Goal: Transaction & Acquisition: Purchase product/service

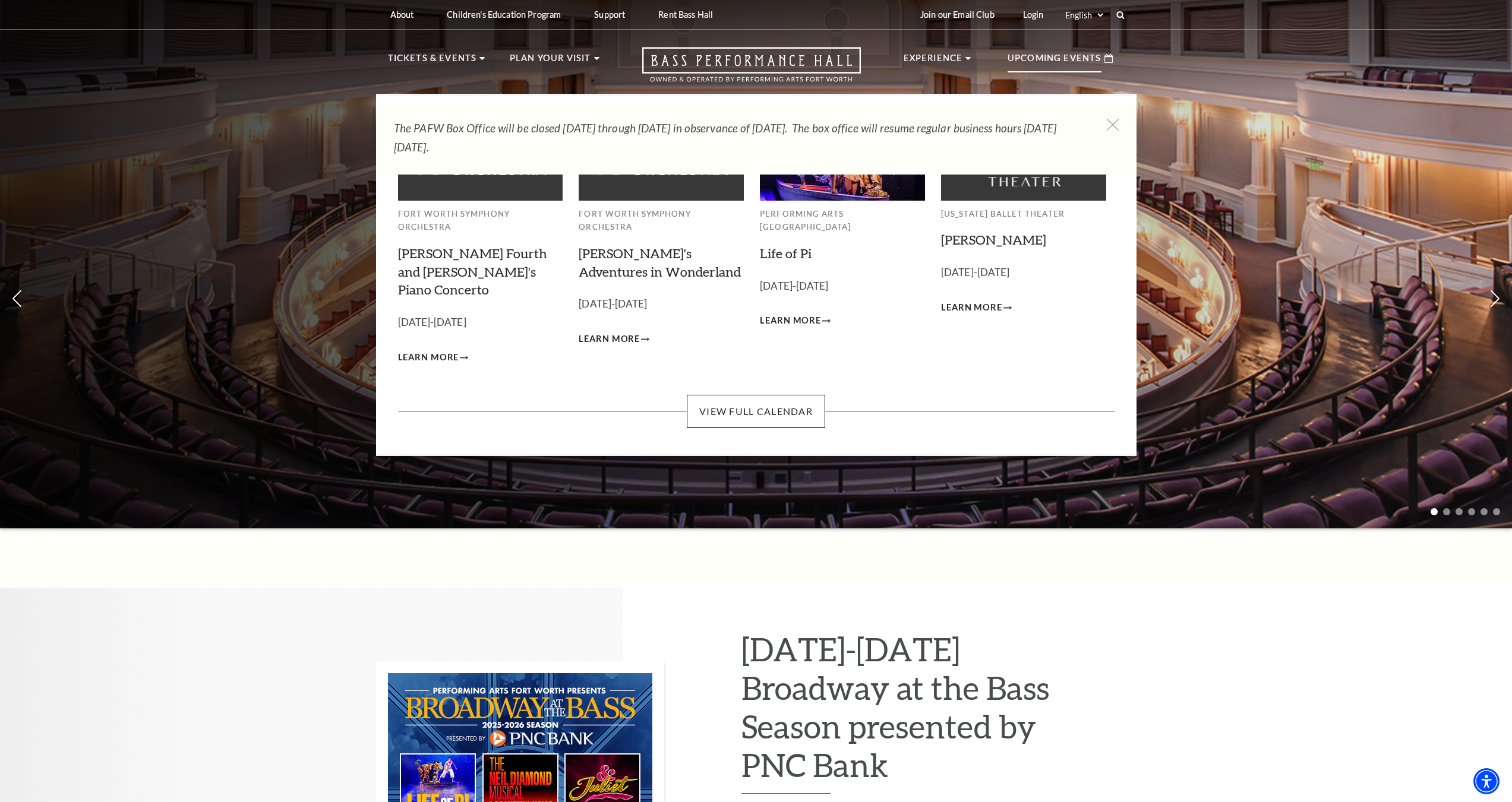
click at [1049, 57] on p "Upcoming Events" at bounding box center [1054, 61] width 94 height 21
click at [1048, 57] on p "Upcoming Events" at bounding box center [1054, 61] width 94 height 21
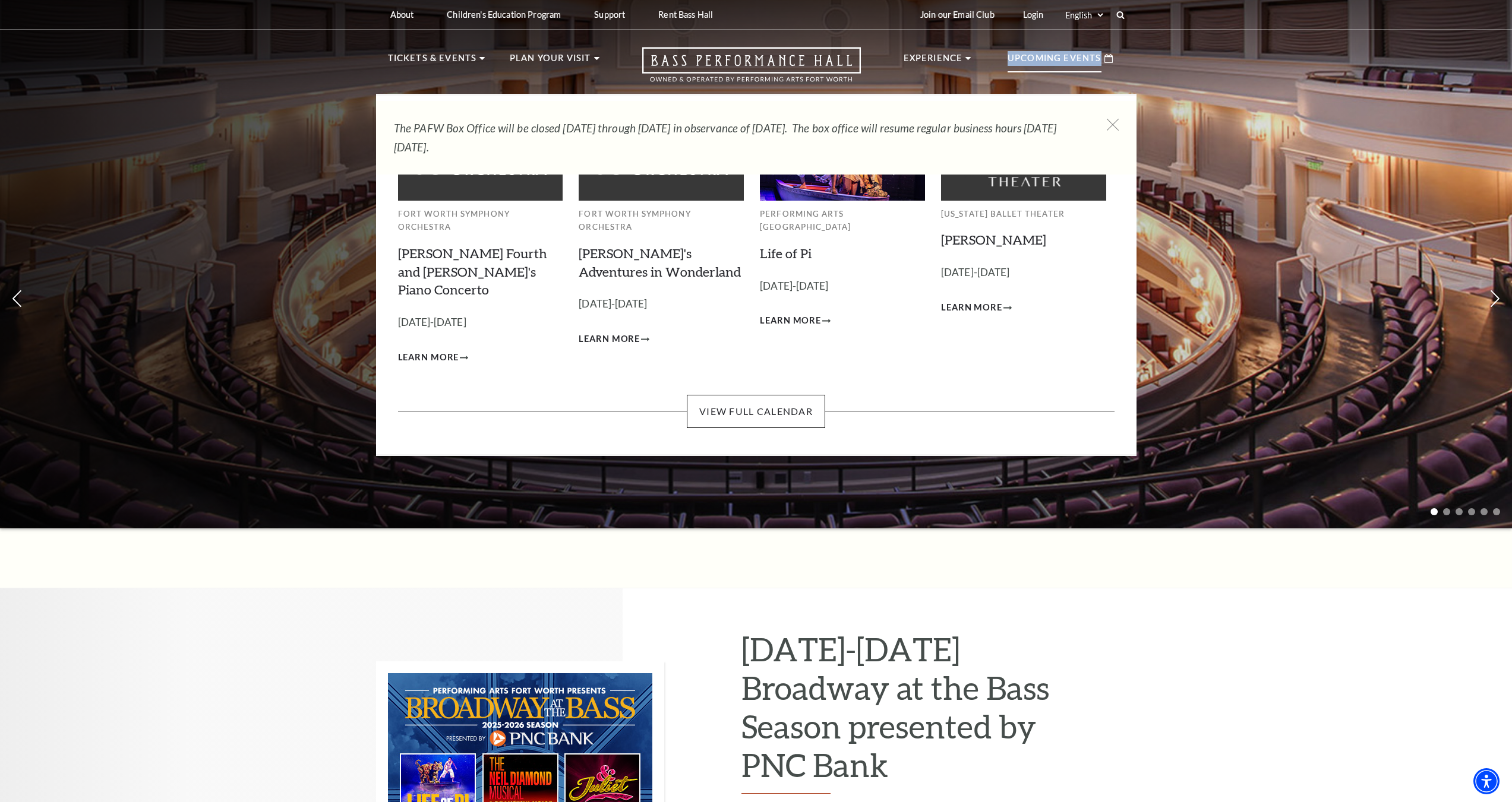
click at [1048, 56] on p "Upcoming Events" at bounding box center [1054, 61] width 94 height 21
click at [1046, 57] on p "Upcoming Events" at bounding box center [1054, 61] width 94 height 21
click at [1044, 52] on p "Upcoming Events" at bounding box center [1054, 61] width 94 height 21
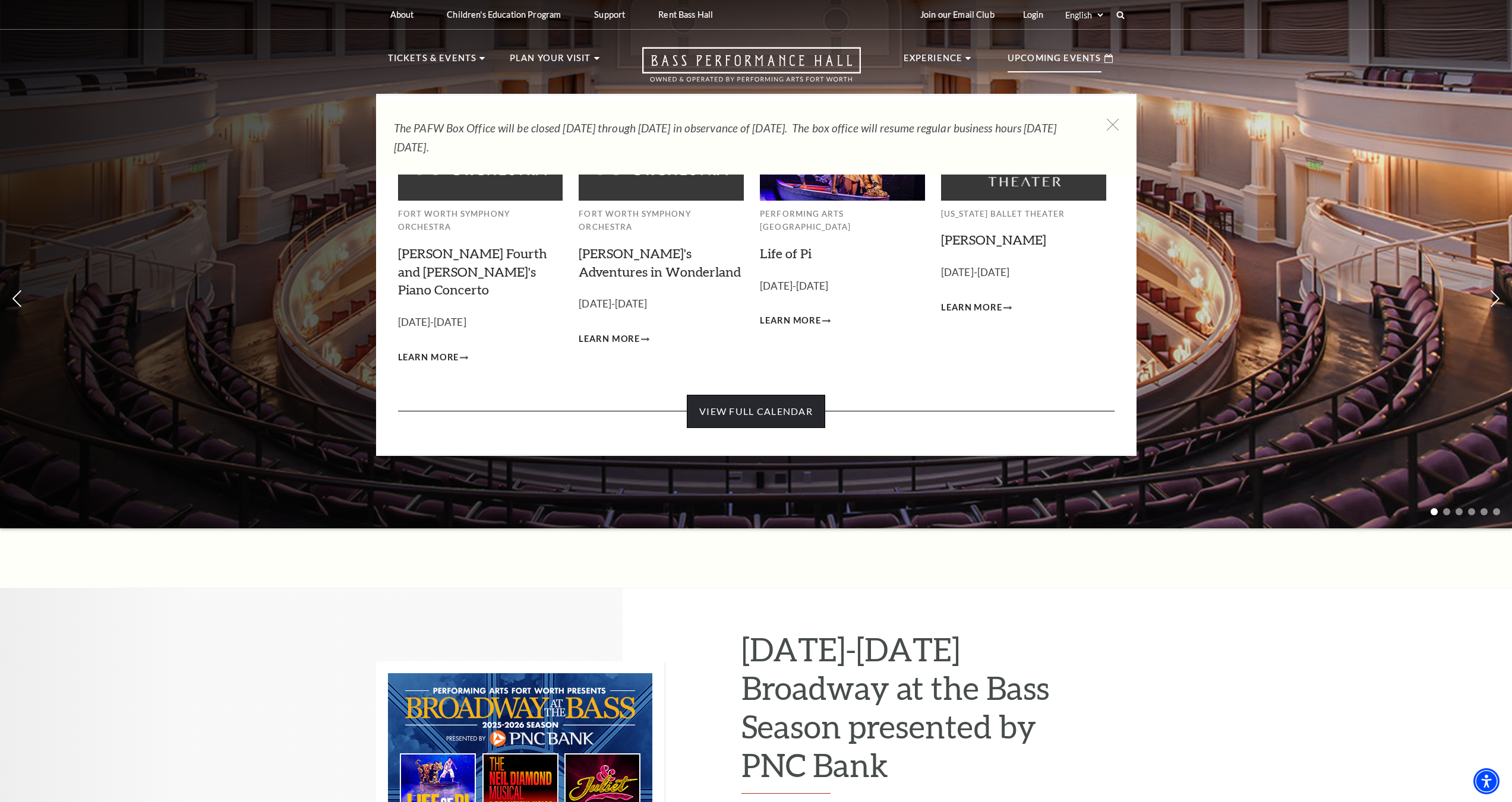
click at [742, 395] on link "View Full Calendar" at bounding box center [756, 412] width 138 height 33
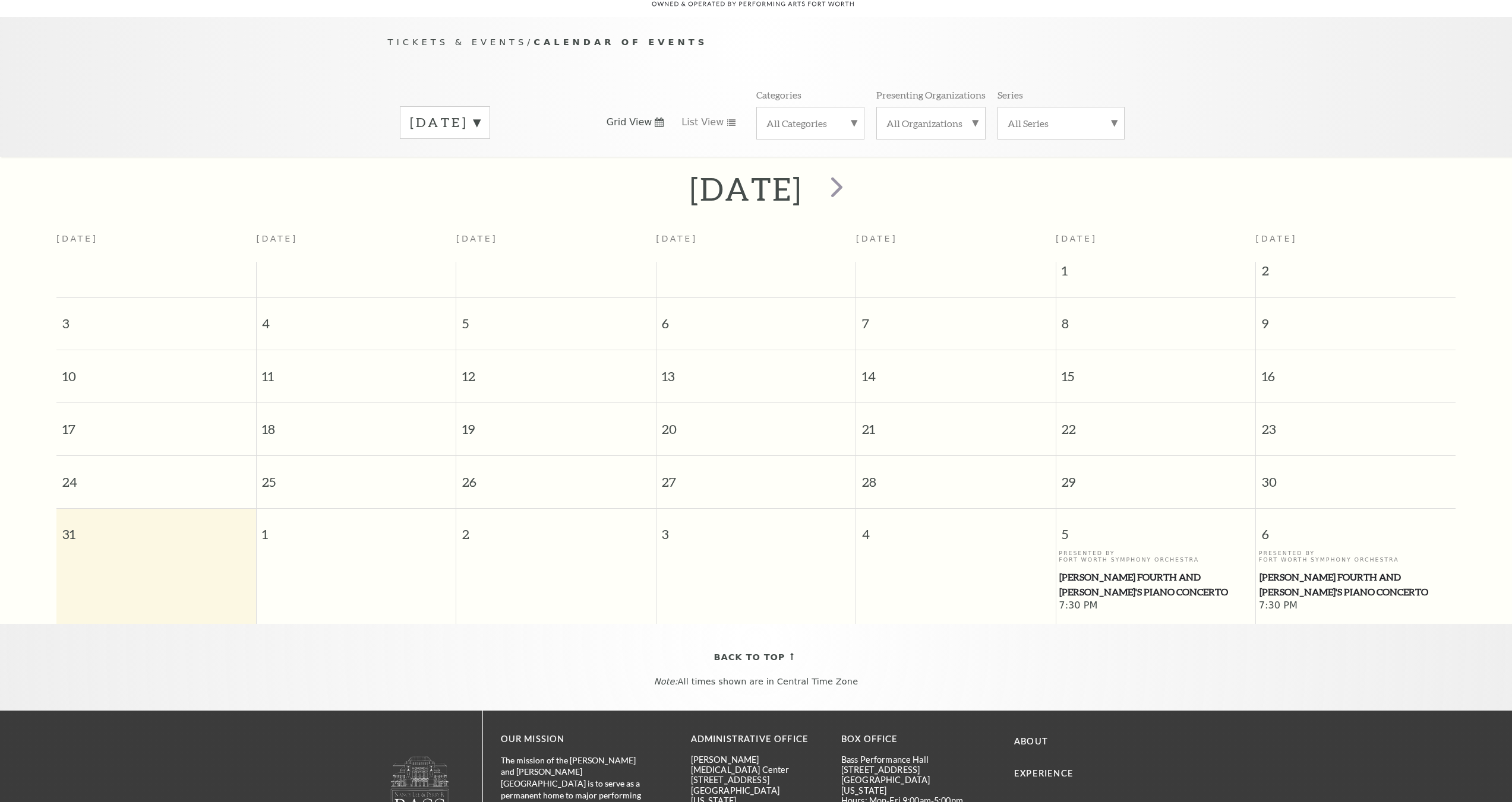
scroll to position [105, 0]
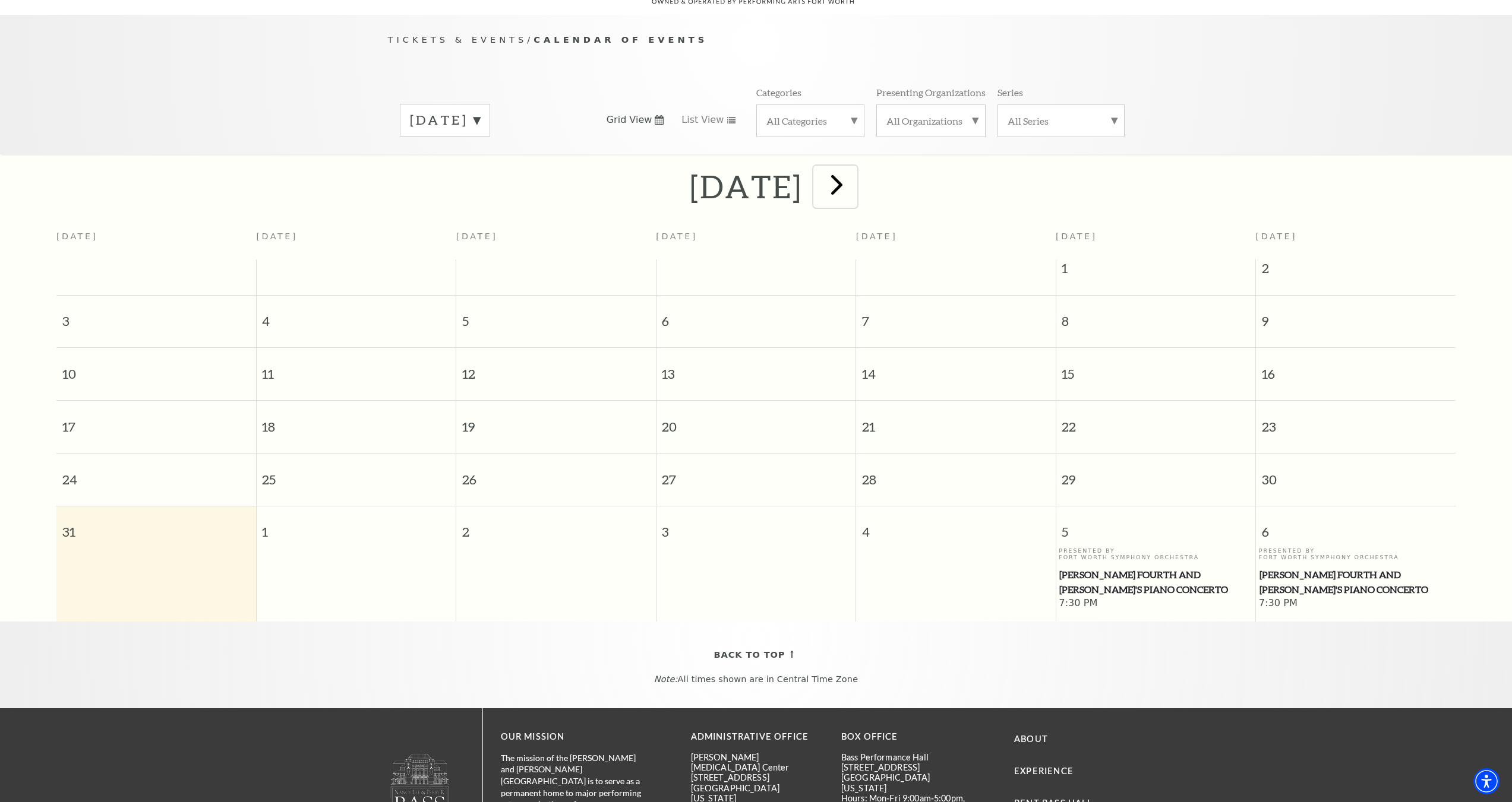
click at [854, 174] on span "next" at bounding box center [836, 184] width 34 height 34
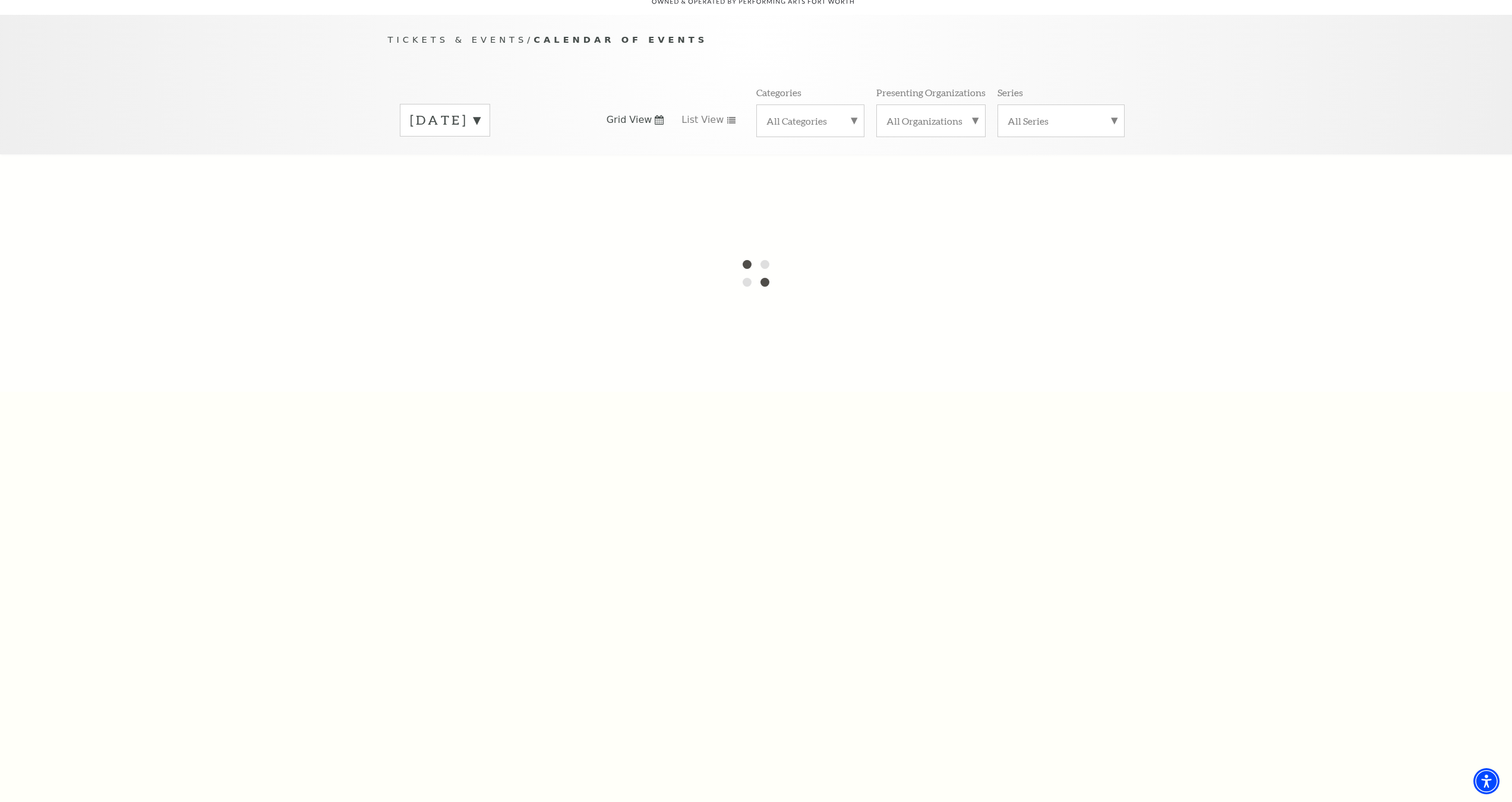
click at [880, 174] on div at bounding box center [756, 273] width 1512 height 237
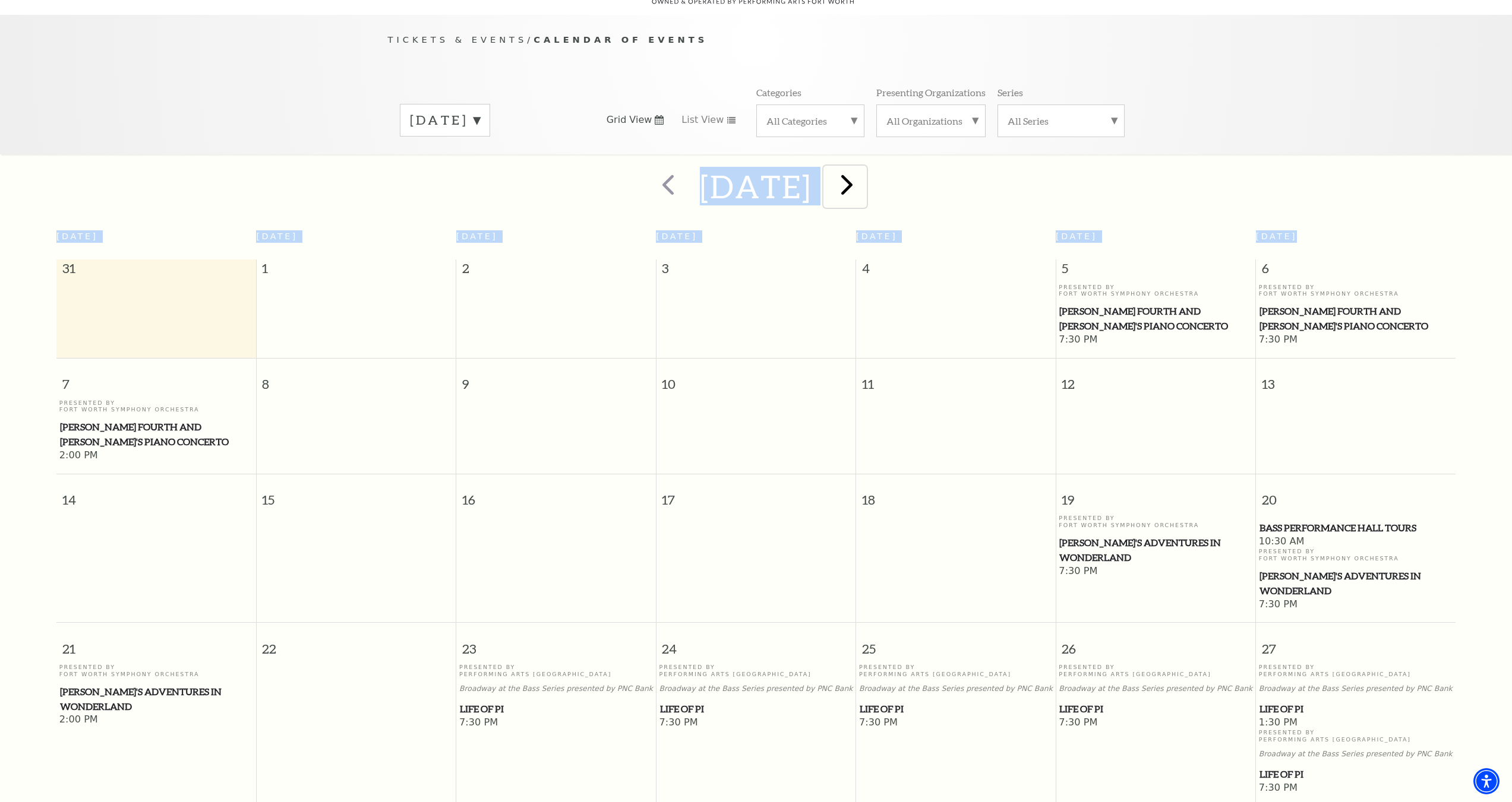
click at [863, 168] on span "next" at bounding box center [846, 184] width 34 height 34
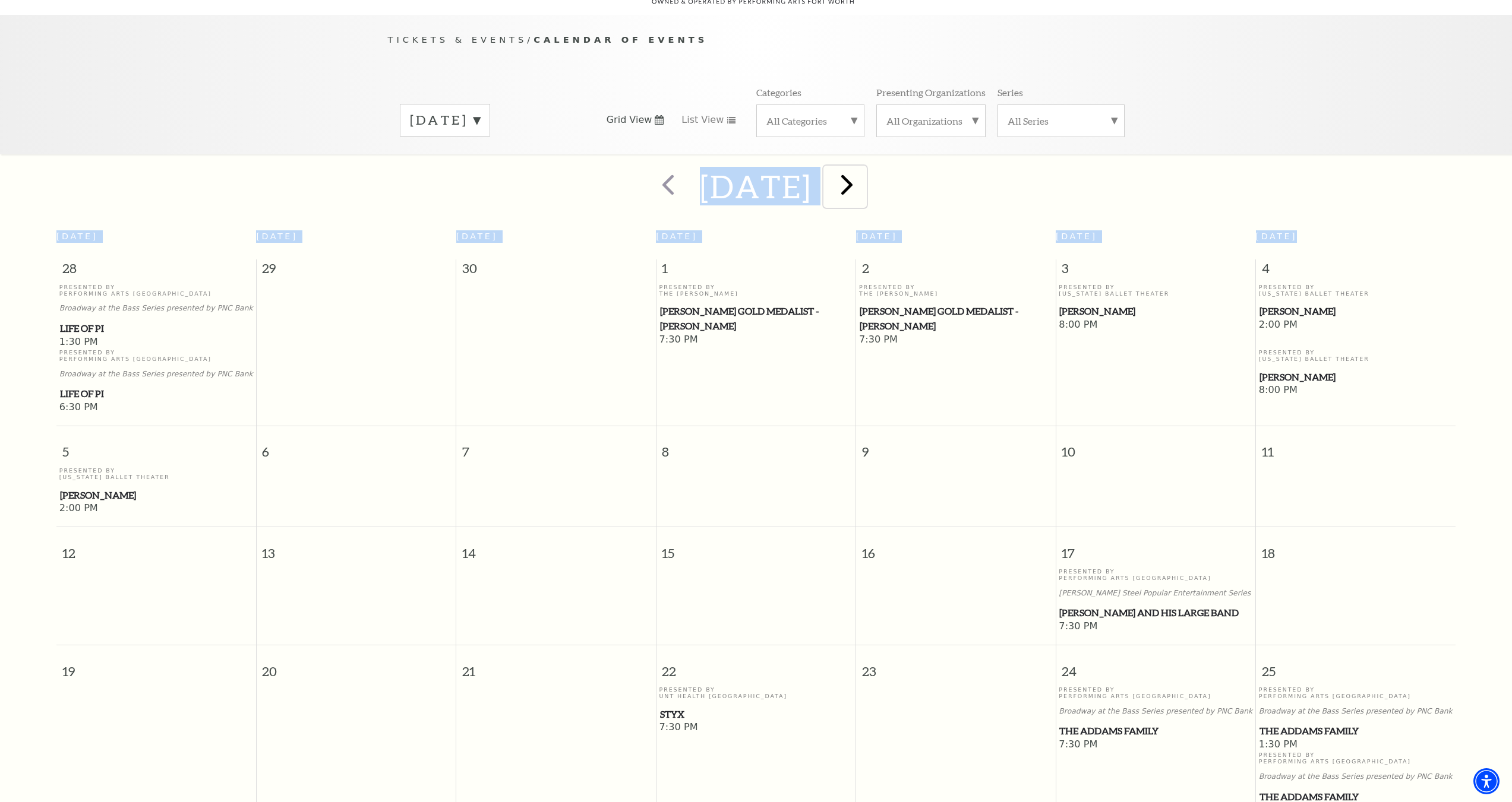
click at [863, 173] on span "next" at bounding box center [846, 184] width 34 height 34
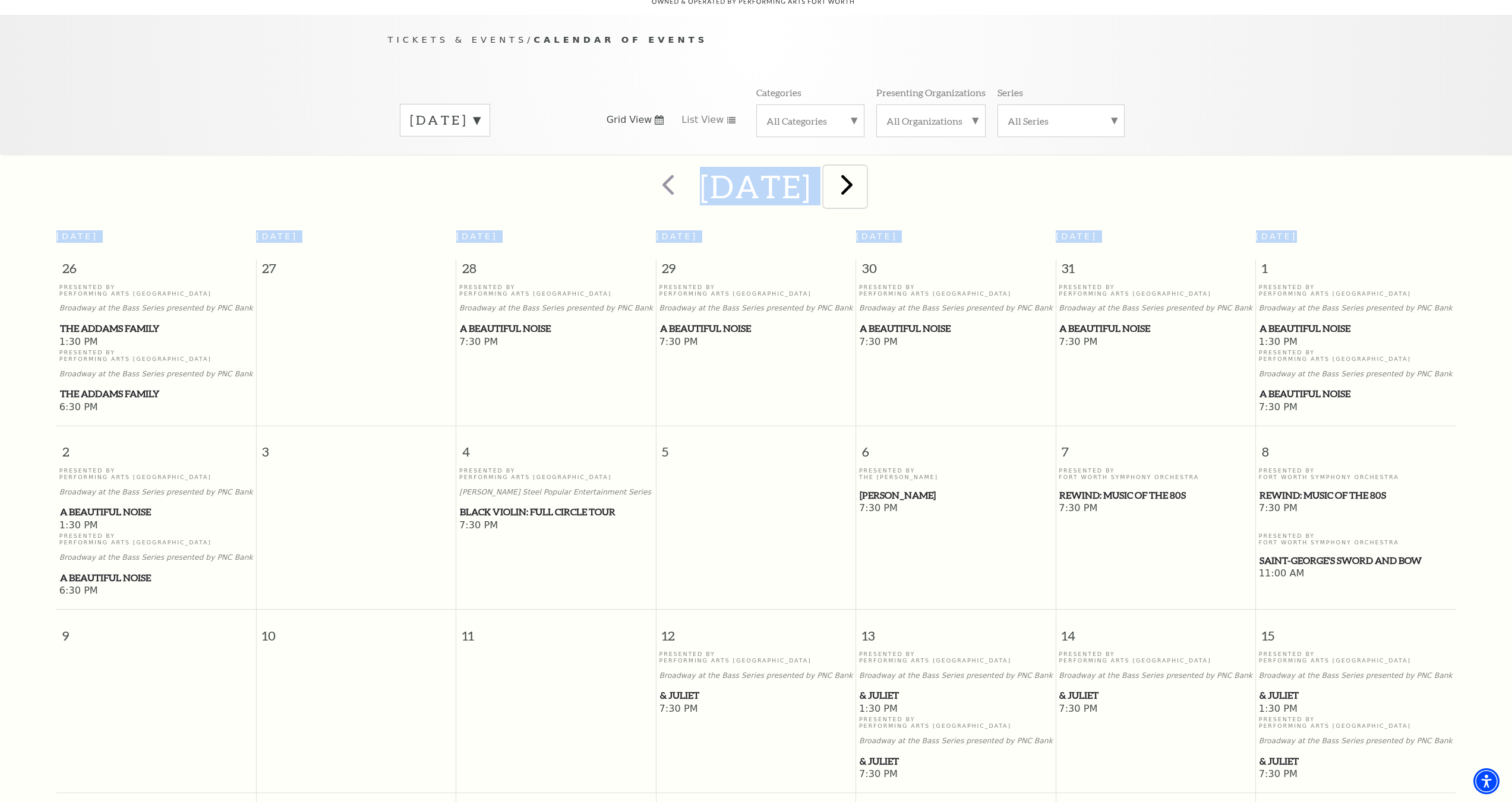
click at [863, 171] on span "next" at bounding box center [846, 184] width 34 height 34
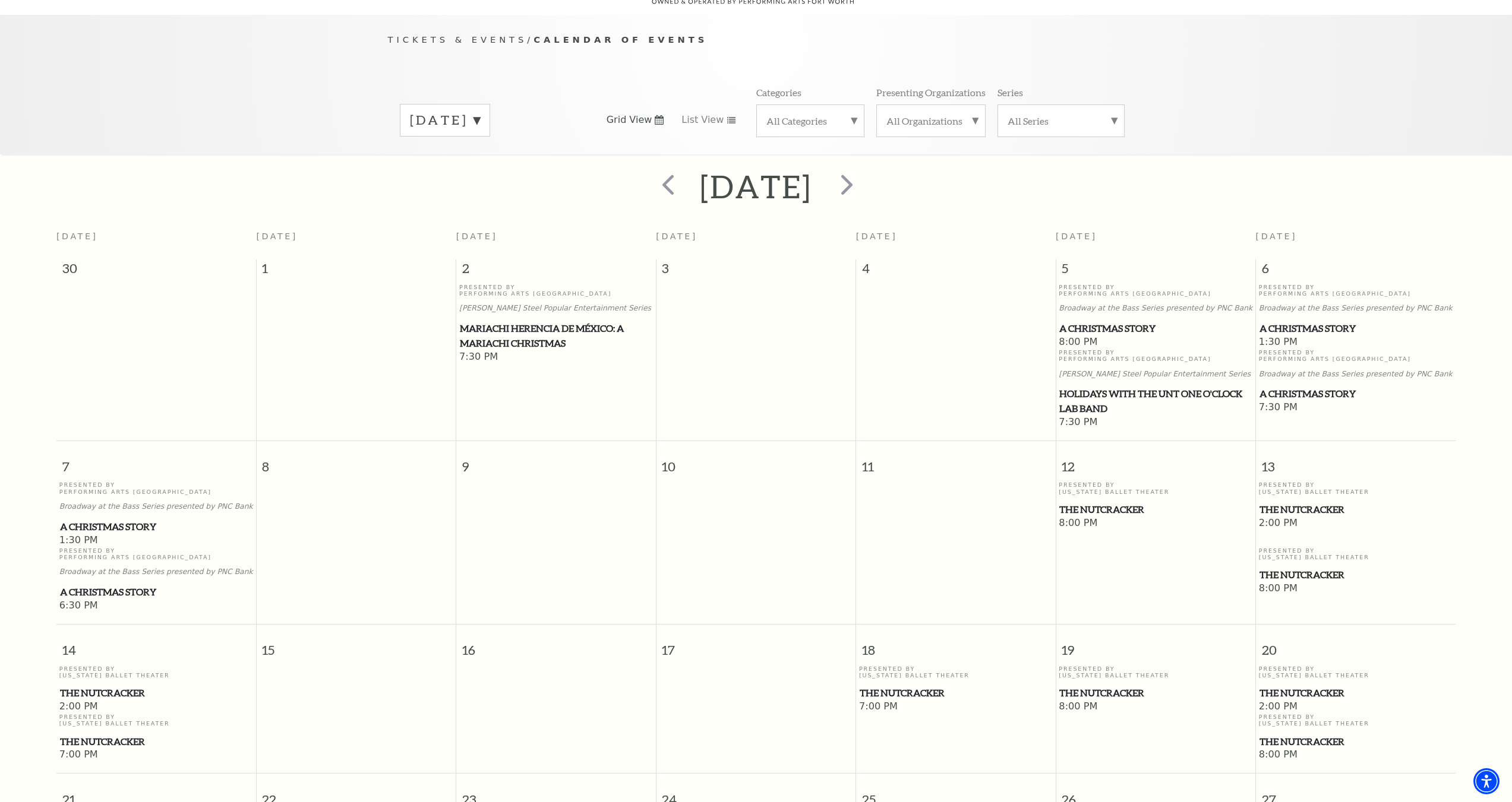
click at [81, 502] on p "Broadway at the Bass Series presented by PNC Bank" at bounding box center [156, 507] width 193 height 9
click at [81, 519] on span "A Christmas Story" at bounding box center [156, 527] width 193 height 15
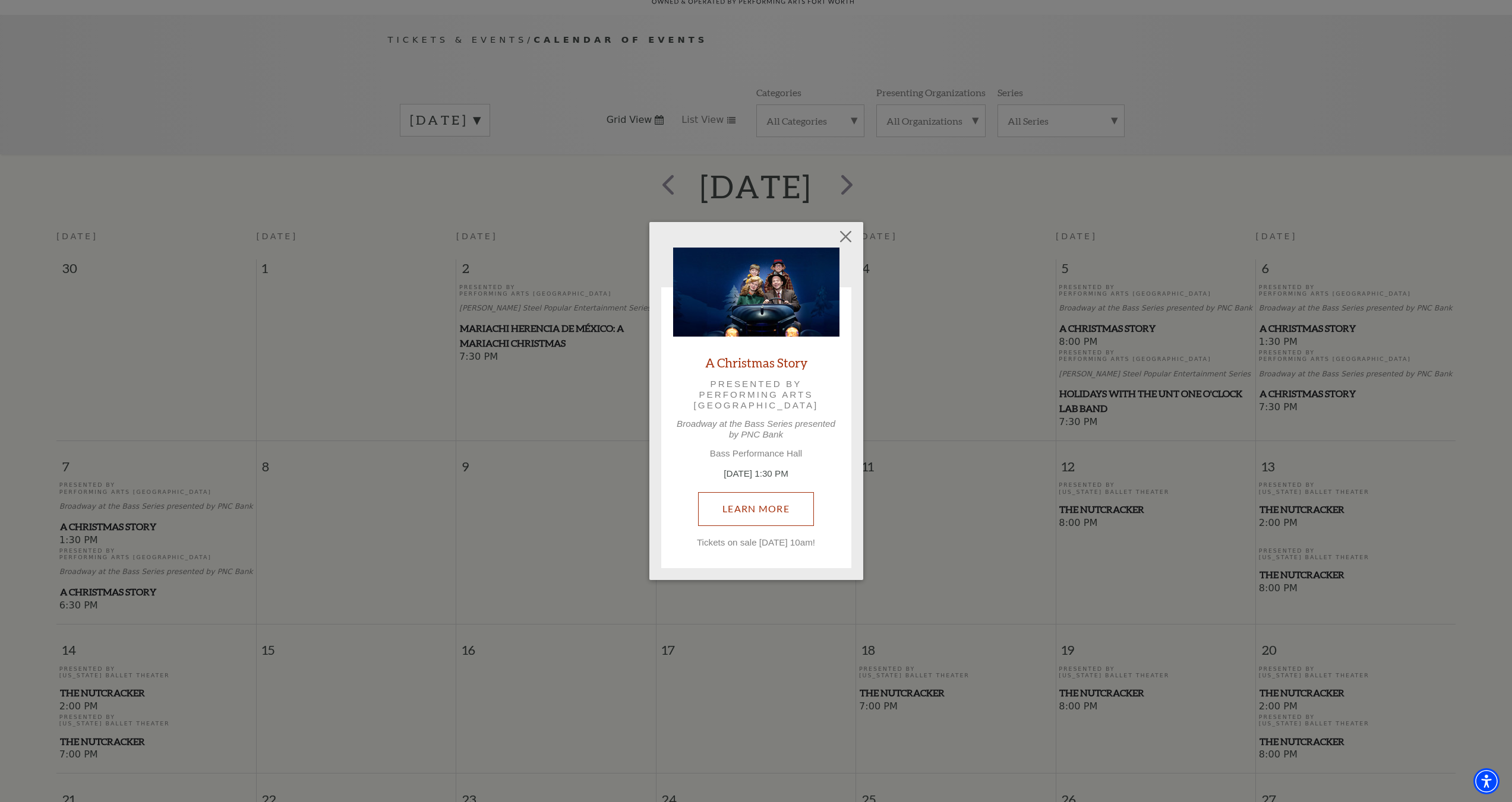
click at [758, 508] on link "Learn More" at bounding box center [756, 509] width 116 height 33
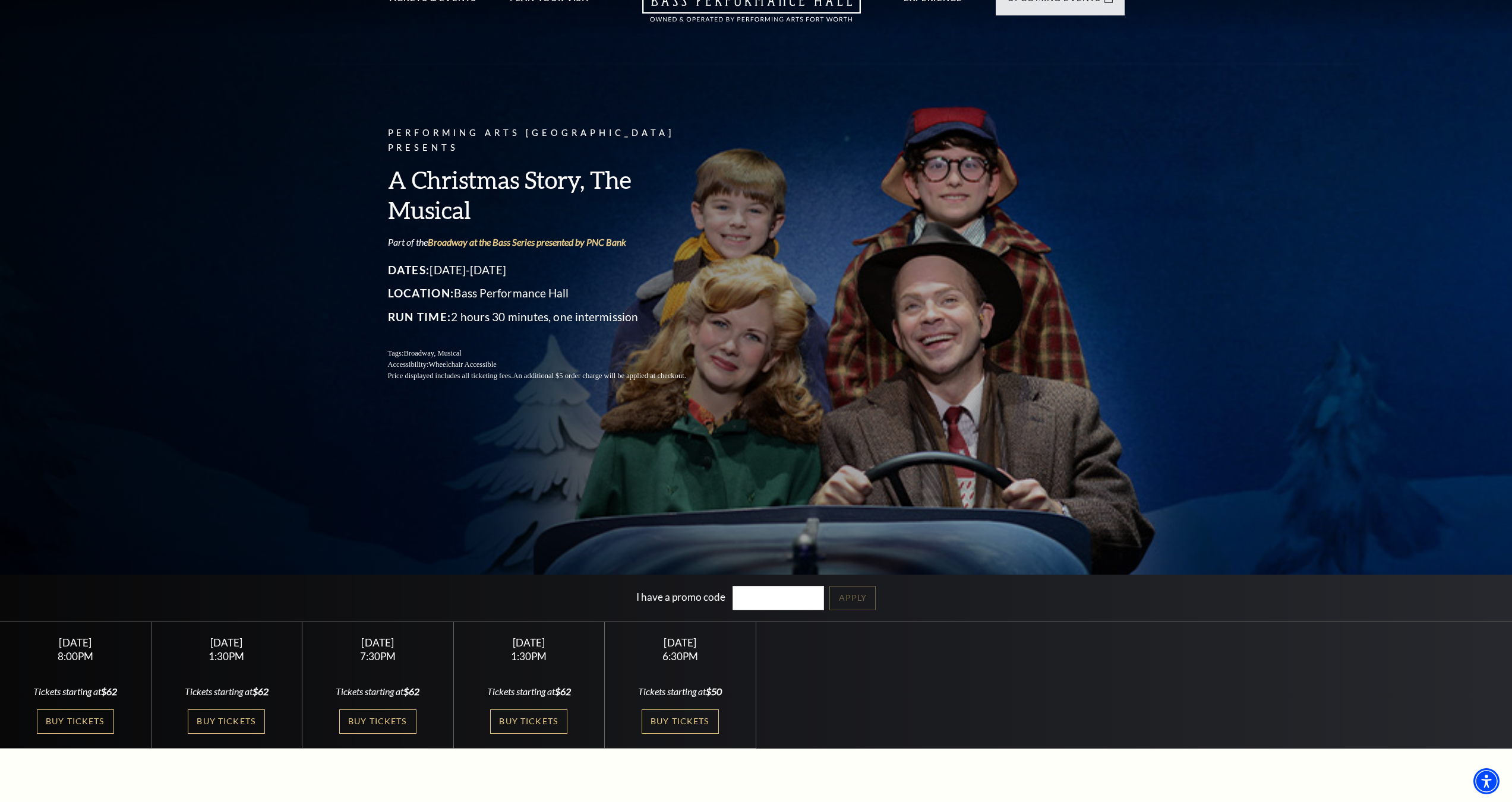
scroll to position [237, 0]
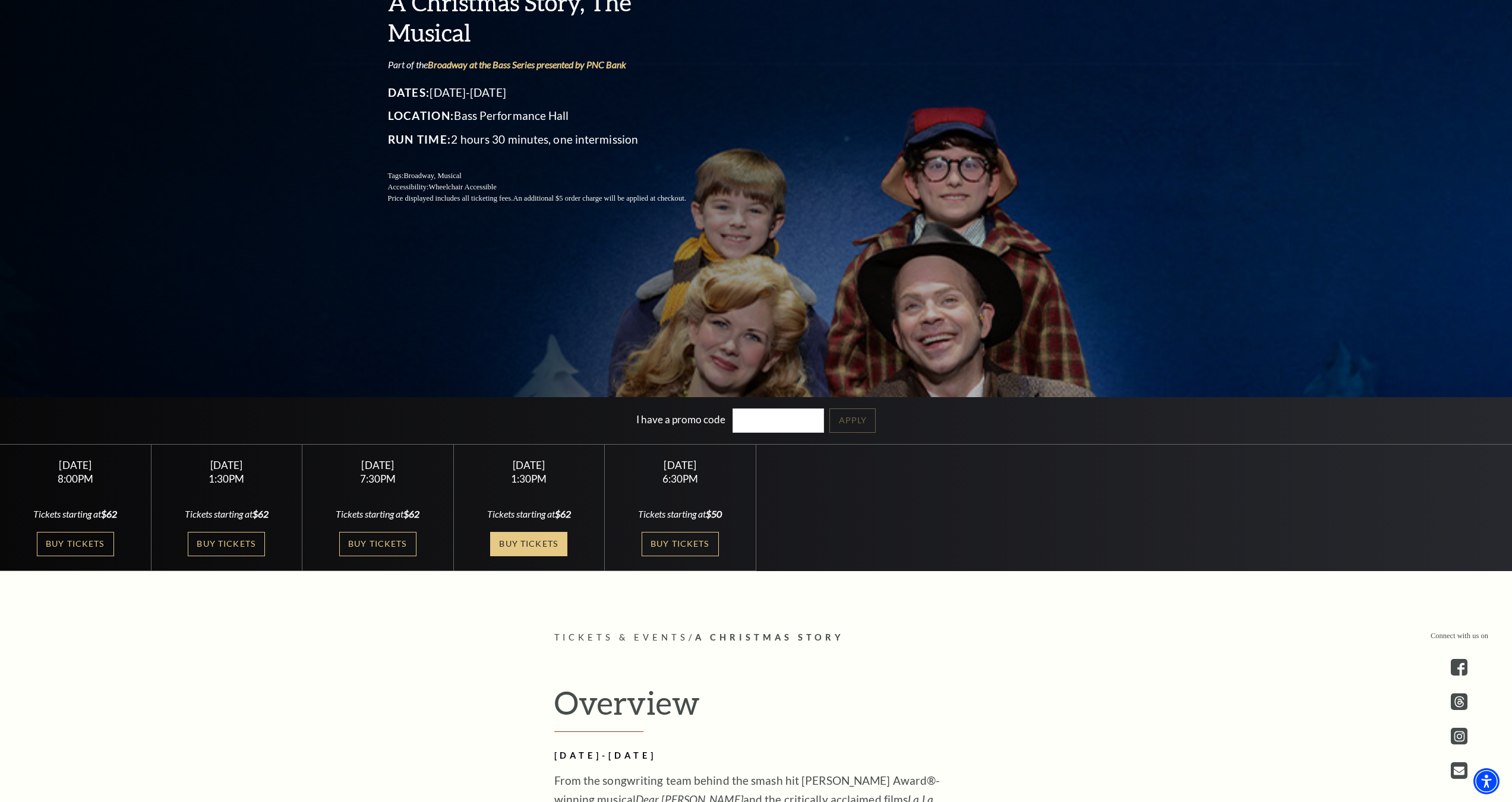
click at [527, 545] on link "Buy Tickets" at bounding box center [529, 544] width 77 height 24
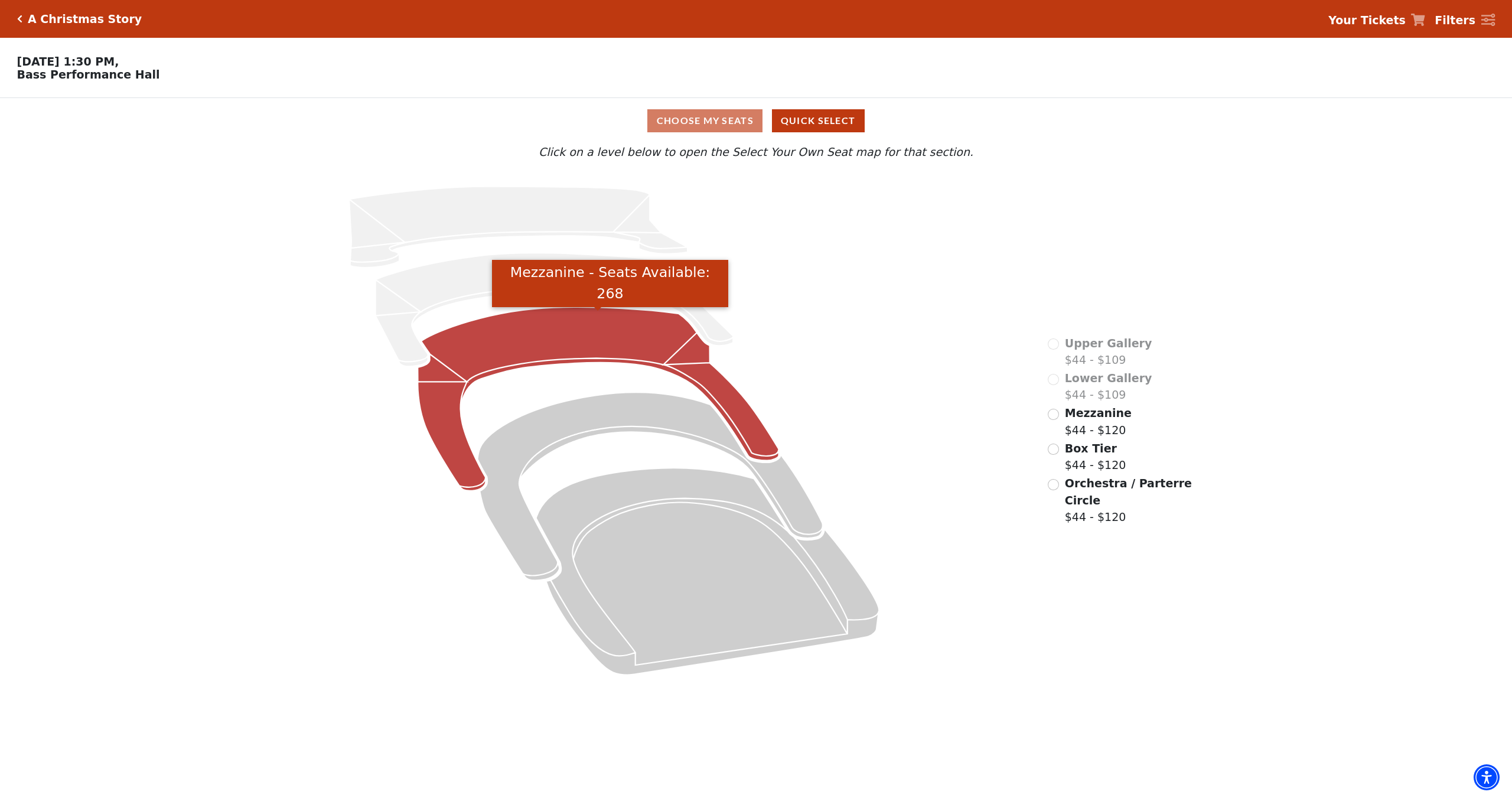
click at [588, 338] on icon "Mezzanine - Seats Available: 268" at bounding box center [598, 399] width 361 height 184
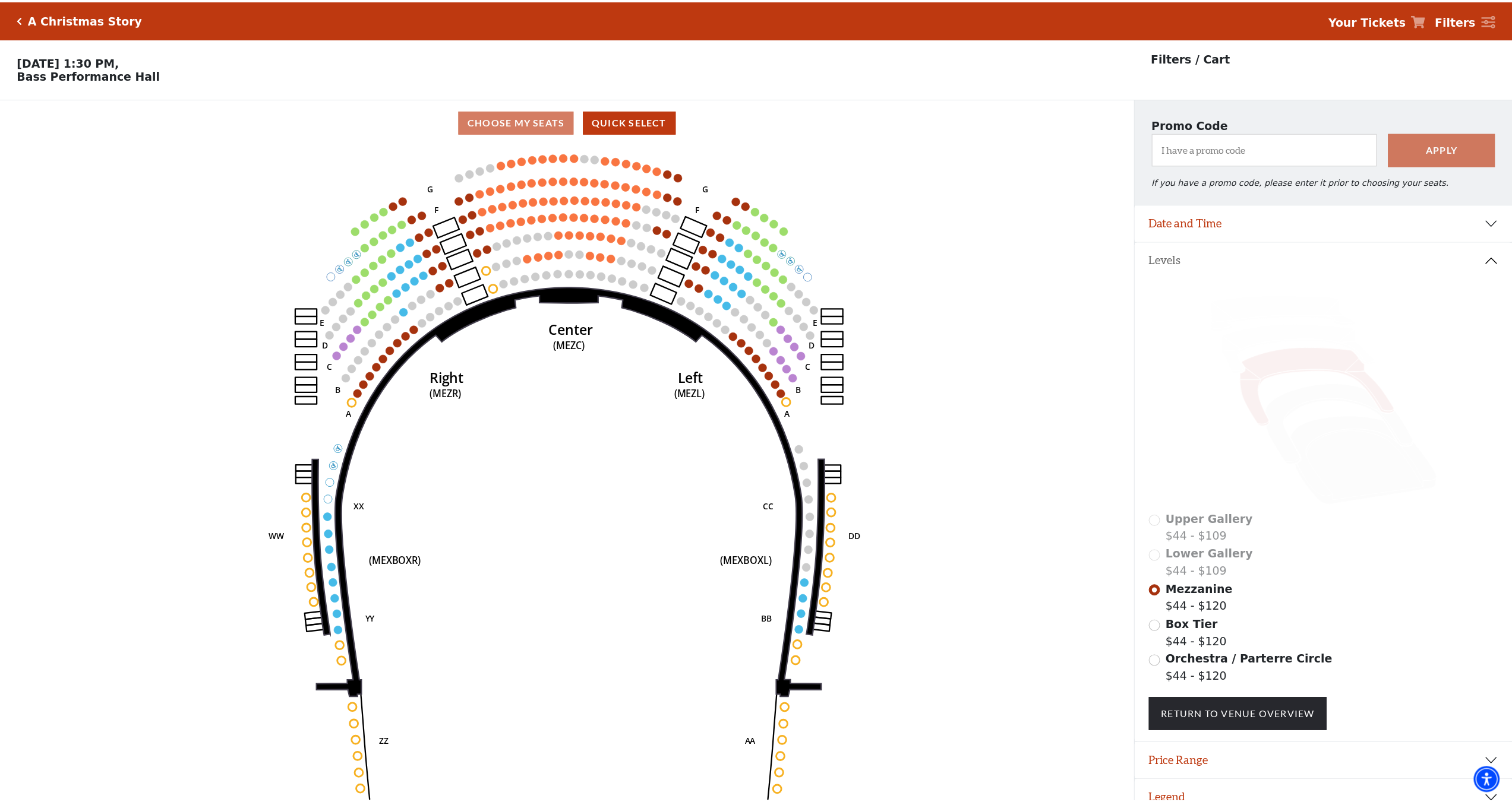
scroll to position [29, 0]
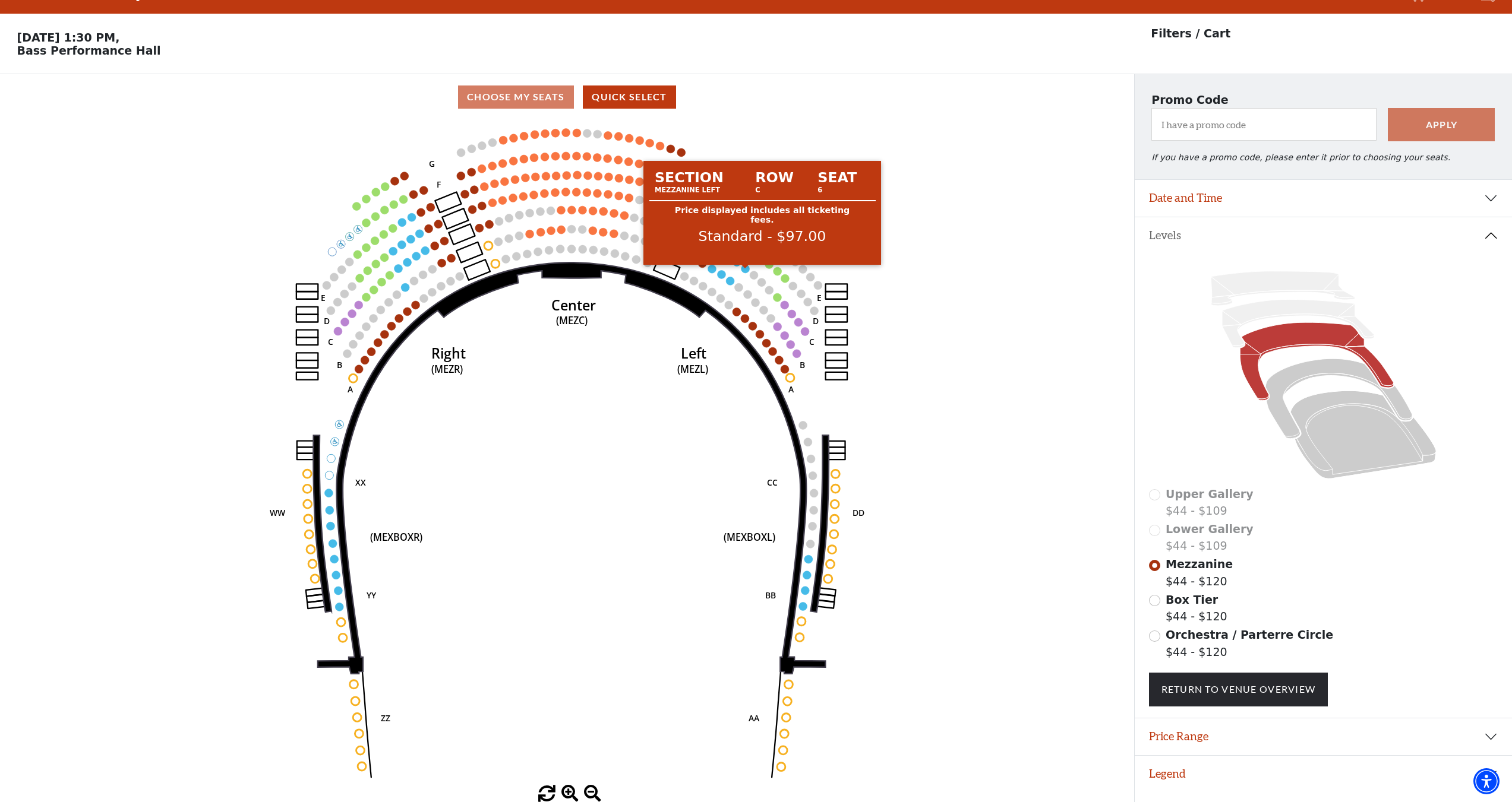
click at [743, 267] on circle at bounding box center [745, 269] width 9 height 9
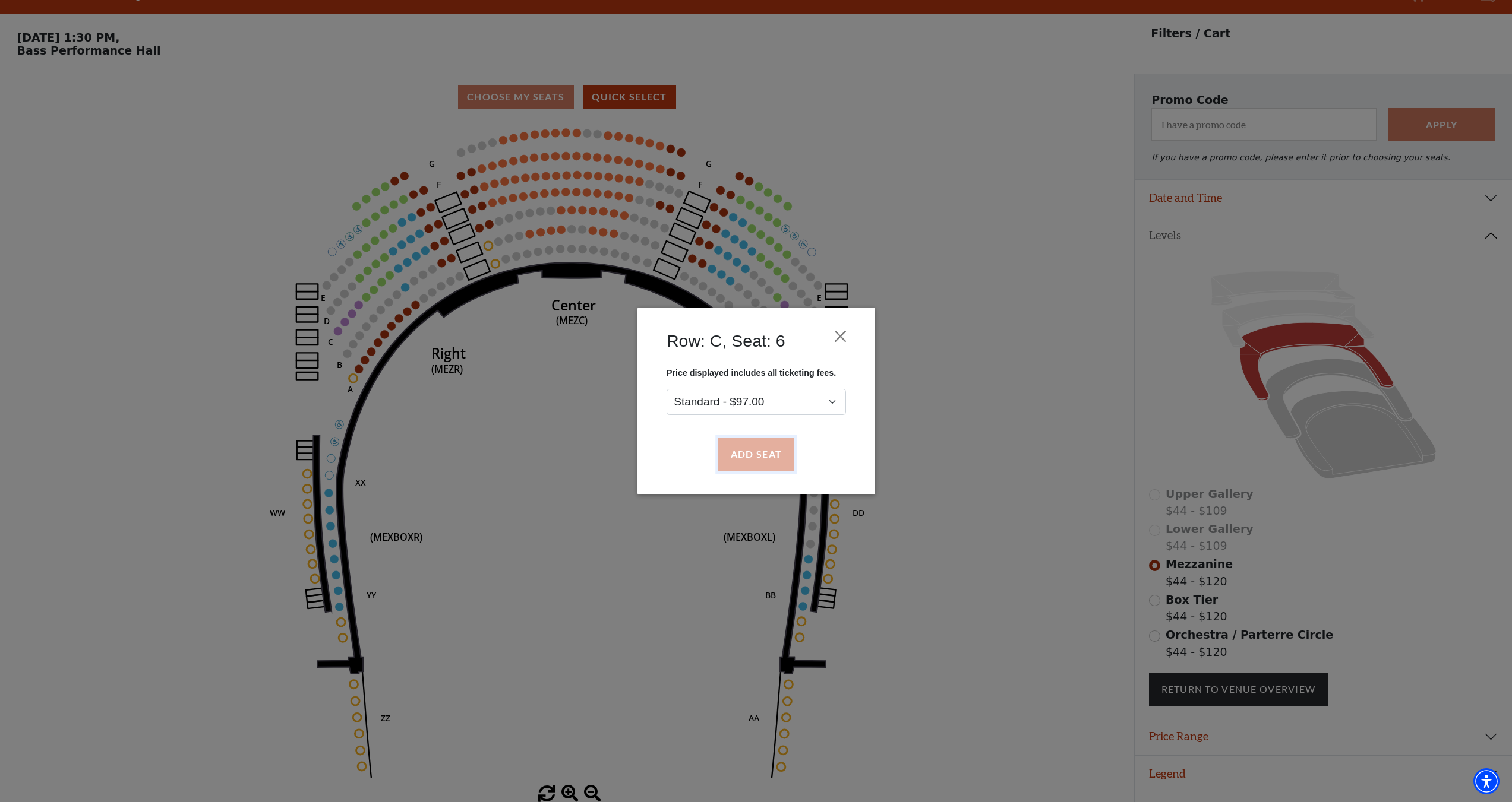
click at [749, 455] on button "Add Seat" at bounding box center [756, 455] width 76 height 33
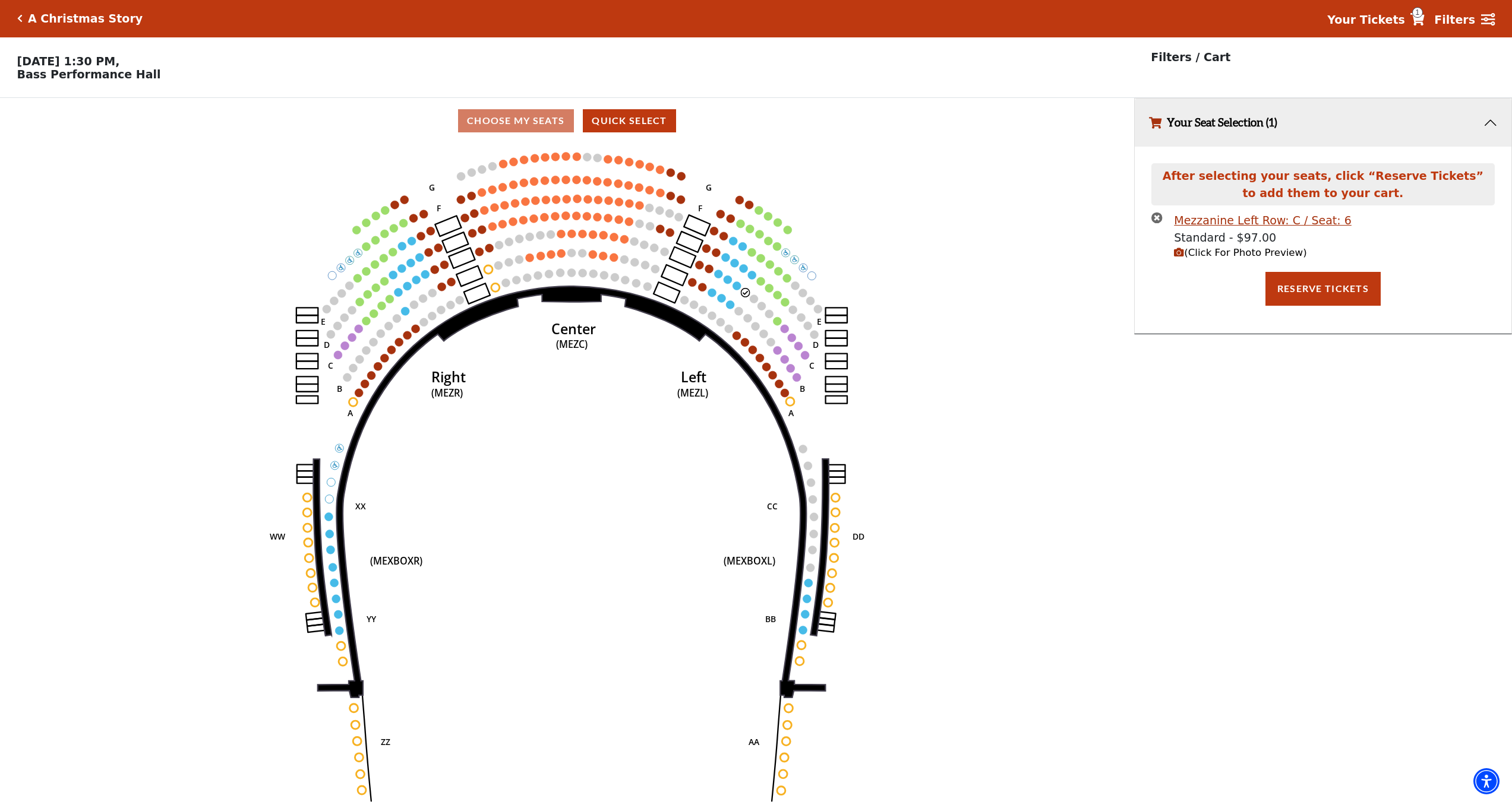
scroll to position [0, 0]
click at [1335, 297] on button "Reserve Tickets" at bounding box center [1323, 289] width 115 height 33
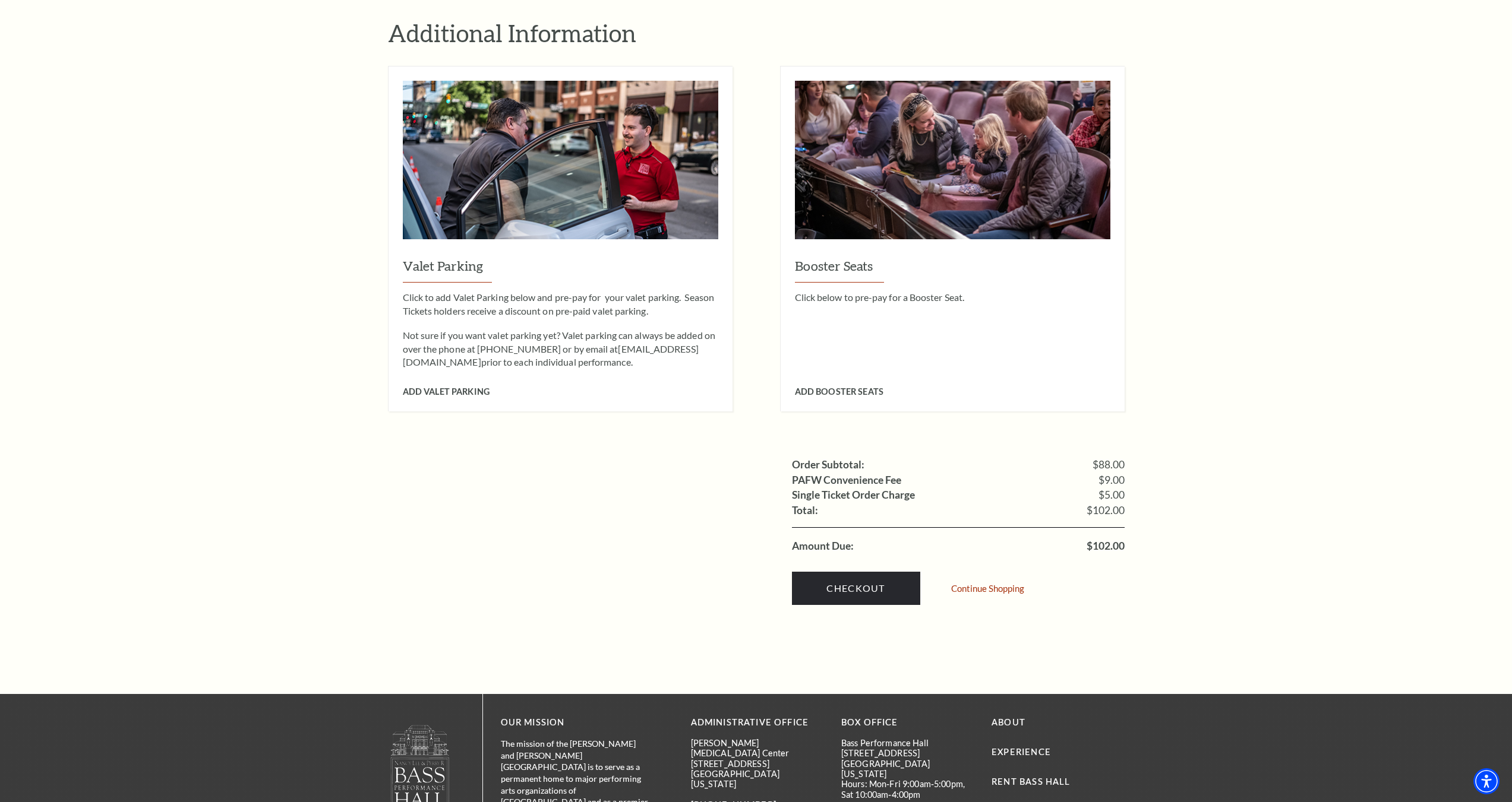
scroll to position [772, 0]
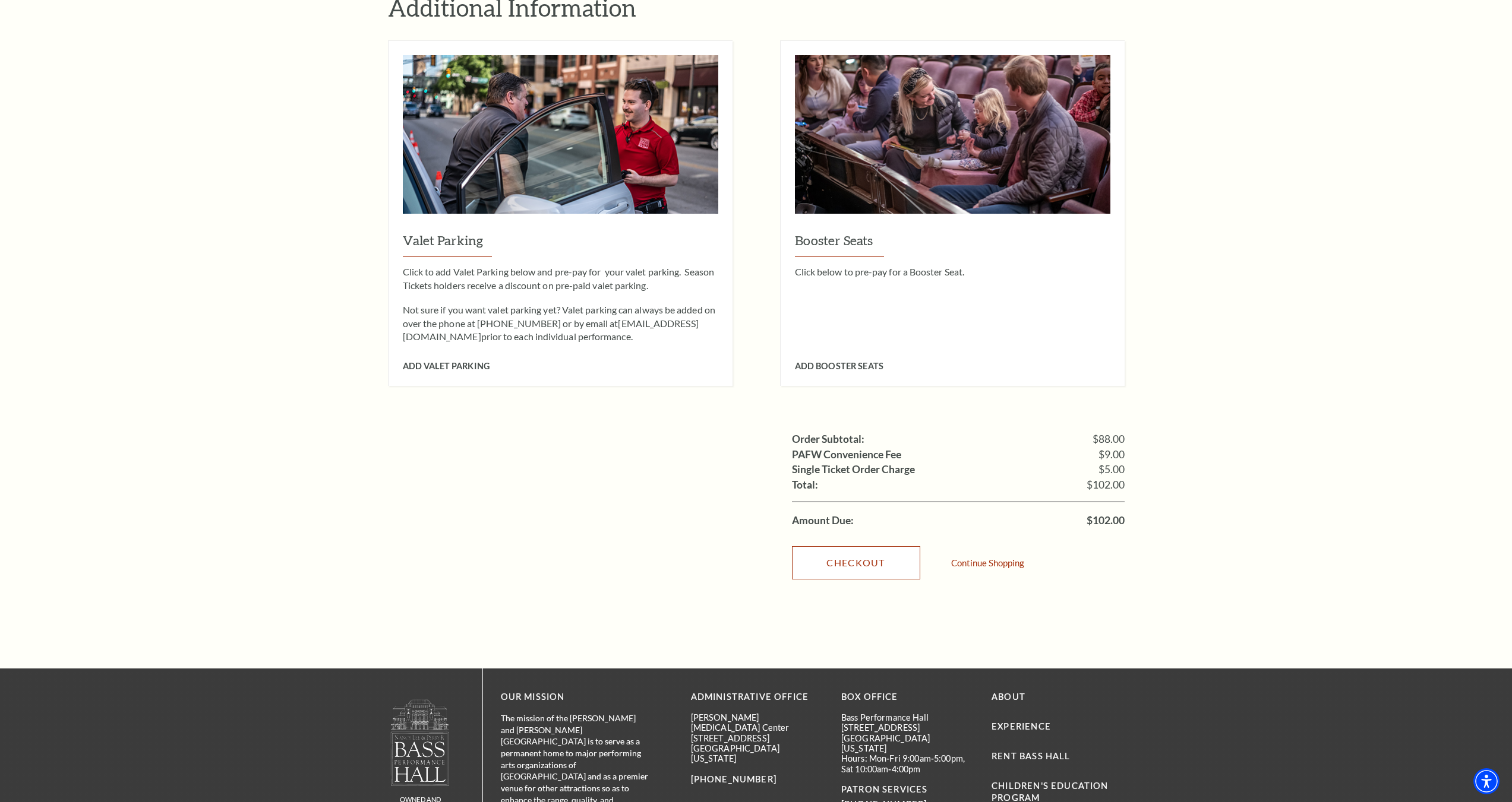
click at [869, 546] on link "Checkout" at bounding box center [856, 563] width 128 height 33
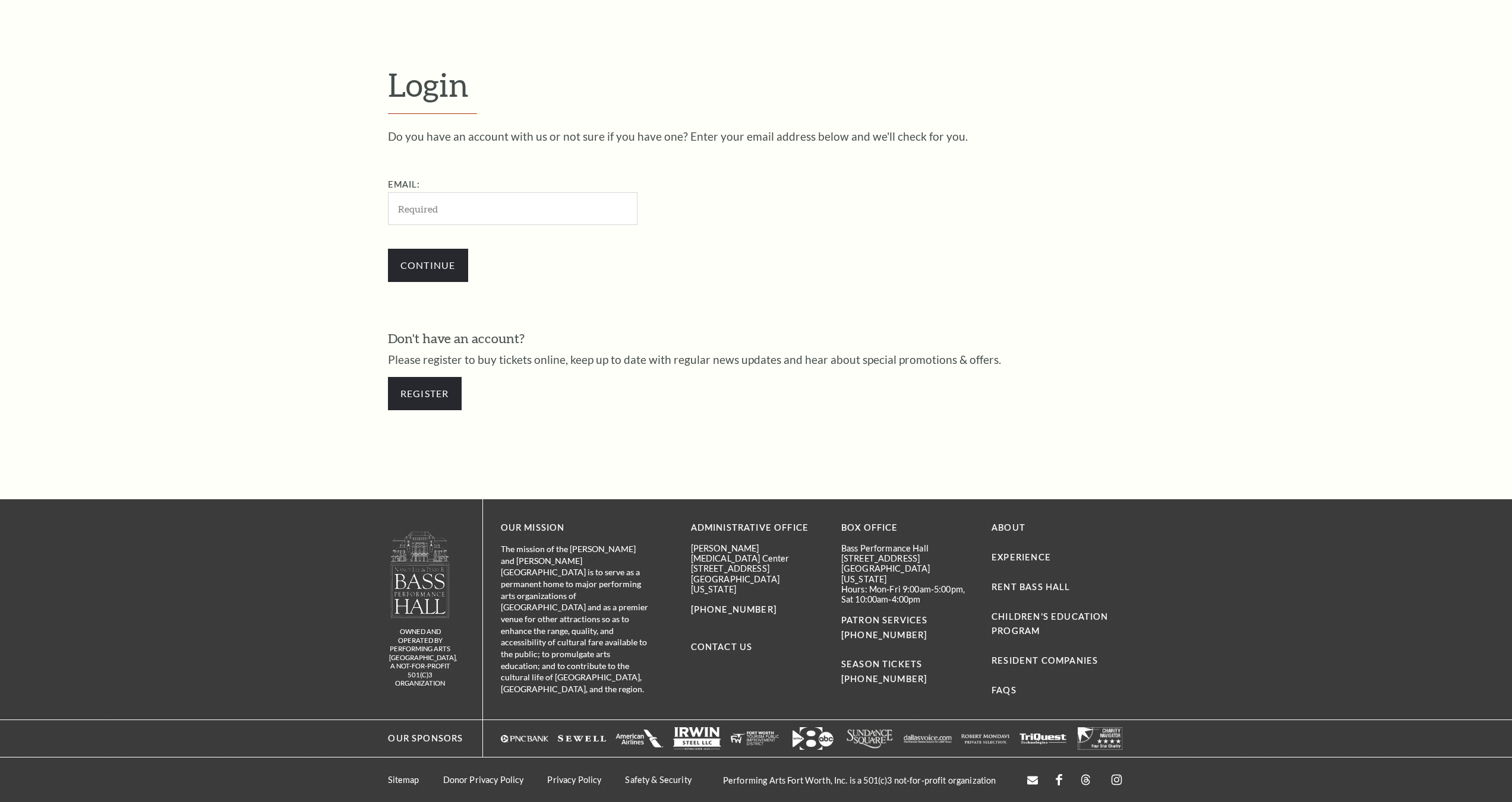
scroll to position [409, 0]
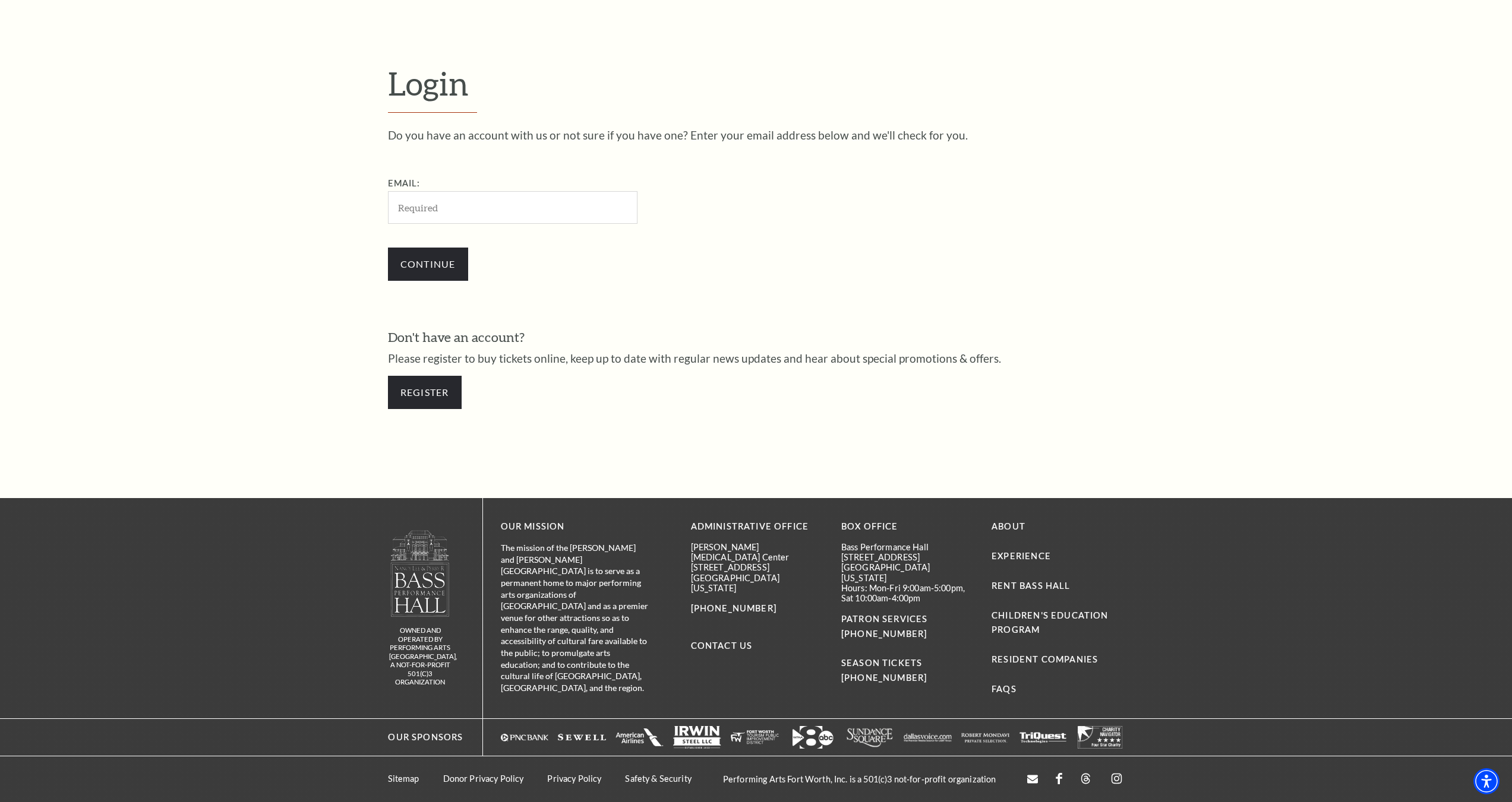
click at [429, 209] on input "Email:" at bounding box center [513, 207] width 250 height 32
type input "[EMAIL_ADDRESS][DOMAIN_NAME]"
click at [435, 261] on input "Continue" at bounding box center [428, 264] width 80 height 33
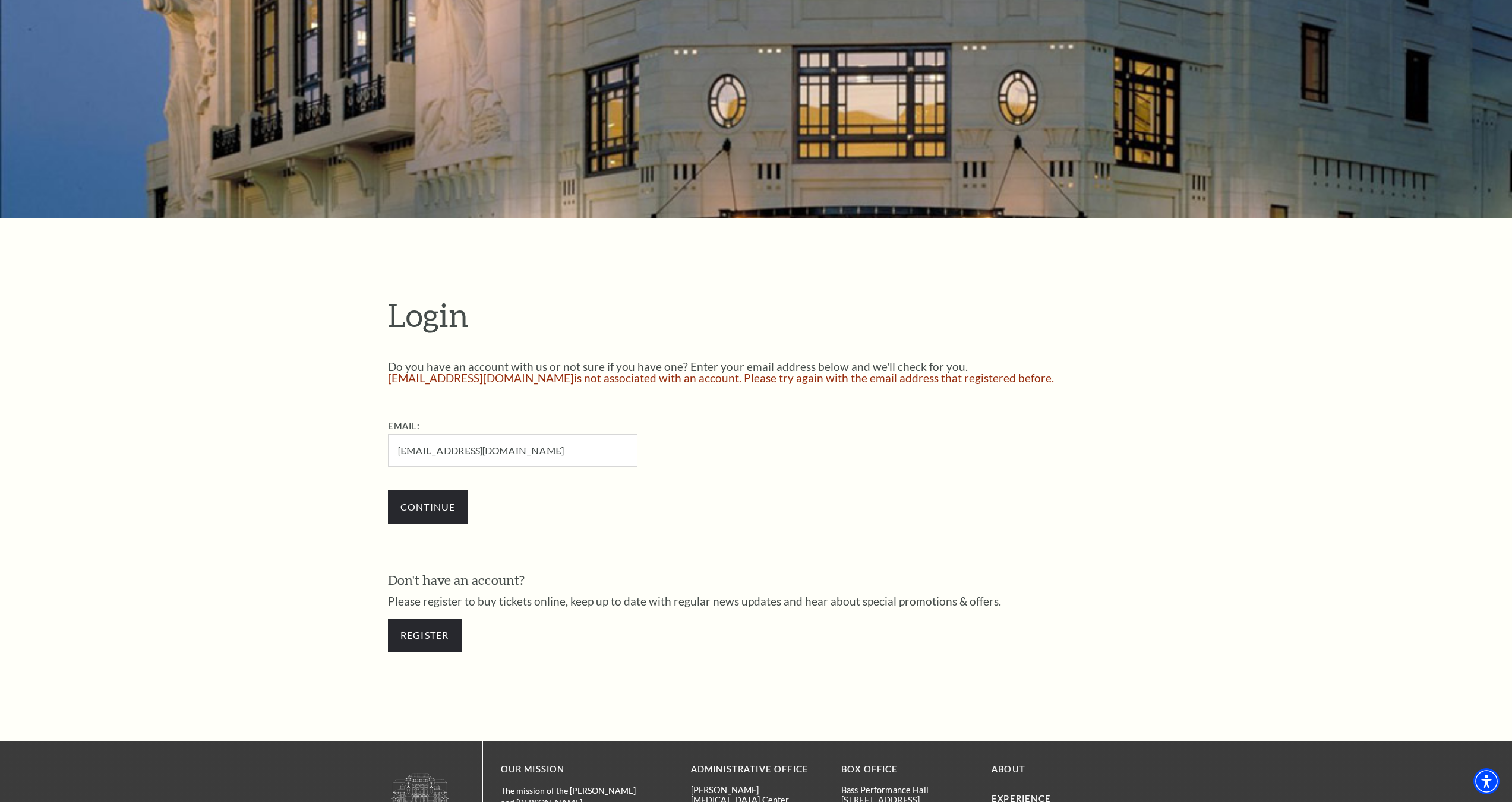
scroll to position [178, 0]
click at [416, 520] on input "Continue" at bounding box center [428, 507] width 80 height 33
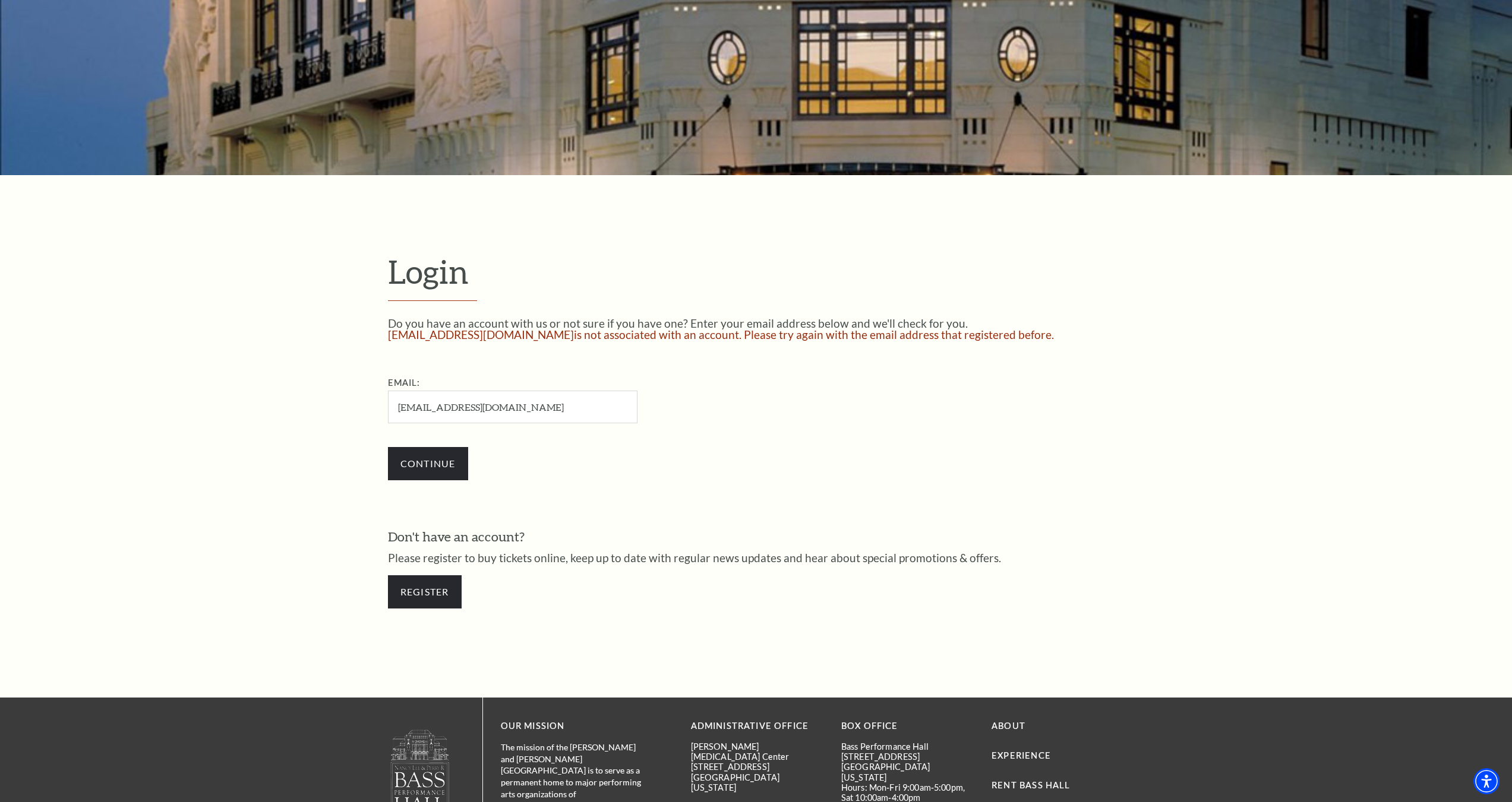
scroll to position [237, 0]
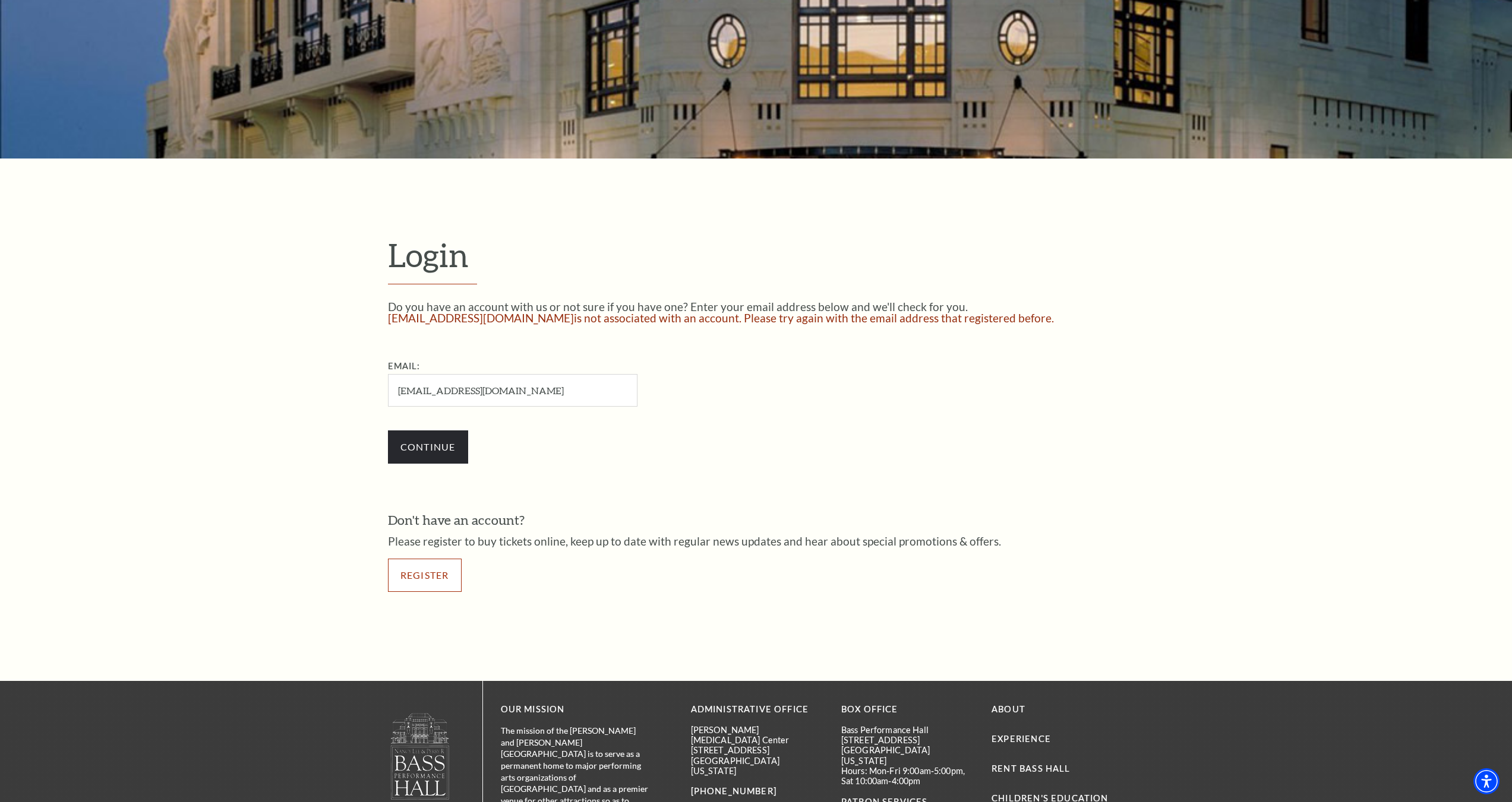
click at [418, 573] on link "Register" at bounding box center [425, 575] width 73 height 33
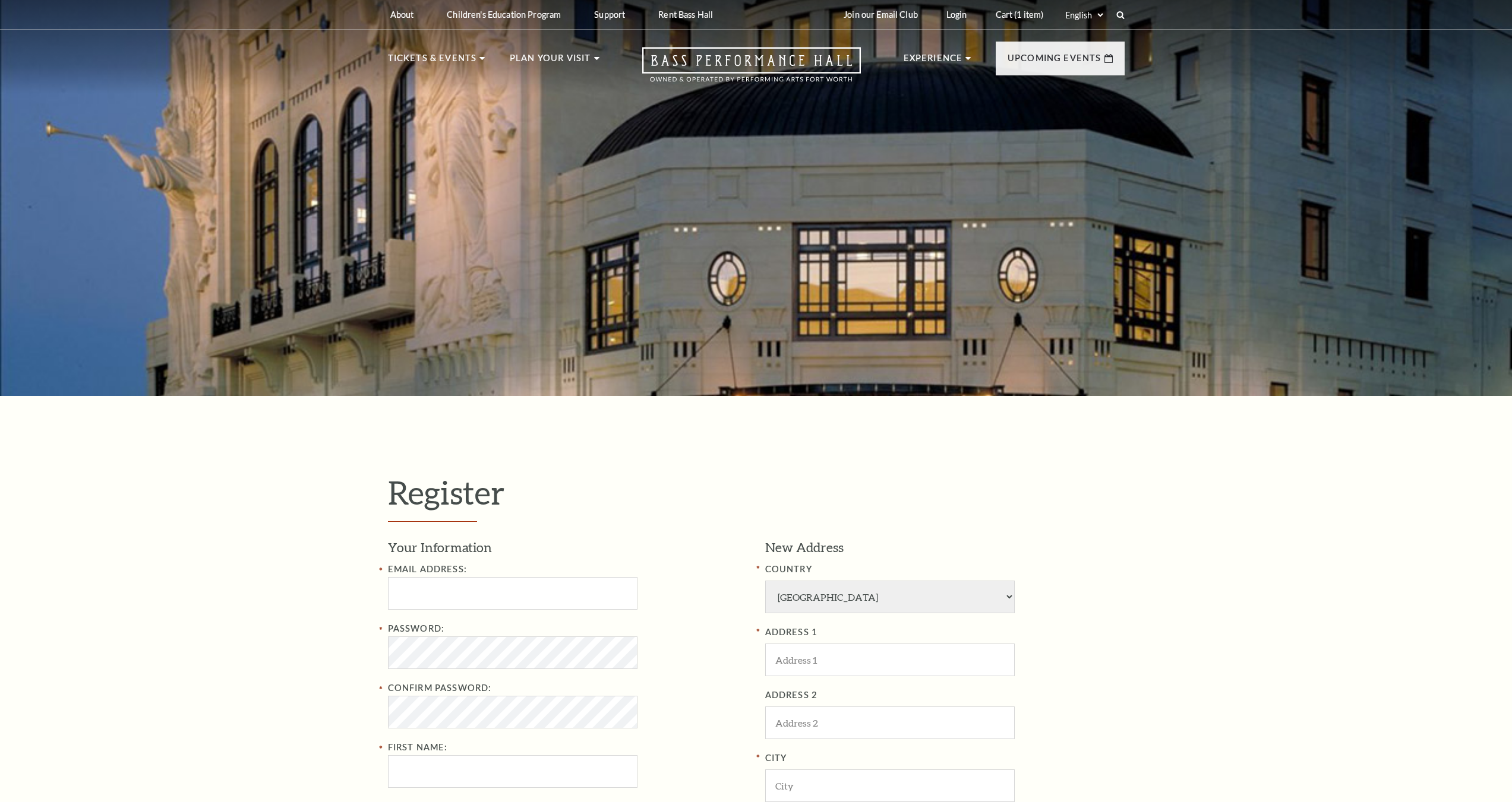
select select "1"
select select "TX"
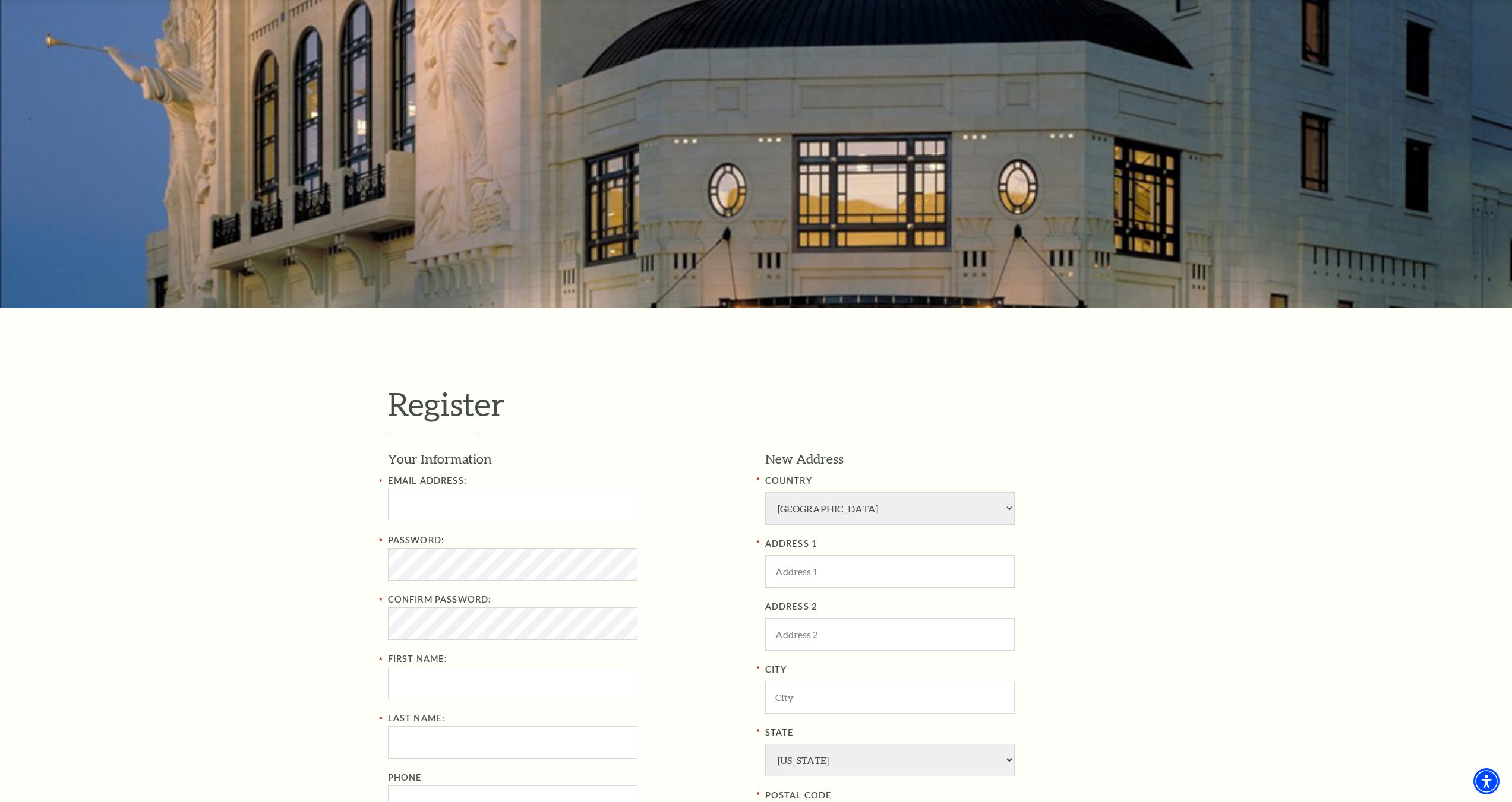
scroll to position [178, 0]
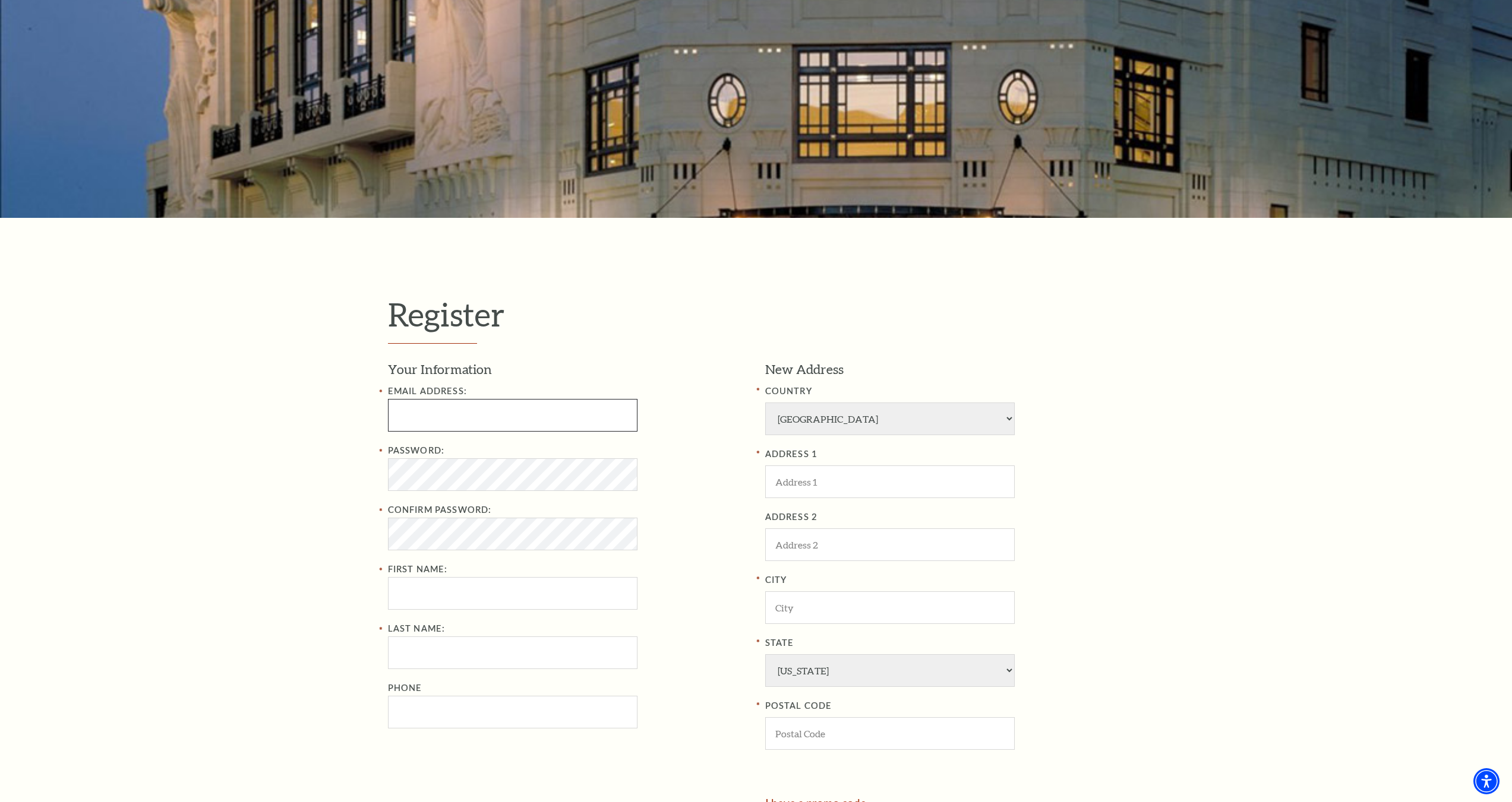
click at [429, 411] on input "Email Address:" at bounding box center [513, 415] width 250 height 32
type input "simszach83@outlook.com"
type input "5516 Creekwood dr"
type input "Building 0 APT 2078"
type input "Benbrook"
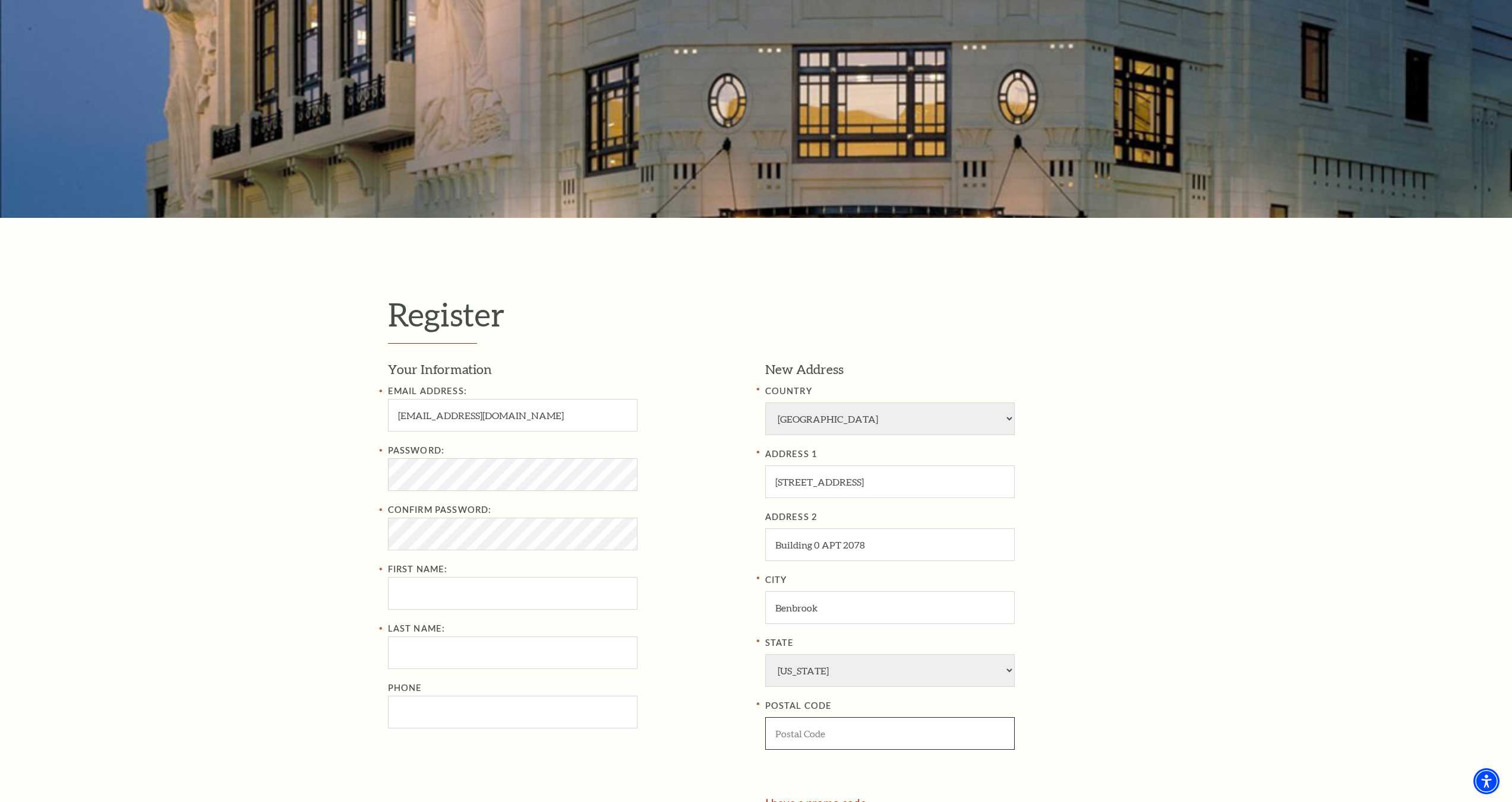
type input "76109"
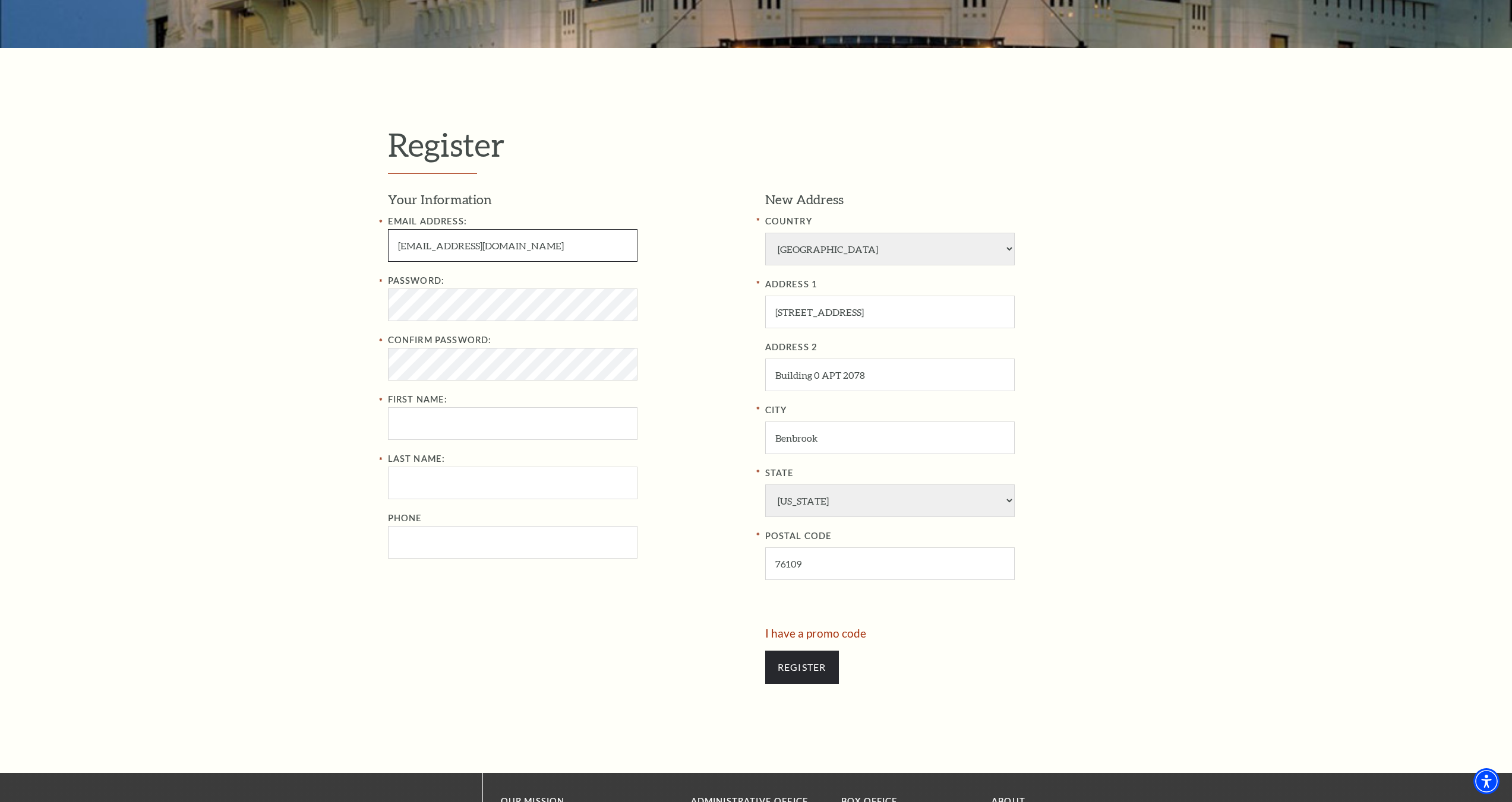
scroll to position [356, 0]
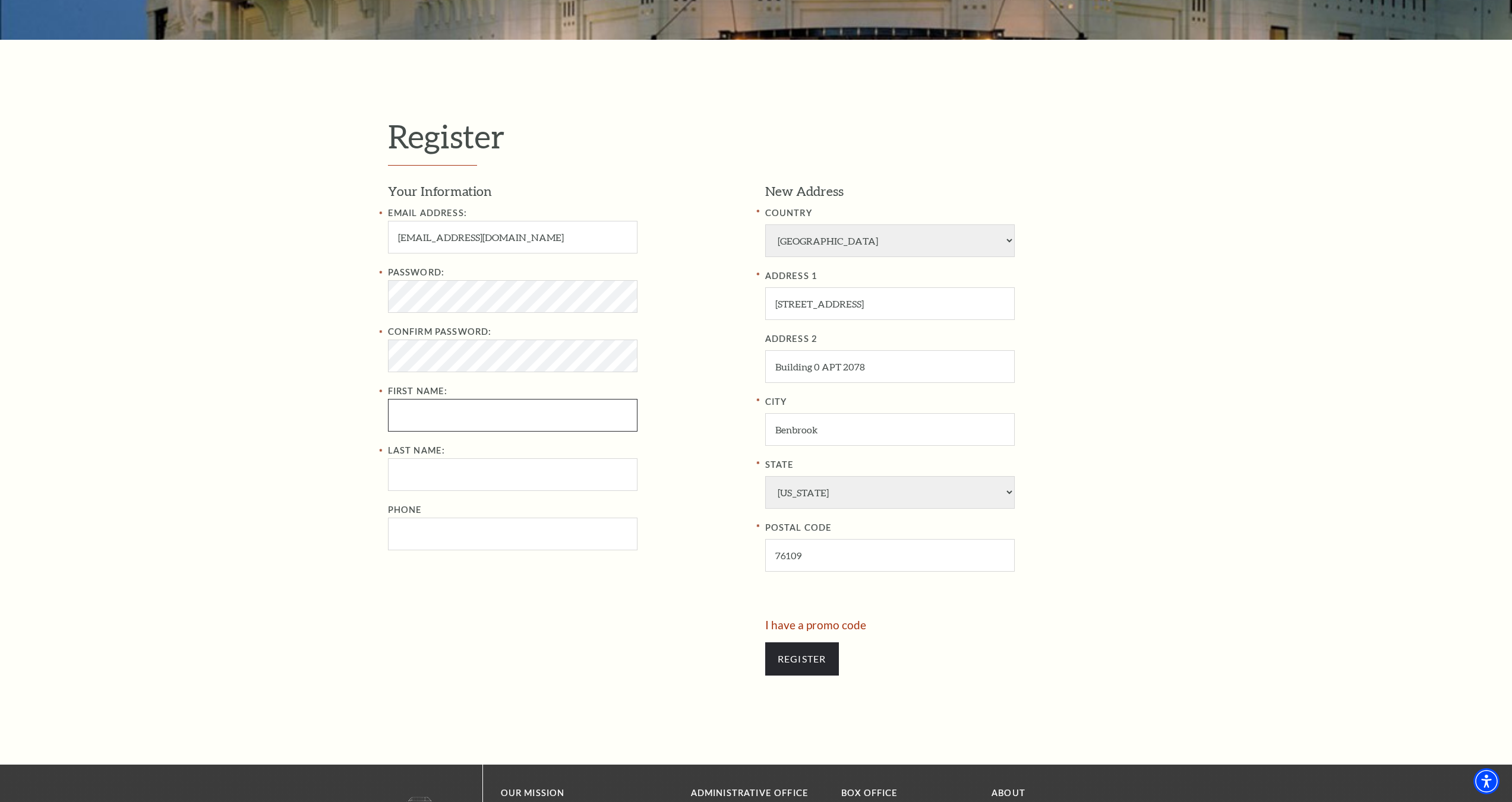
click at [430, 414] on input "First Name:" at bounding box center [513, 415] width 250 height 32
type input "Zachary"
click at [422, 472] on input "Last Name:" at bounding box center [513, 474] width 250 height 32
type input "Sims"
click at [210, 388] on div "Register Your Information Email Address: simszach83@outlook.com Password: Confi…" at bounding box center [756, 402] width 1512 height 725
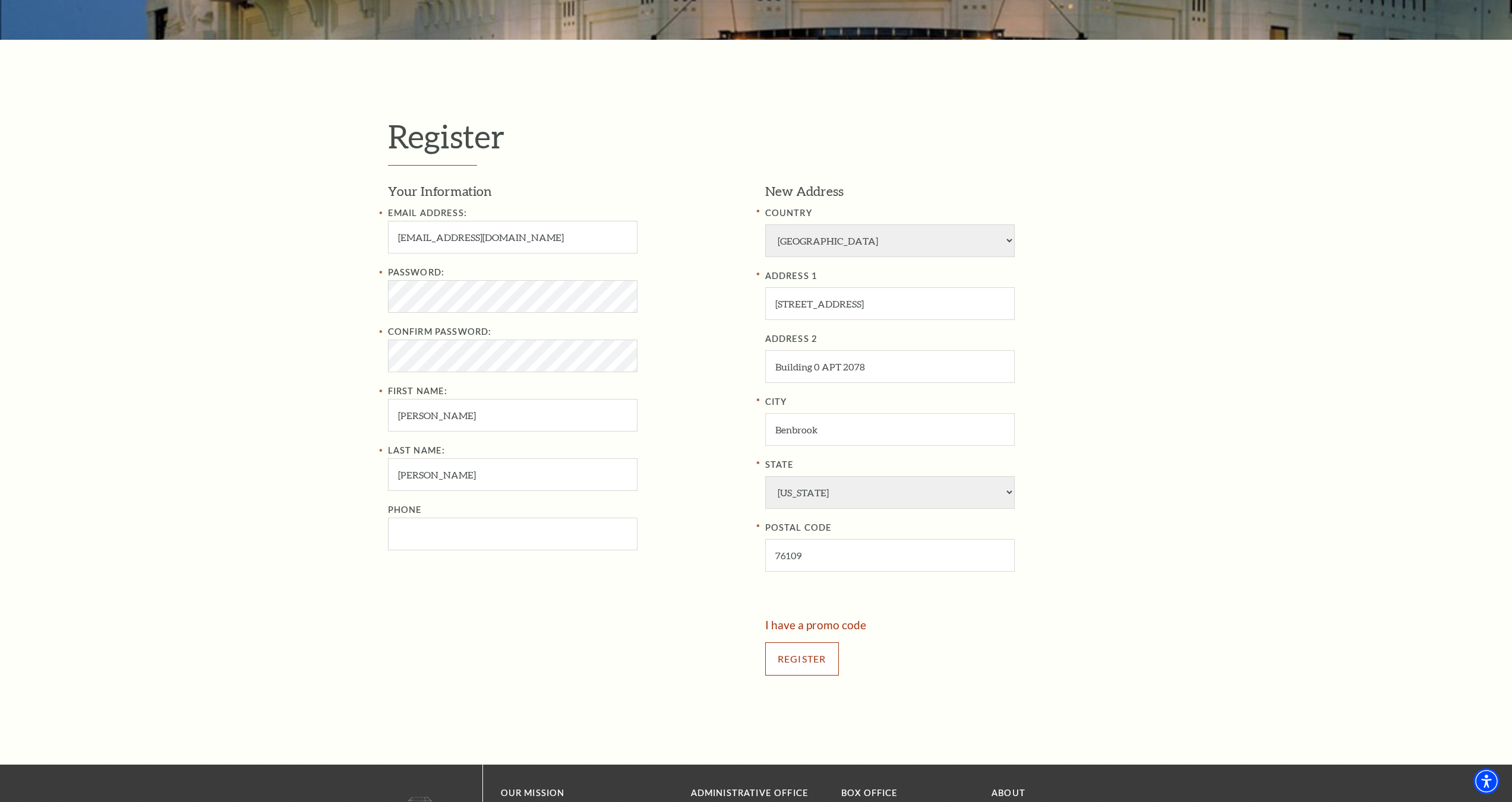
click at [798, 663] on input "Register" at bounding box center [802, 659] width 73 height 33
click at [452, 538] on input "Phone" at bounding box center [513, 533] width 250 height 32
type input "817-408-0353"
click at [816, 660] on input "Register" at bounding box center [802, 659] width 73 height 33
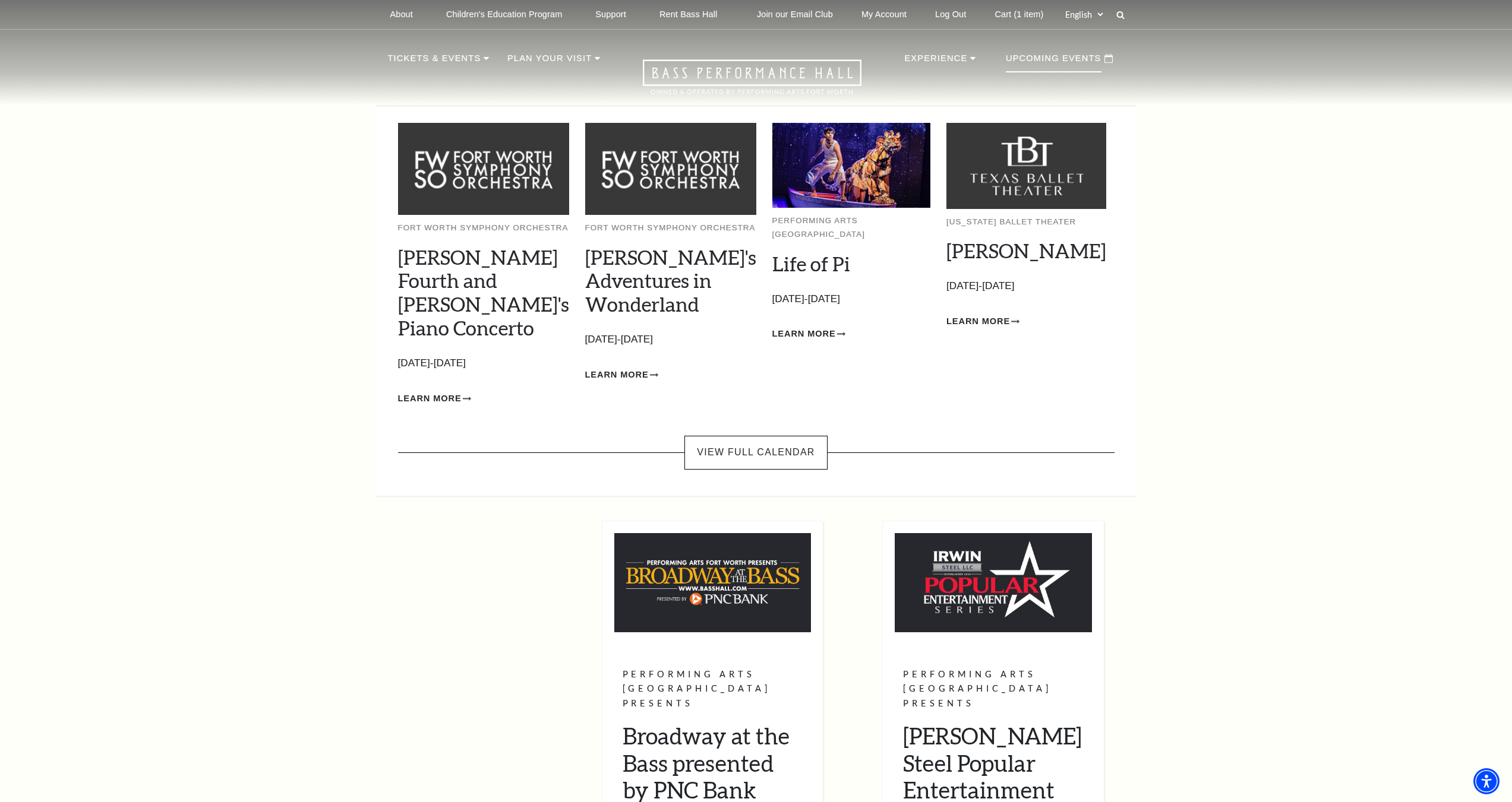
click at [1030, 65] on p "Upcoming Events" at bounding box center [1053, 61] width 95 height 21
click at [1078, 61] on p "Upcoming Events" at bounding box center [1053, 61] width 95 height 21
click at [767, 436] on link "View Full Calendar" at bounding box center [755, 453] width 143 height 33
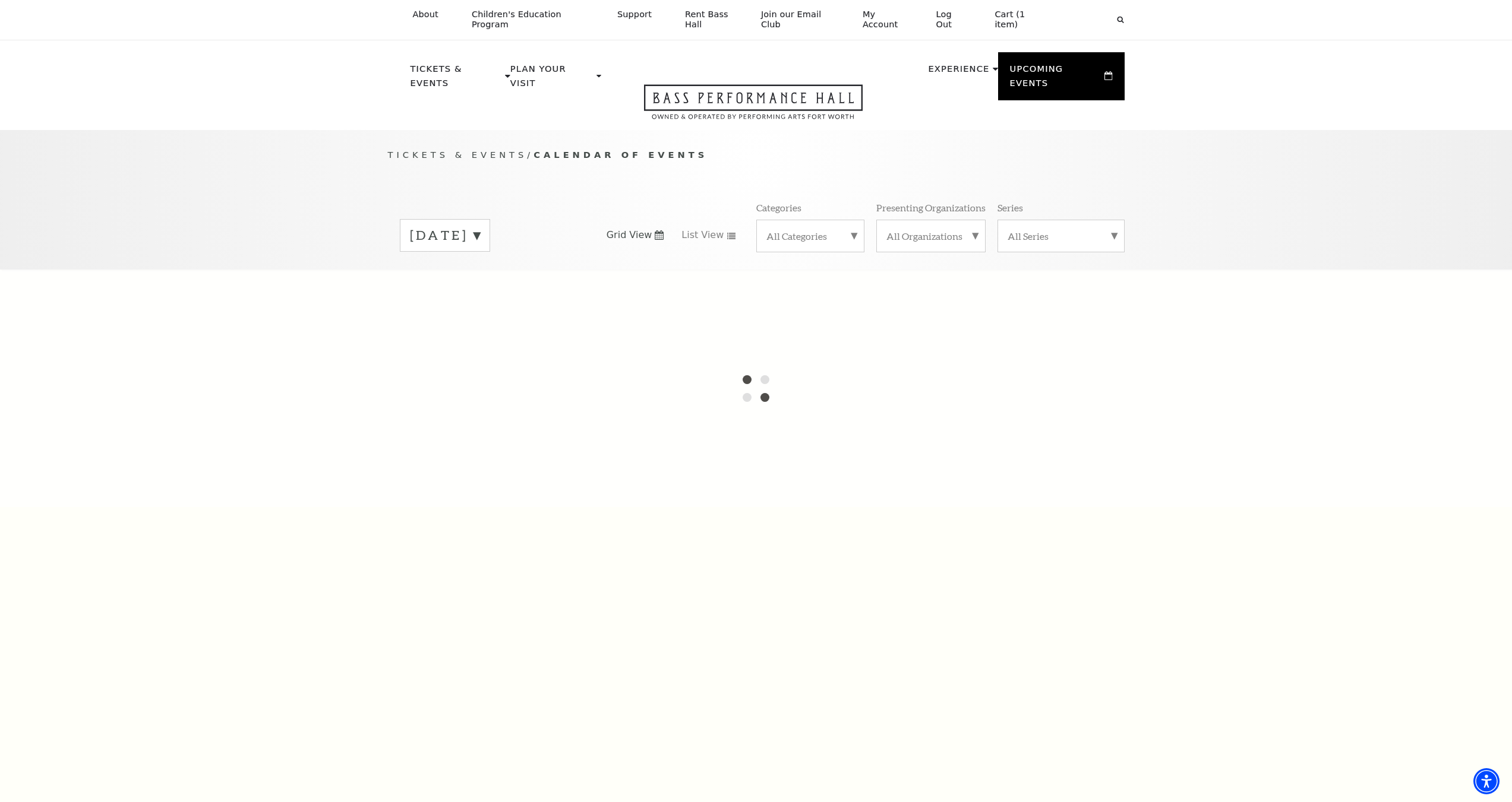
click at [490, 219] on div "[DATE]" at bounding box center [445, 235] width 91 height 32
click at [459, 311] on div at bounding box center [756, 388] width 1512 height 237
click at [480, 226] on label "August 2025" at bounding box center [445, 237] width 70 height 21
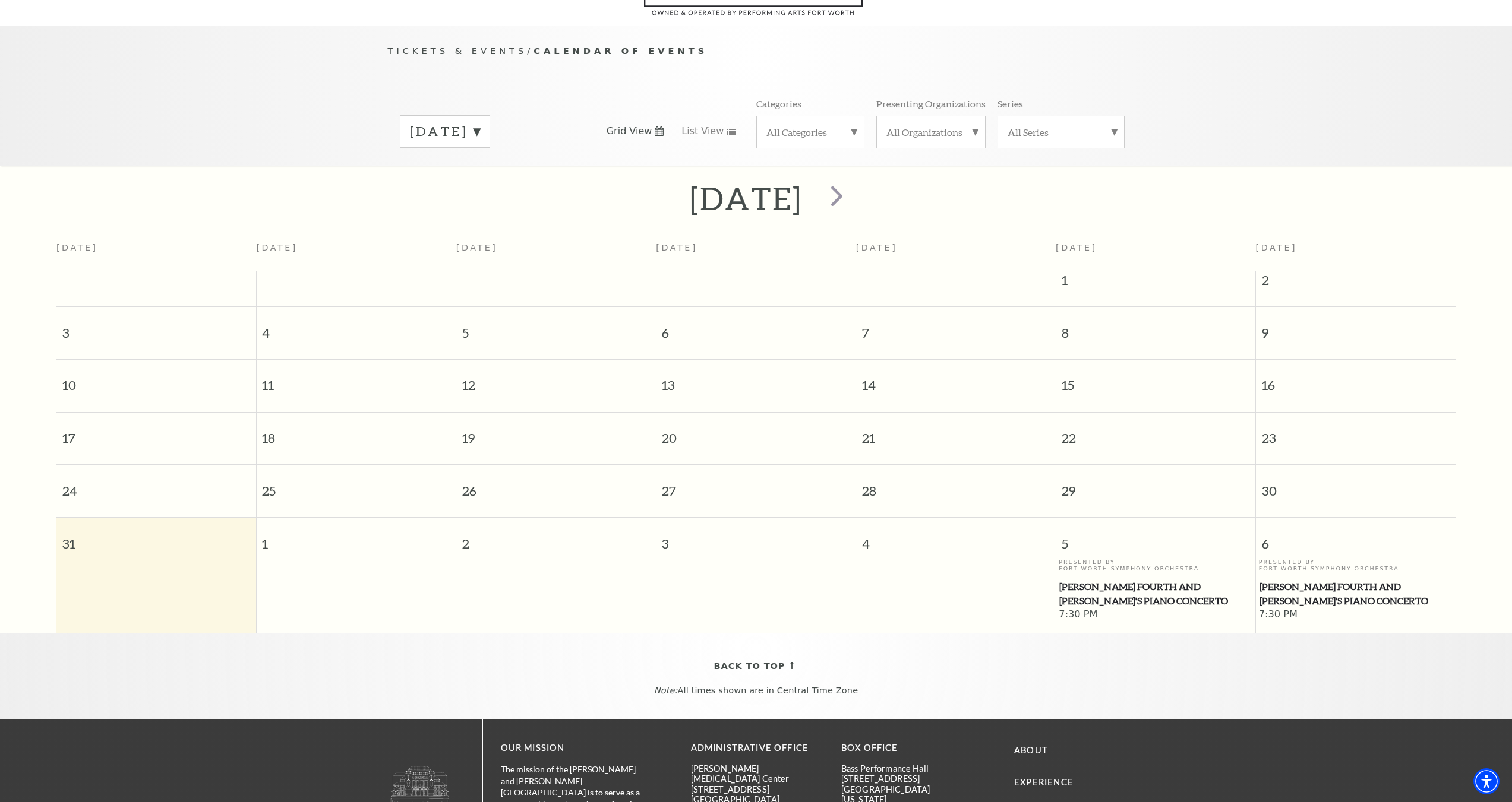
scroll to position [105, 0]
click at [480, 121] on label "August 2025" at bounding box center [445, 130] width 70 height 18
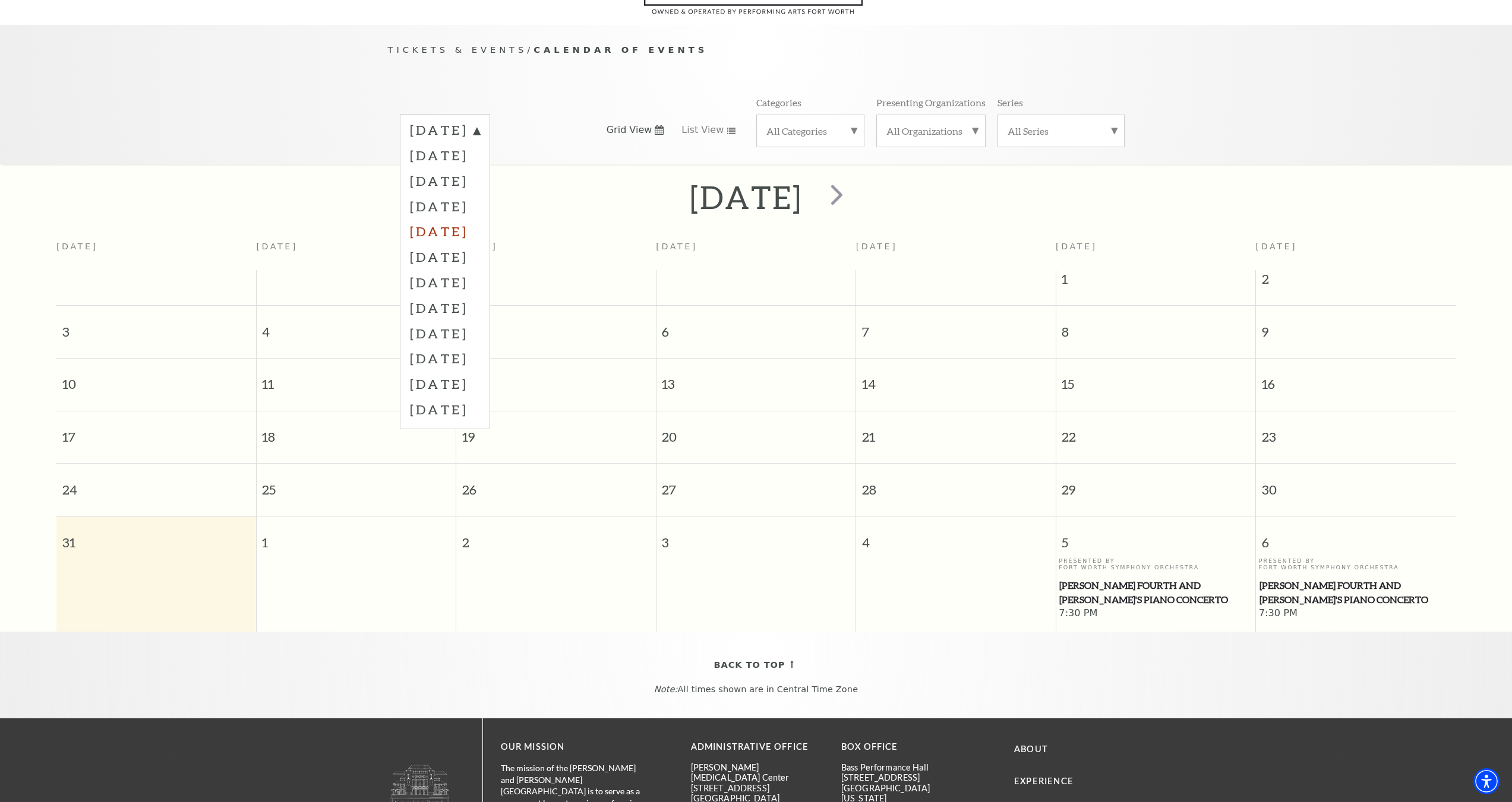
click at [456, 218] on label "December 2025" at bounding box center [445, 231] width 70 height 26
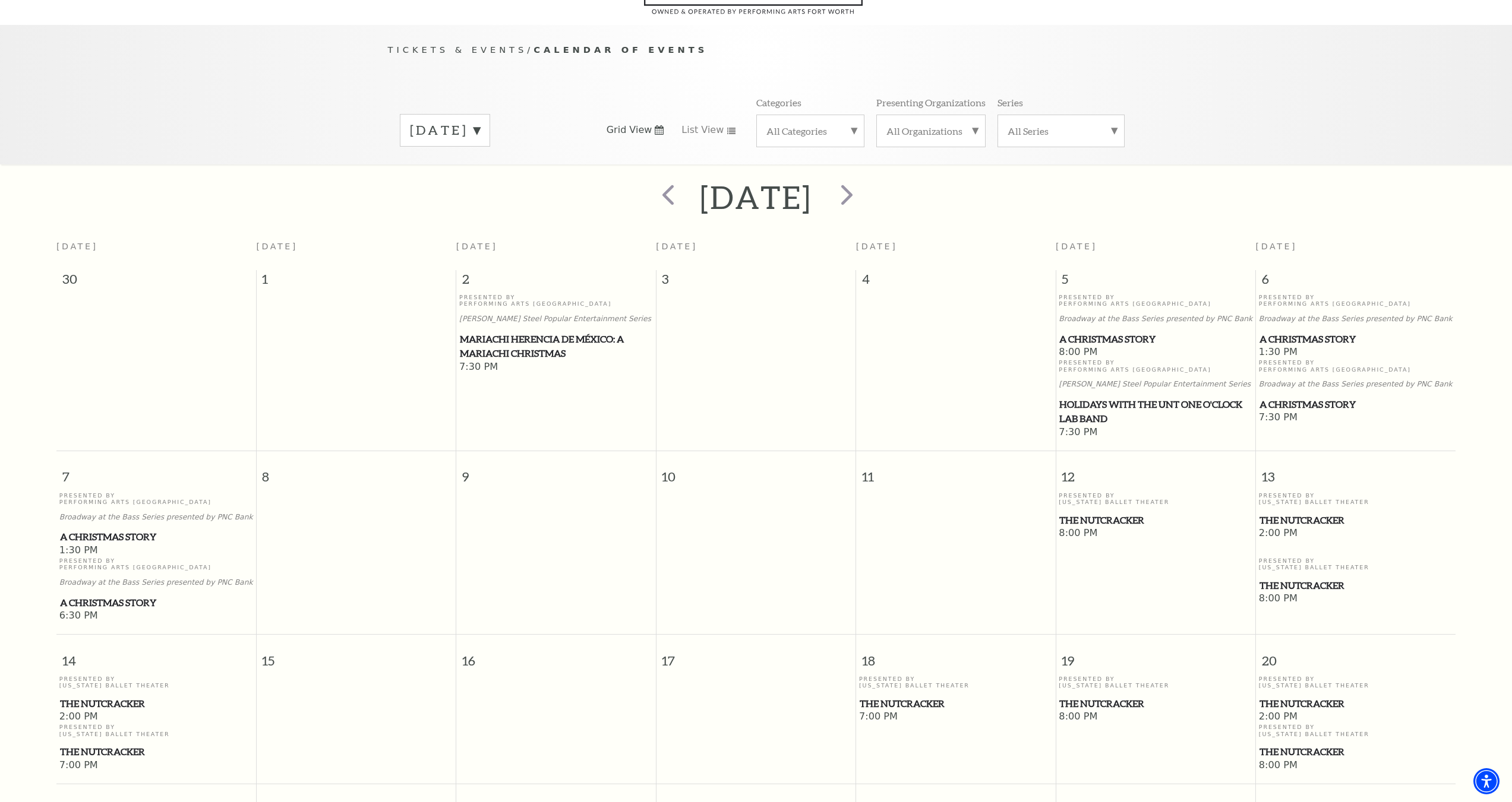
click at [101, 513] on p "Broadway at the Bass Series presented by PNC Bank" at bounding box center [156, 518] width 193 height 9
click at [87, 530] on span "A Christmas Story" at bounding box center [156, 537] width 193 height 15
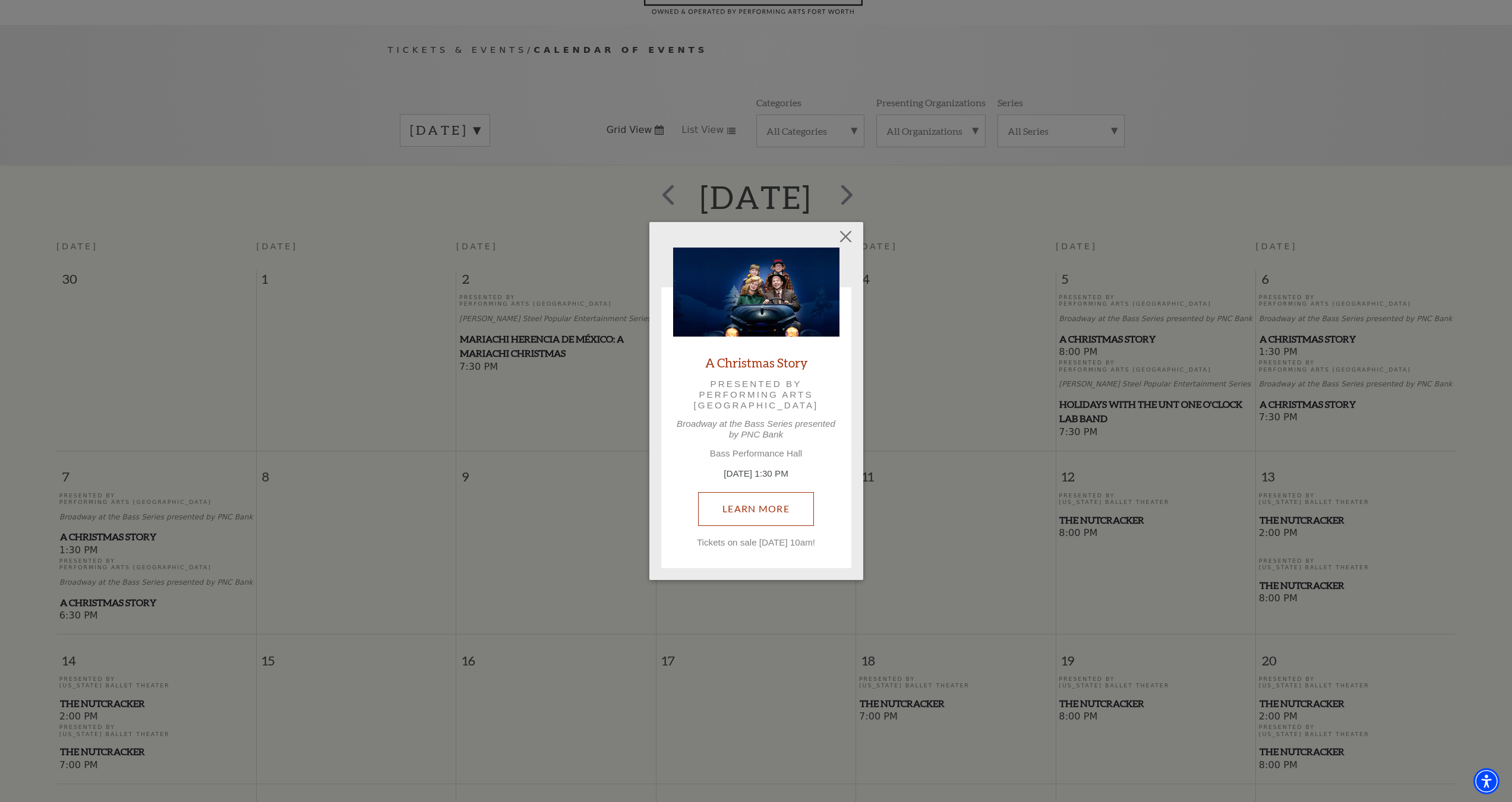
click at [749, 511] on link "Learn More" at bounding box center [756, 509] width 116 height 33
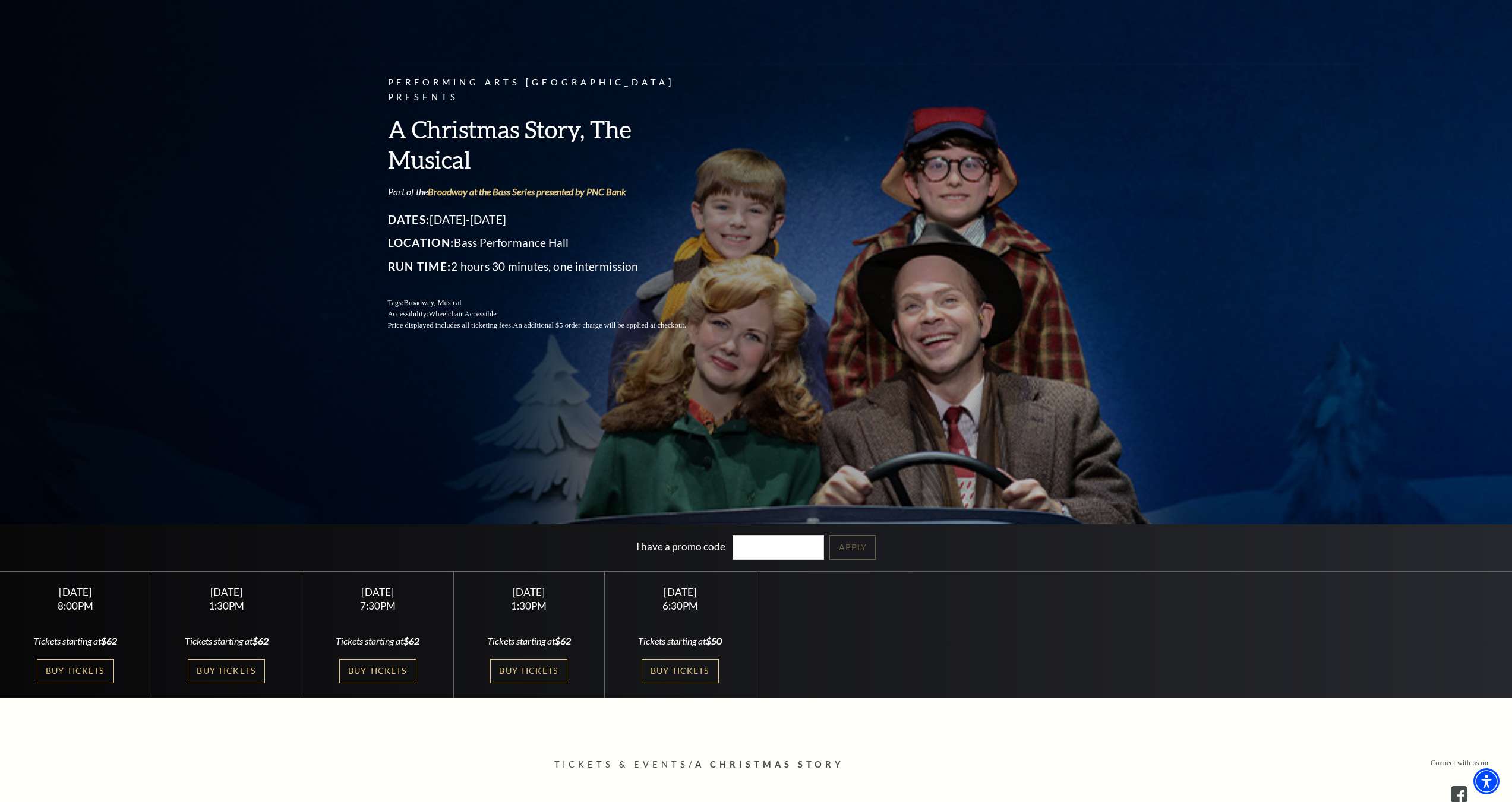
scroll to position [119, 0]
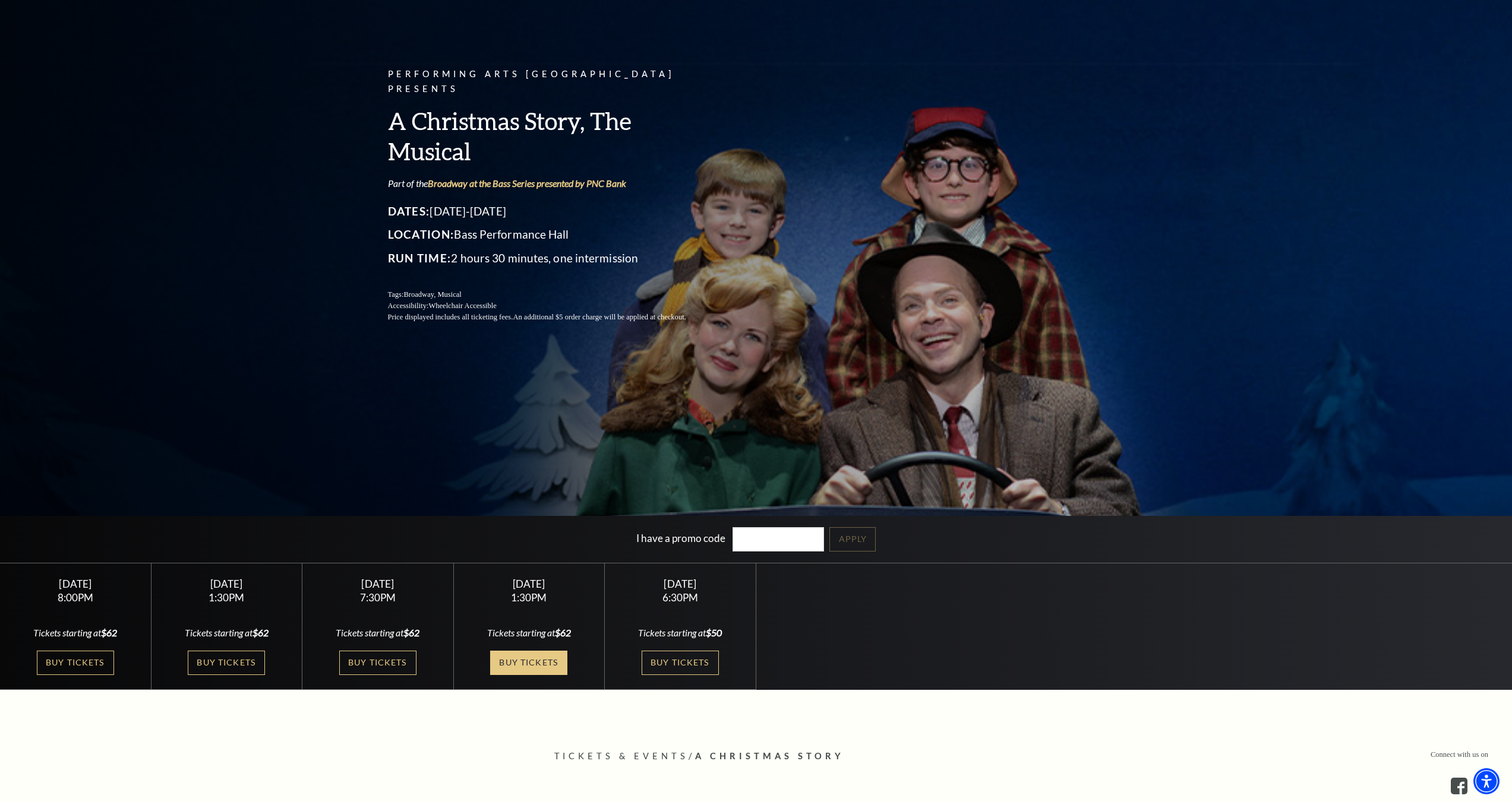
click at [523, 660] on link "Buy Tickets" at bounding box center [529, 663] width 77 height 24
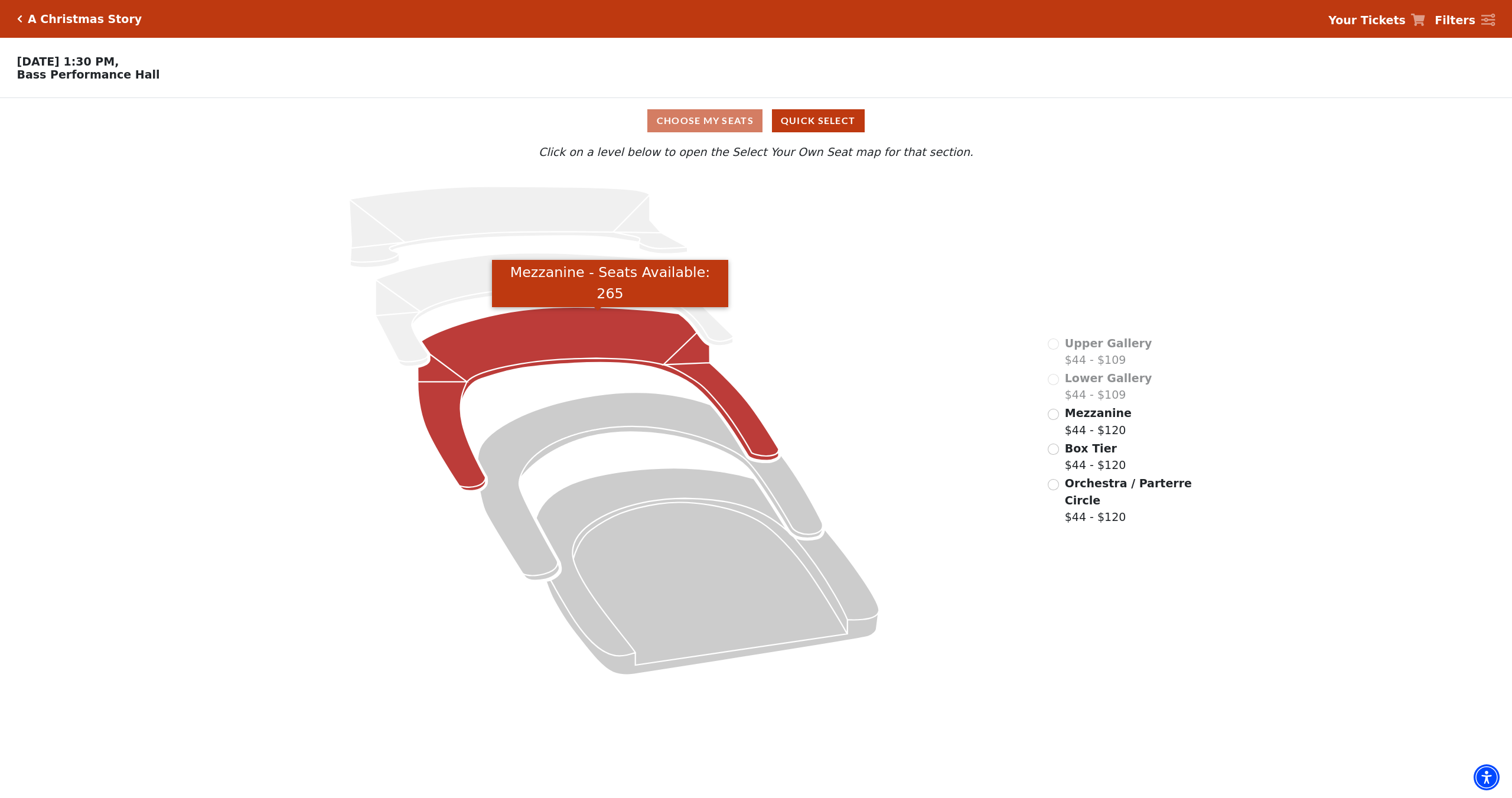
click at [565, 341] on icon "Mezzanine - Seats Available: 265" at bounding box center [598, 399] width 361 height 184
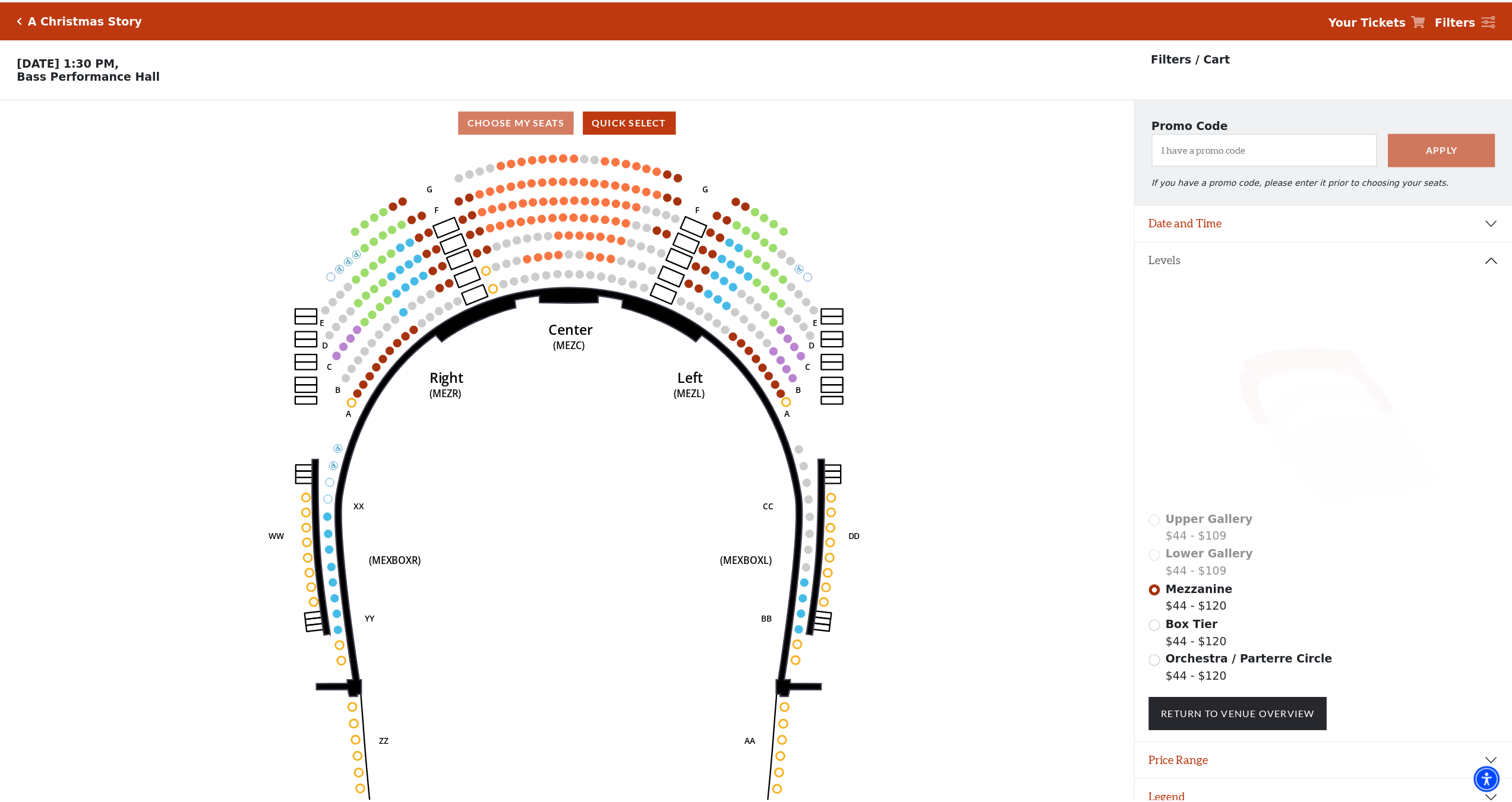
scroll to position [29, 0]
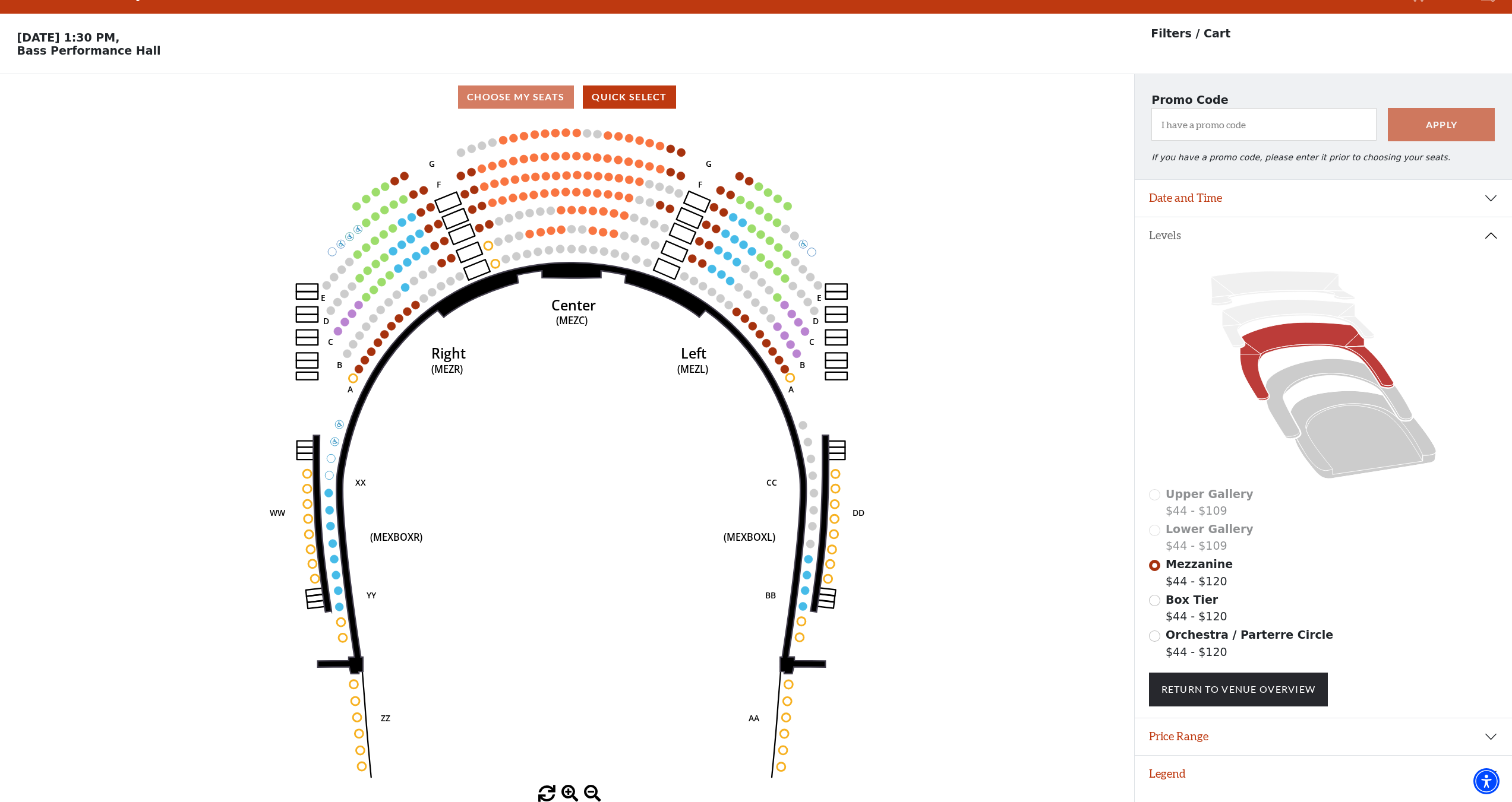
click at [744, 269] on circle at bounding box center [745, 269] width 9 height 9
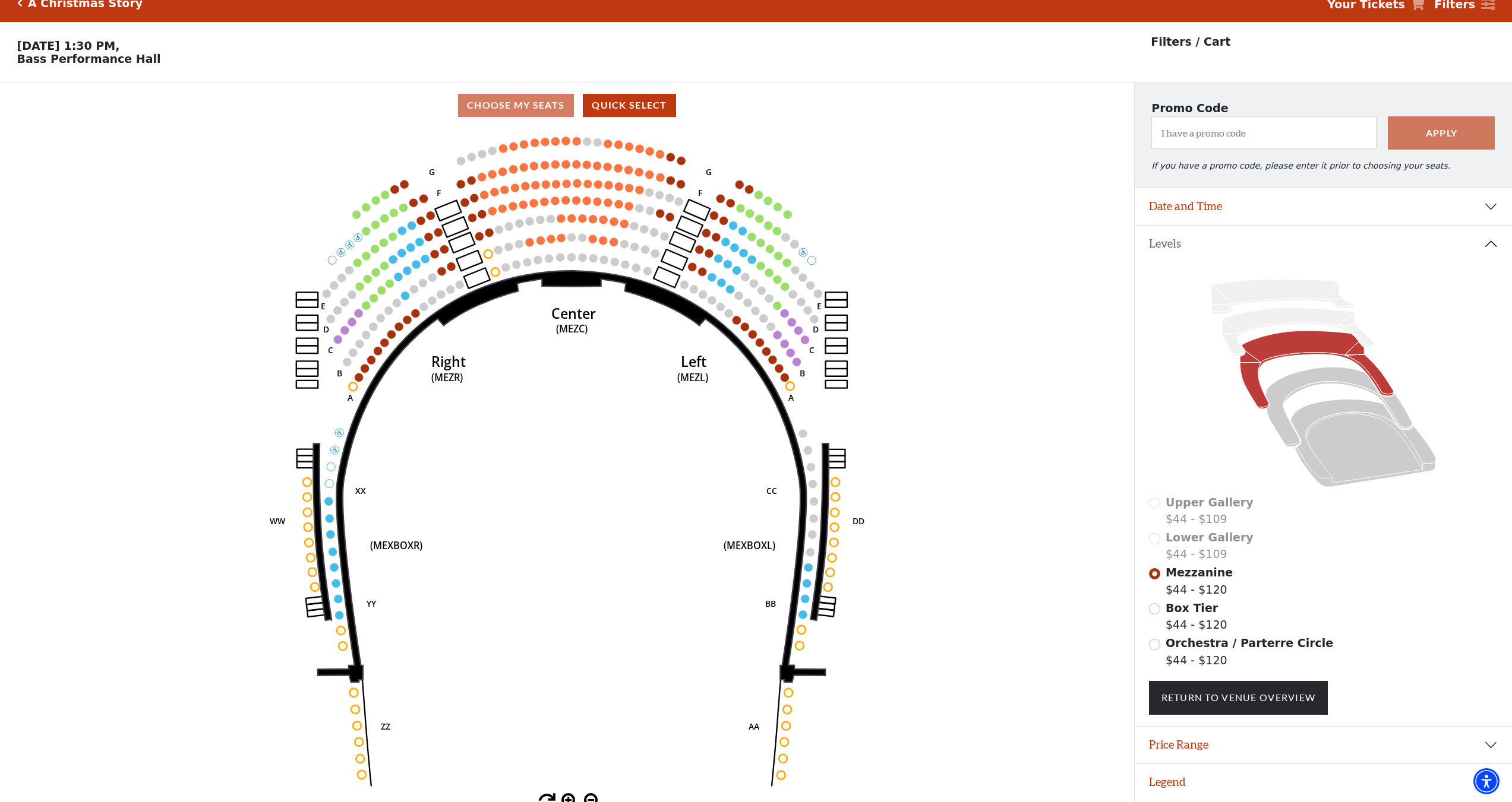
scroll to position [0, 0]
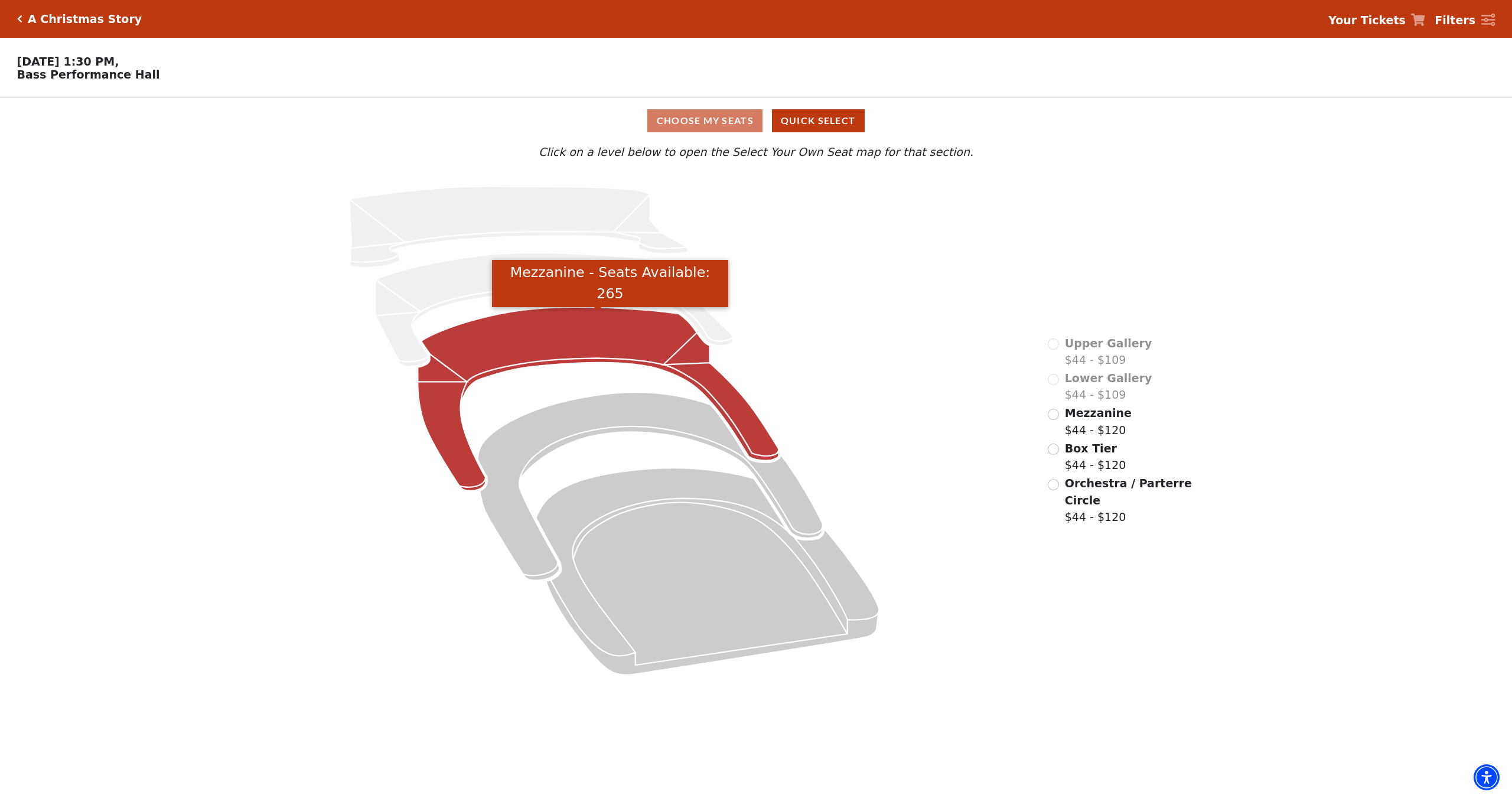
click at [535, 335] on icon "Mezzanine - Seats Available: 265" at bounding box center [598, 399] width 361 height 184
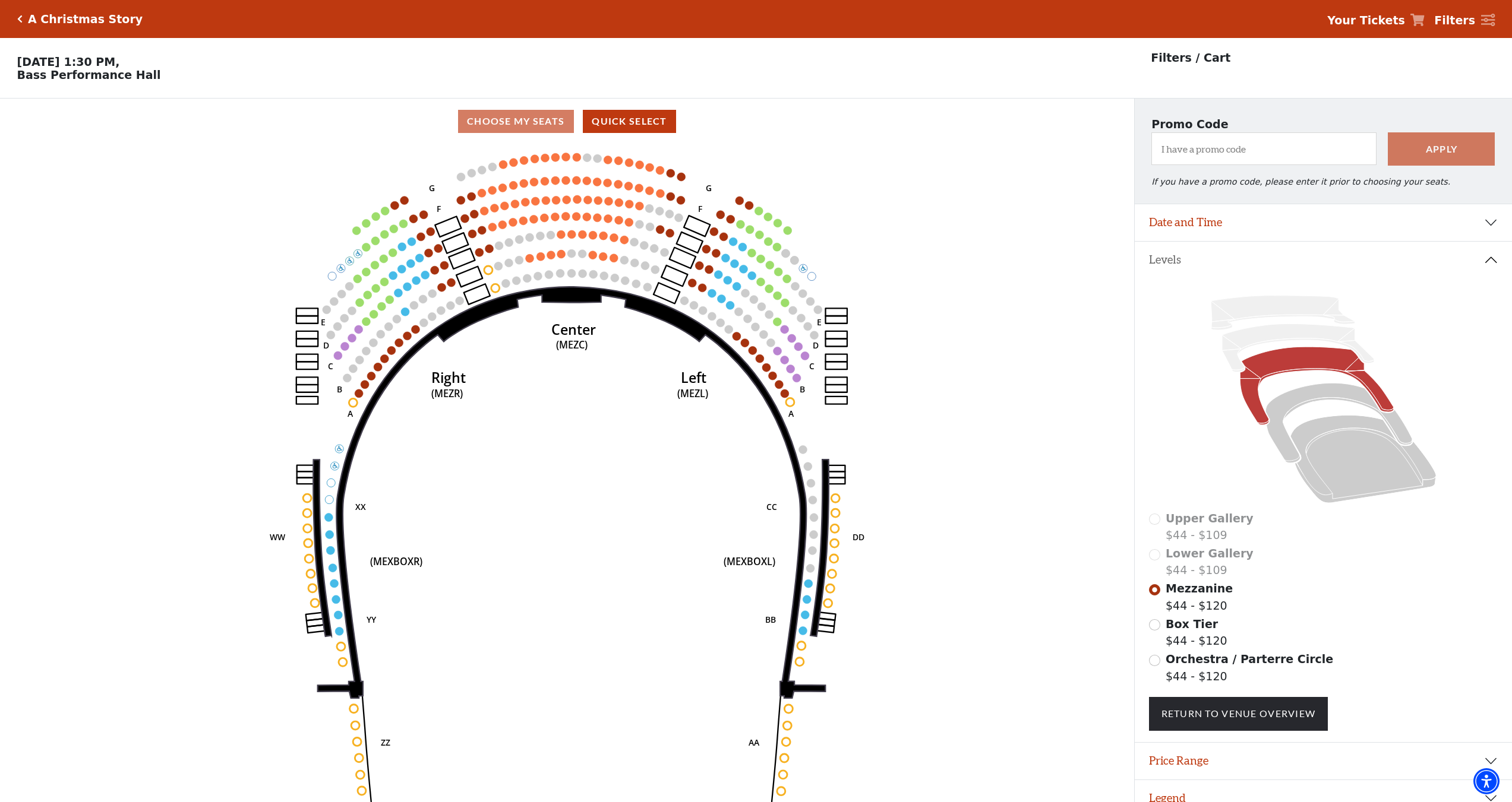
scroll to position [29, 0]
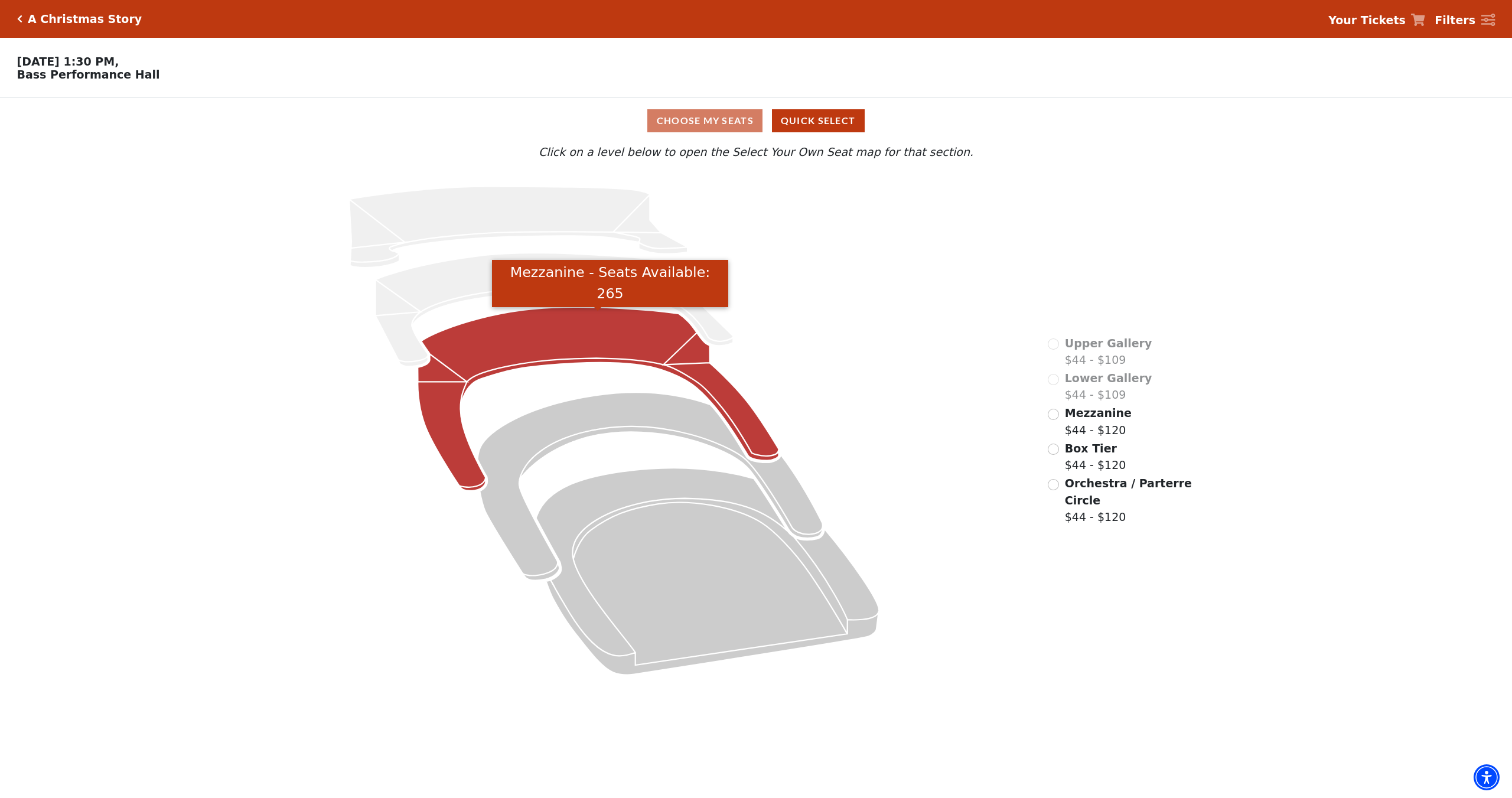
click at [545, 344] on icon "Mezzanine - Seats Available: 265" at bounding box center [598, 399] width 361 height 184
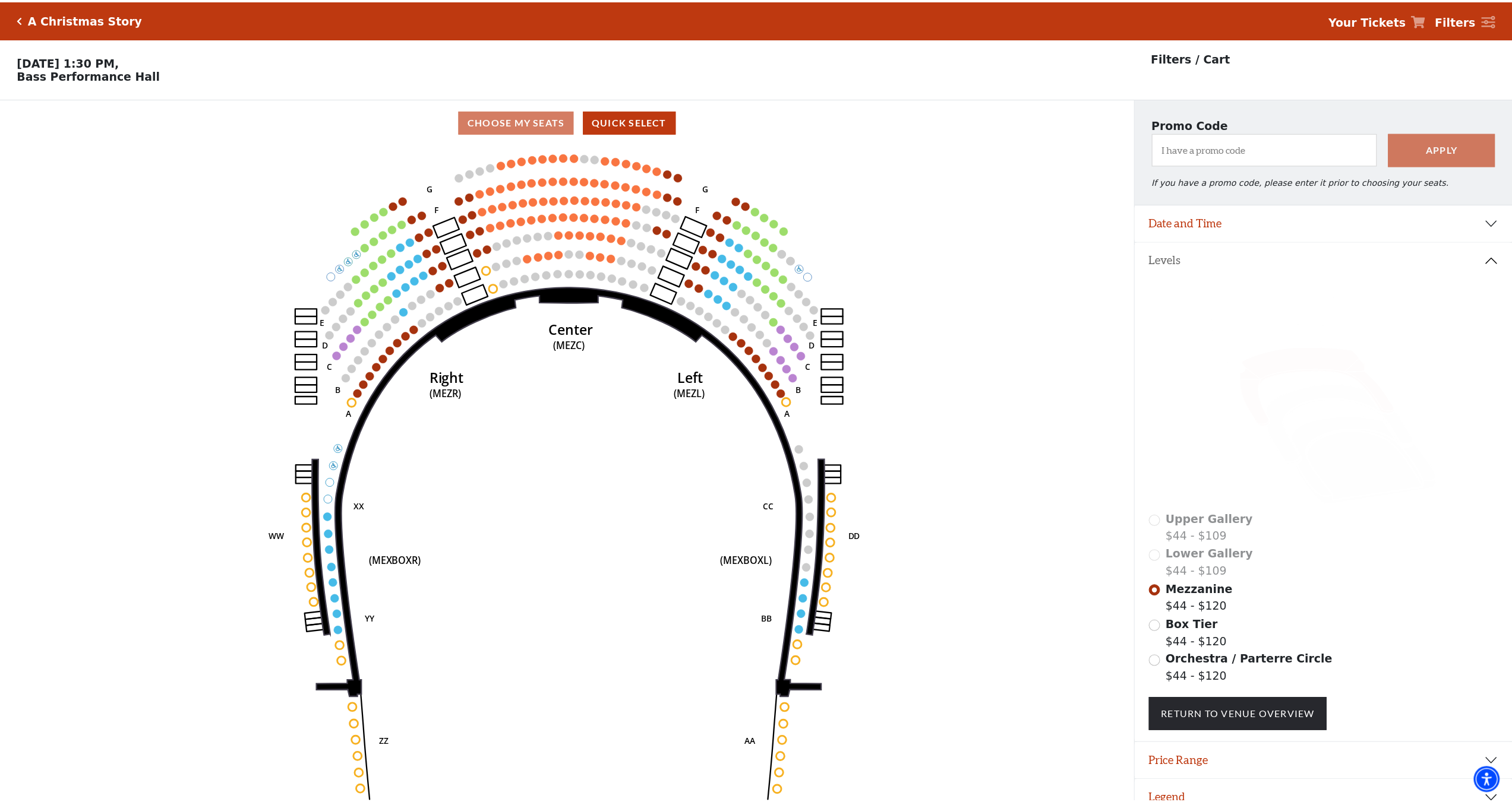
scroll to position [29, 0]
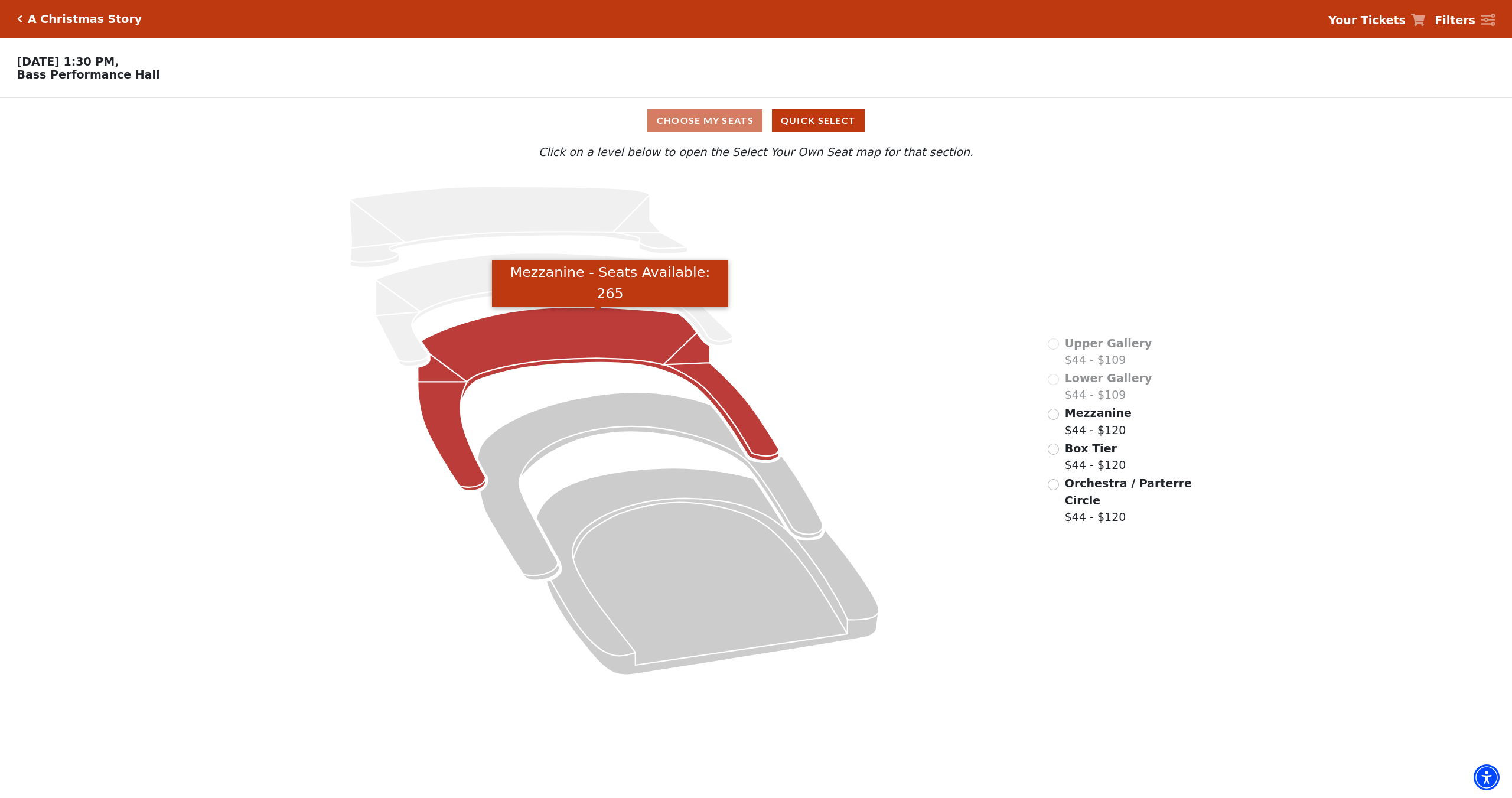
click at [532, 336] on icon "Mezzanine - Seats Available: 265" at bounding box center [598, 399] width 361 height 184
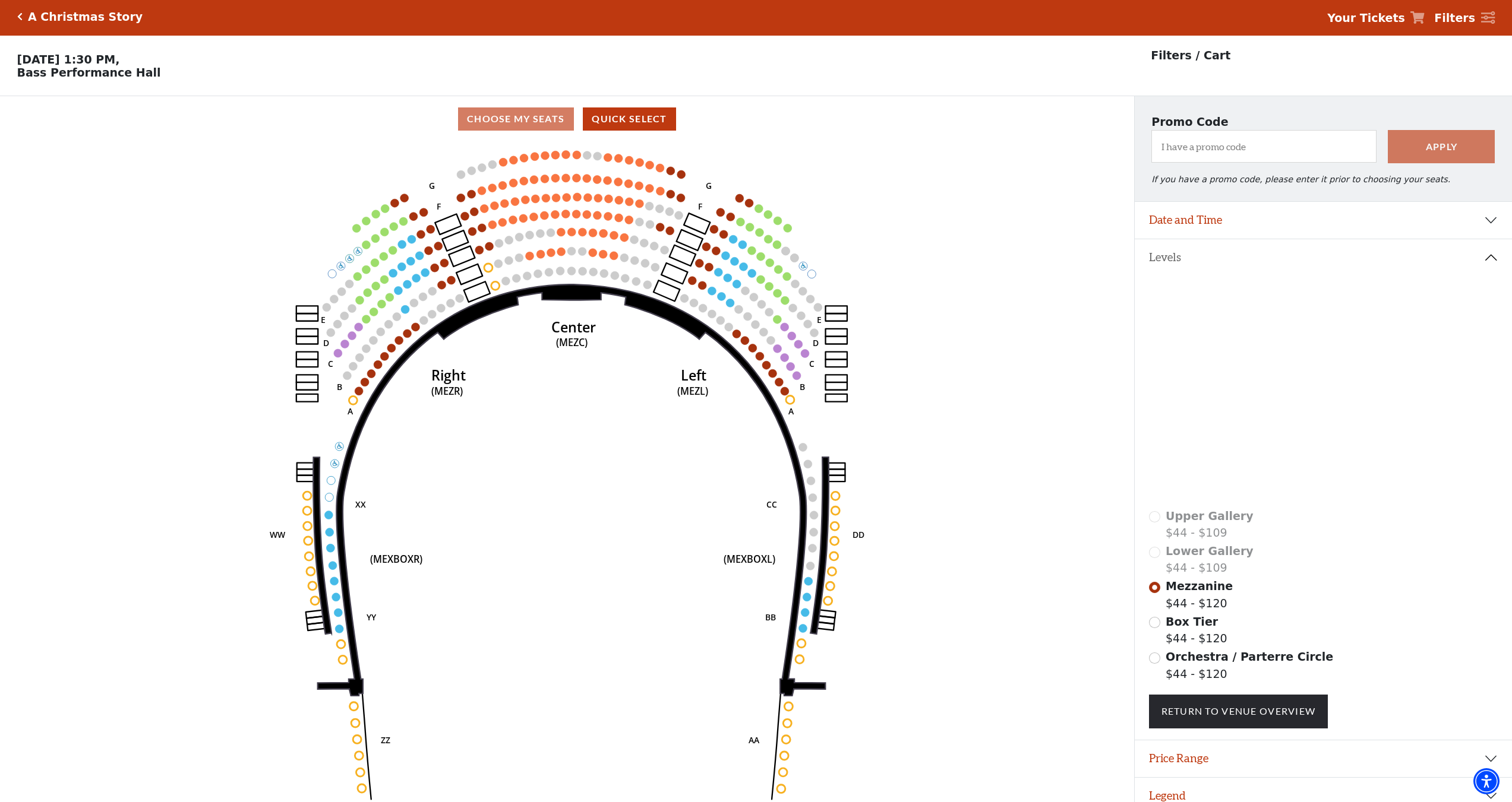
scroll to position [29, 0]
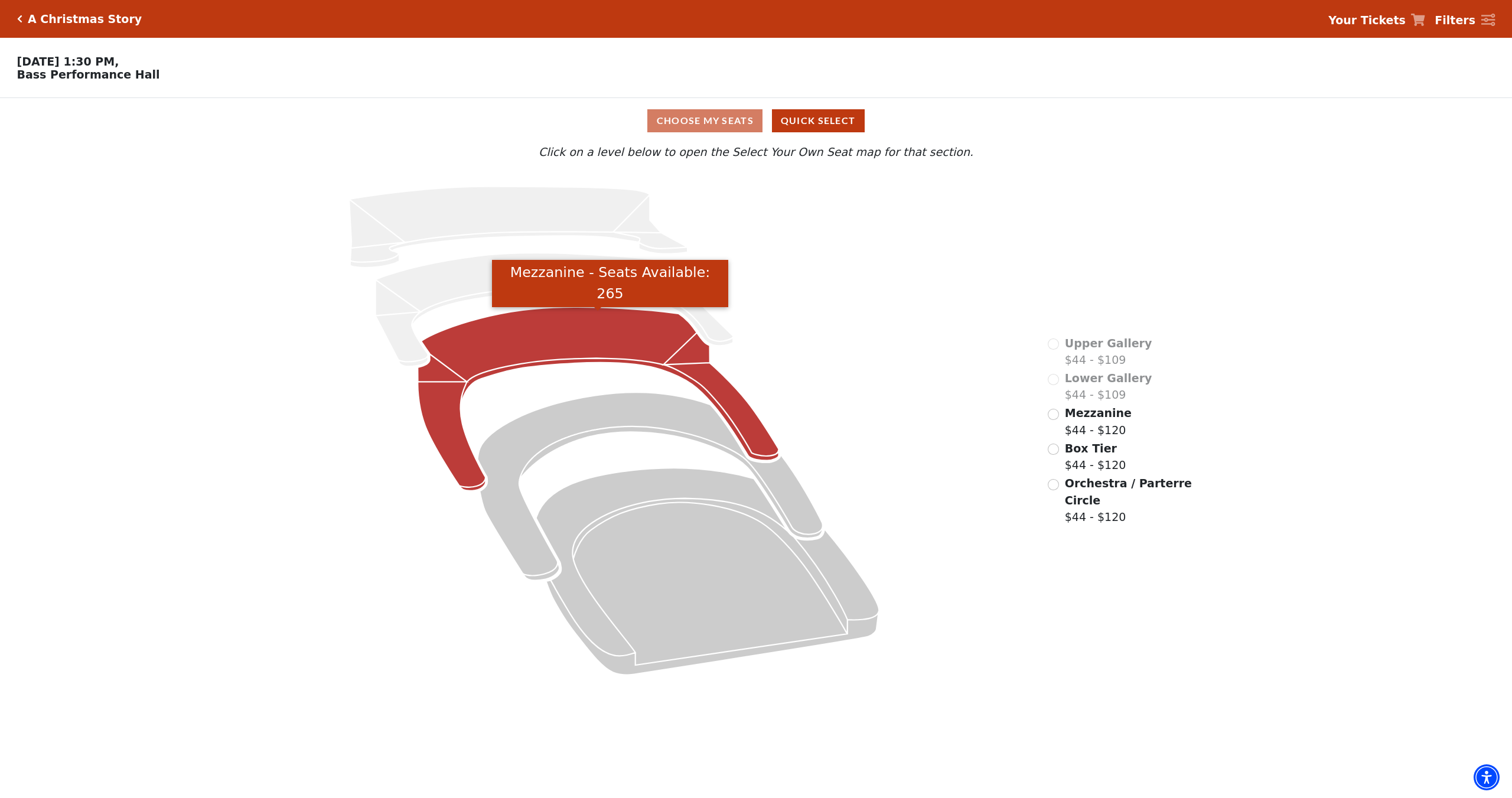
click at [548, 352] on icon "Mezzanine - Seats Available: 265" at bounding box center [598, 399] width 361 height 184
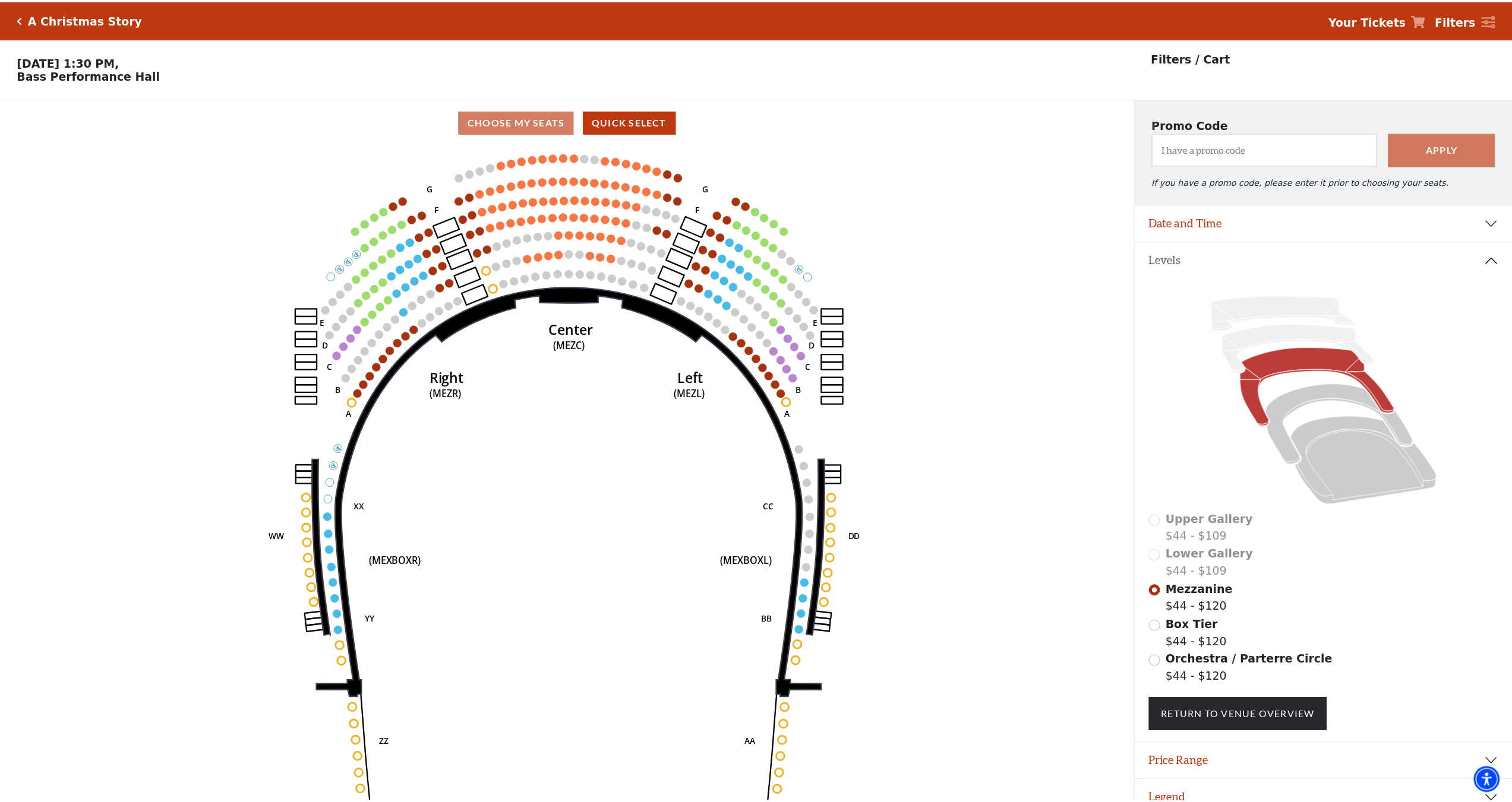
scroll to position [29, 0]
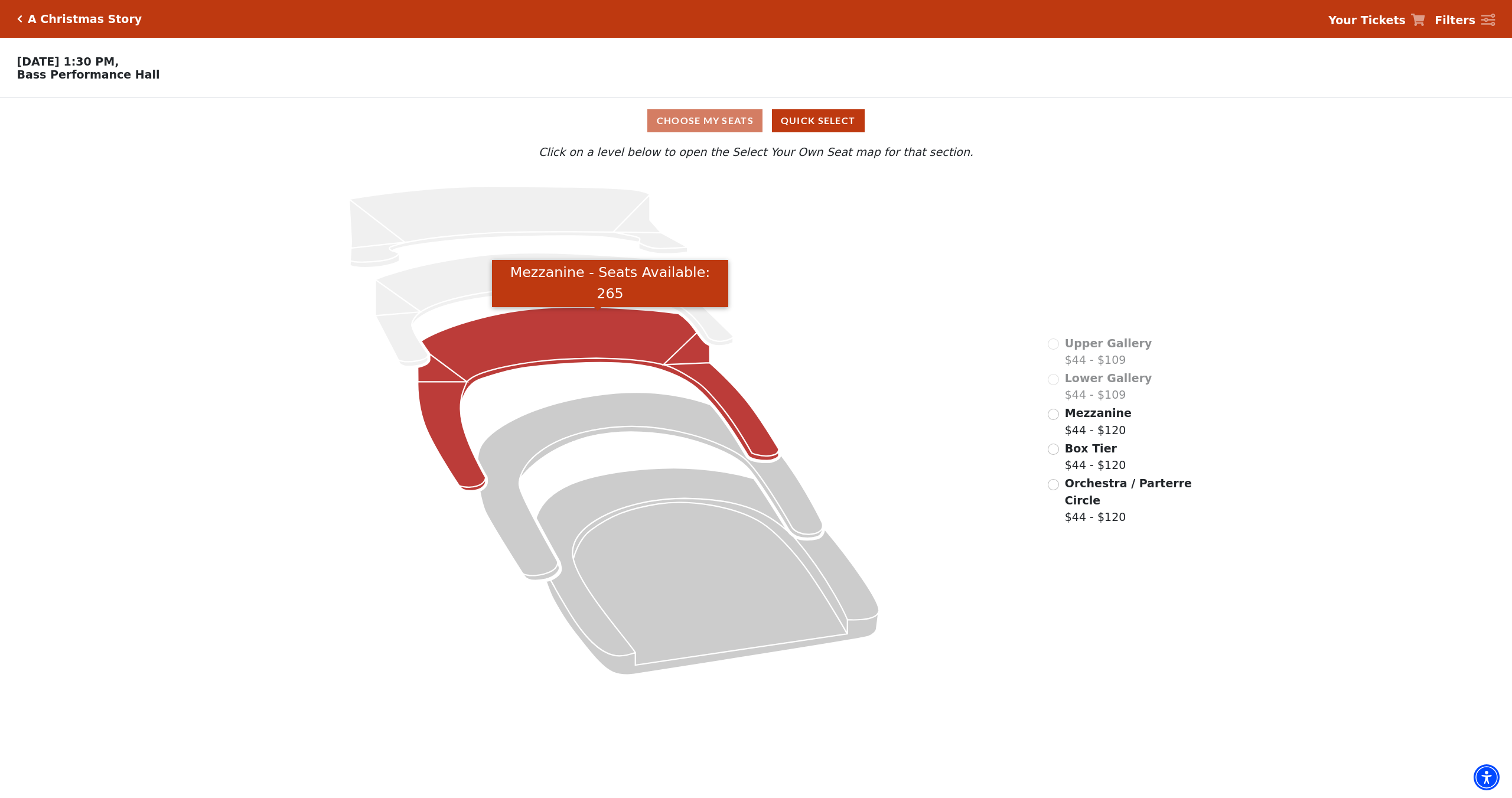
click at [610, 356] on icon "Mezzanine - Seats Available: 265" at bounding box center [598, 399] width 361 height 184
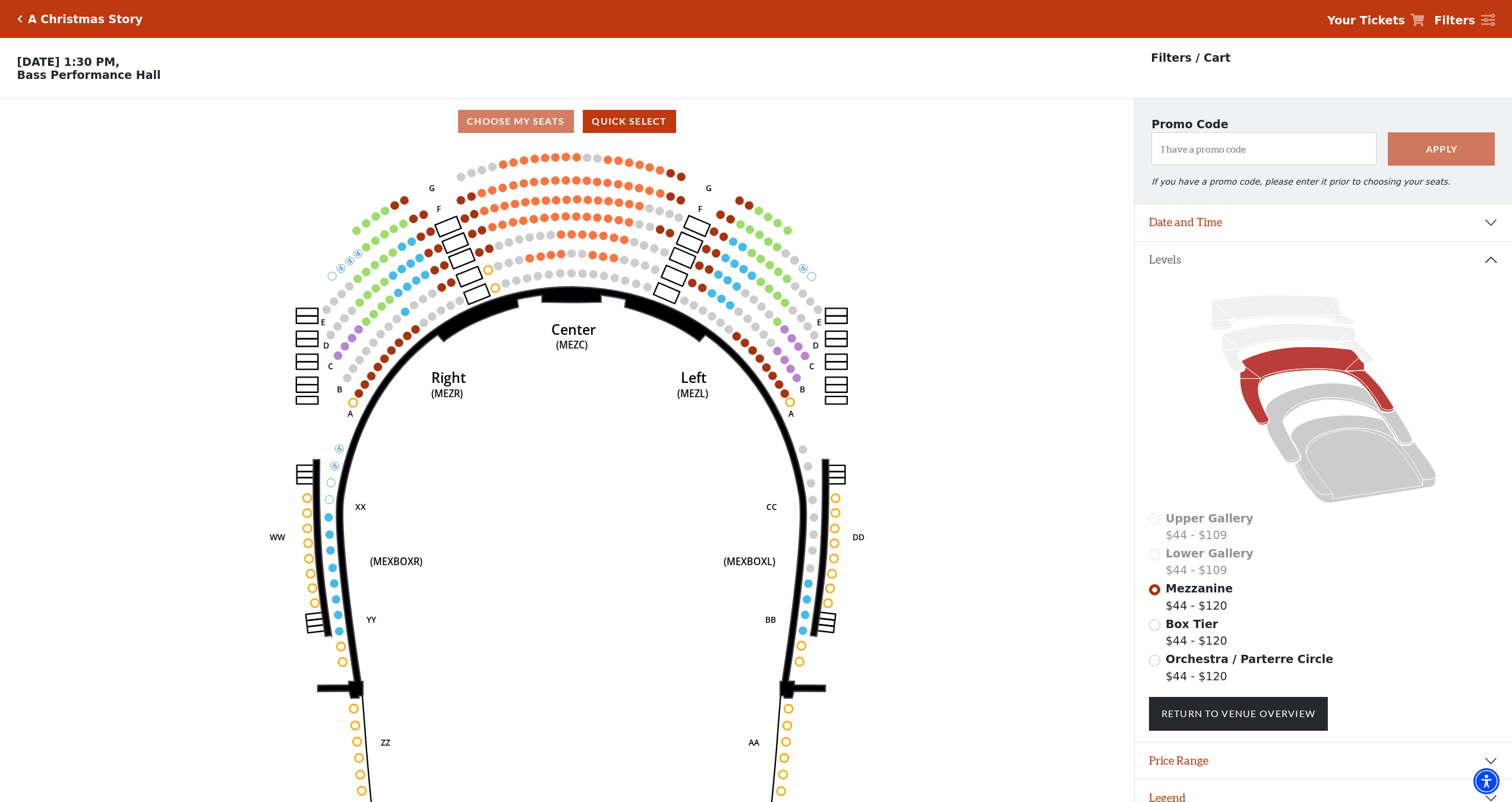
scroll to position [29, 0]
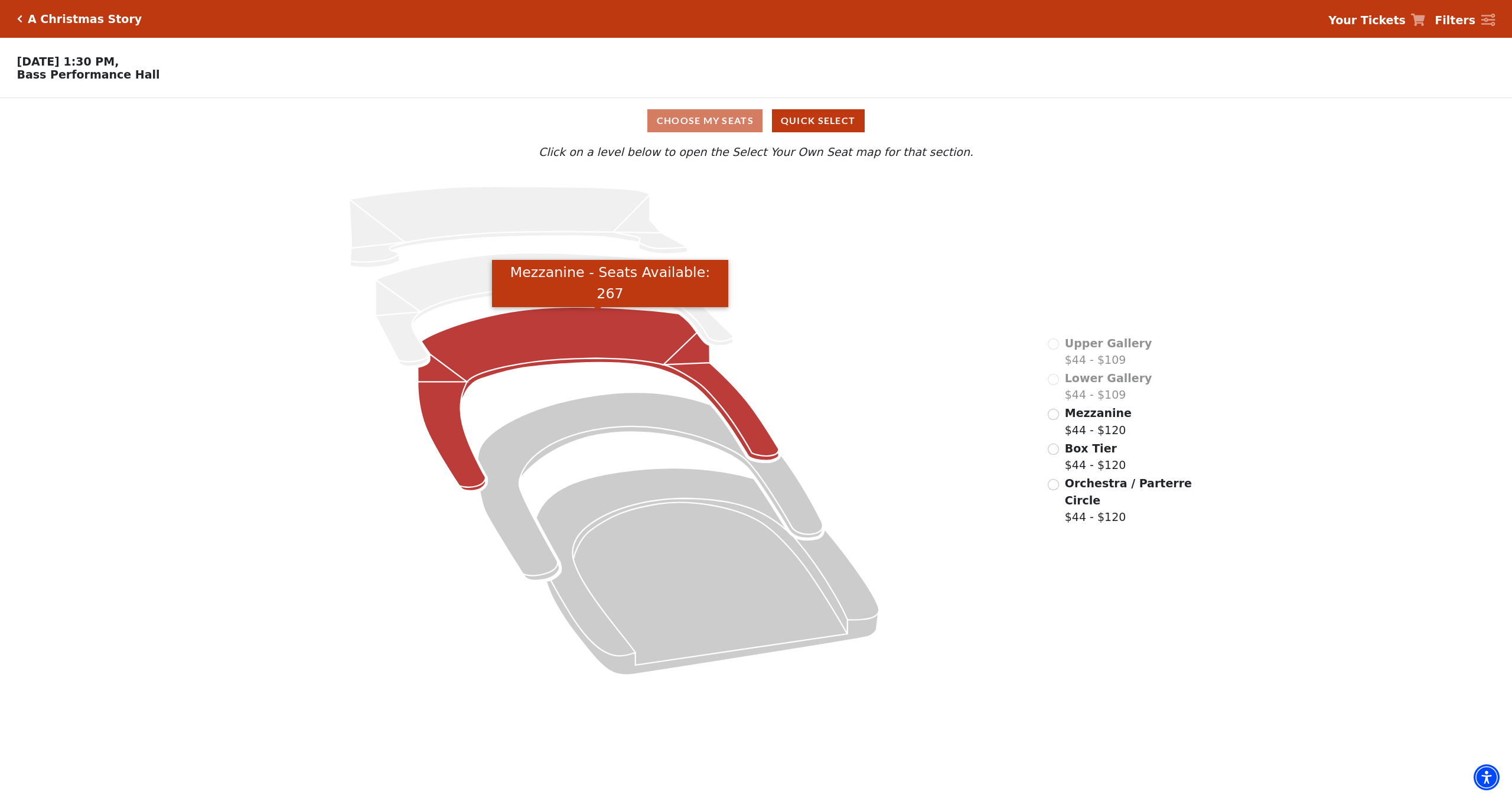
click at [534, 330] on icon "Mezzanine - Seats Available: 267" at bounding box center [598, 399] width 361 height 184
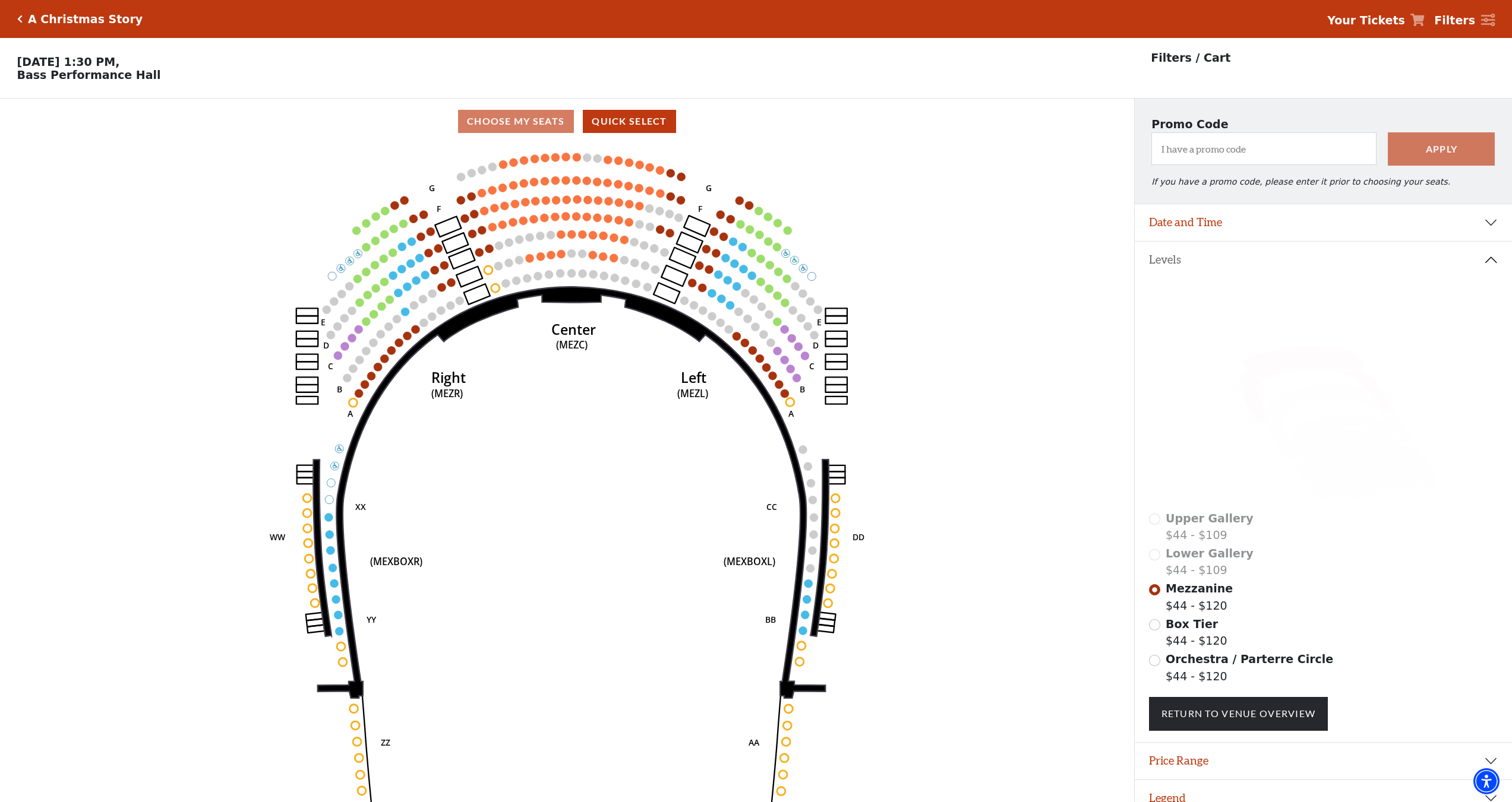
scroll to position [29, 0]
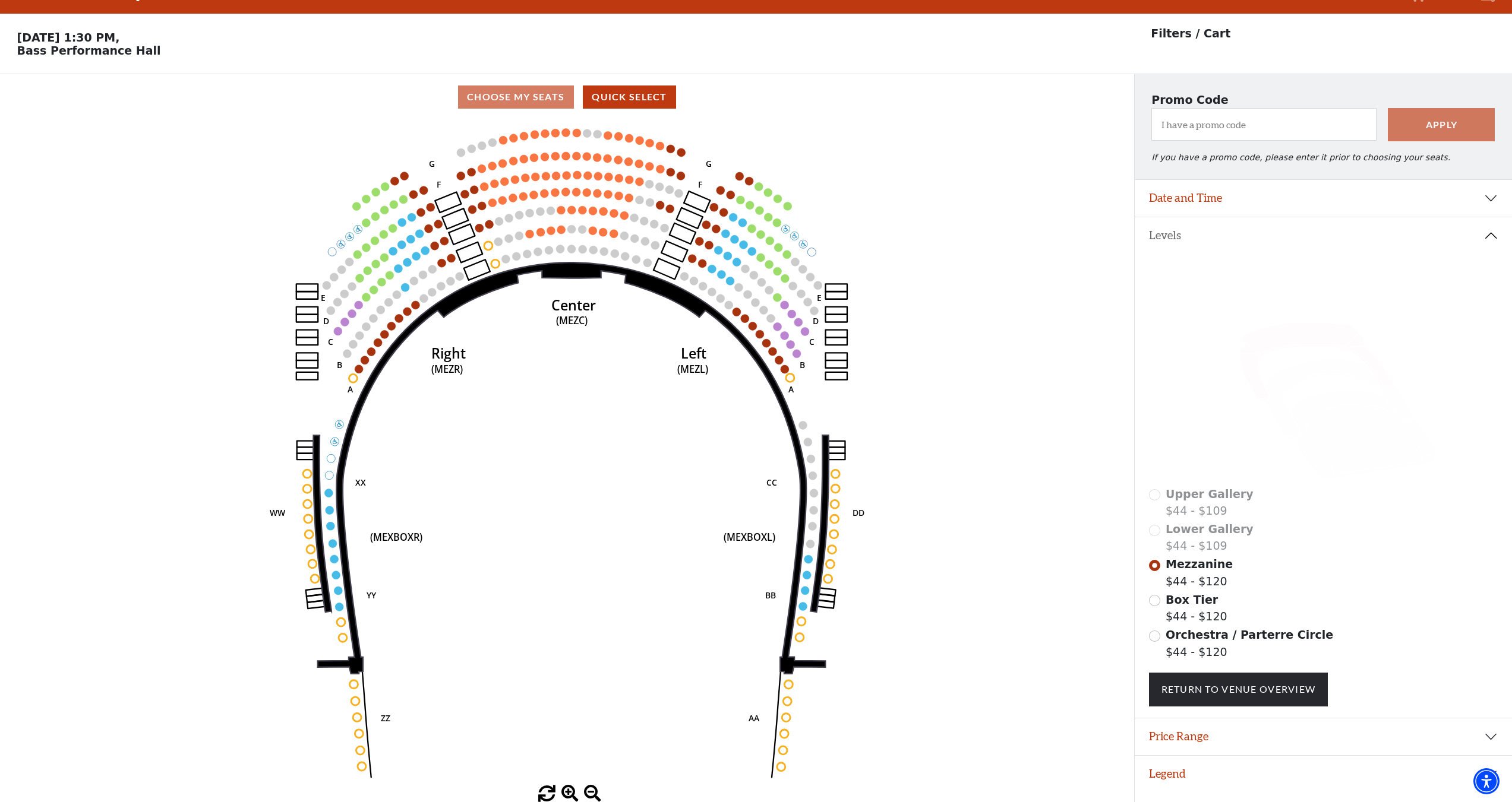
click at [745, 270] on circle at bounding box center [745, 269] width 9 height 9
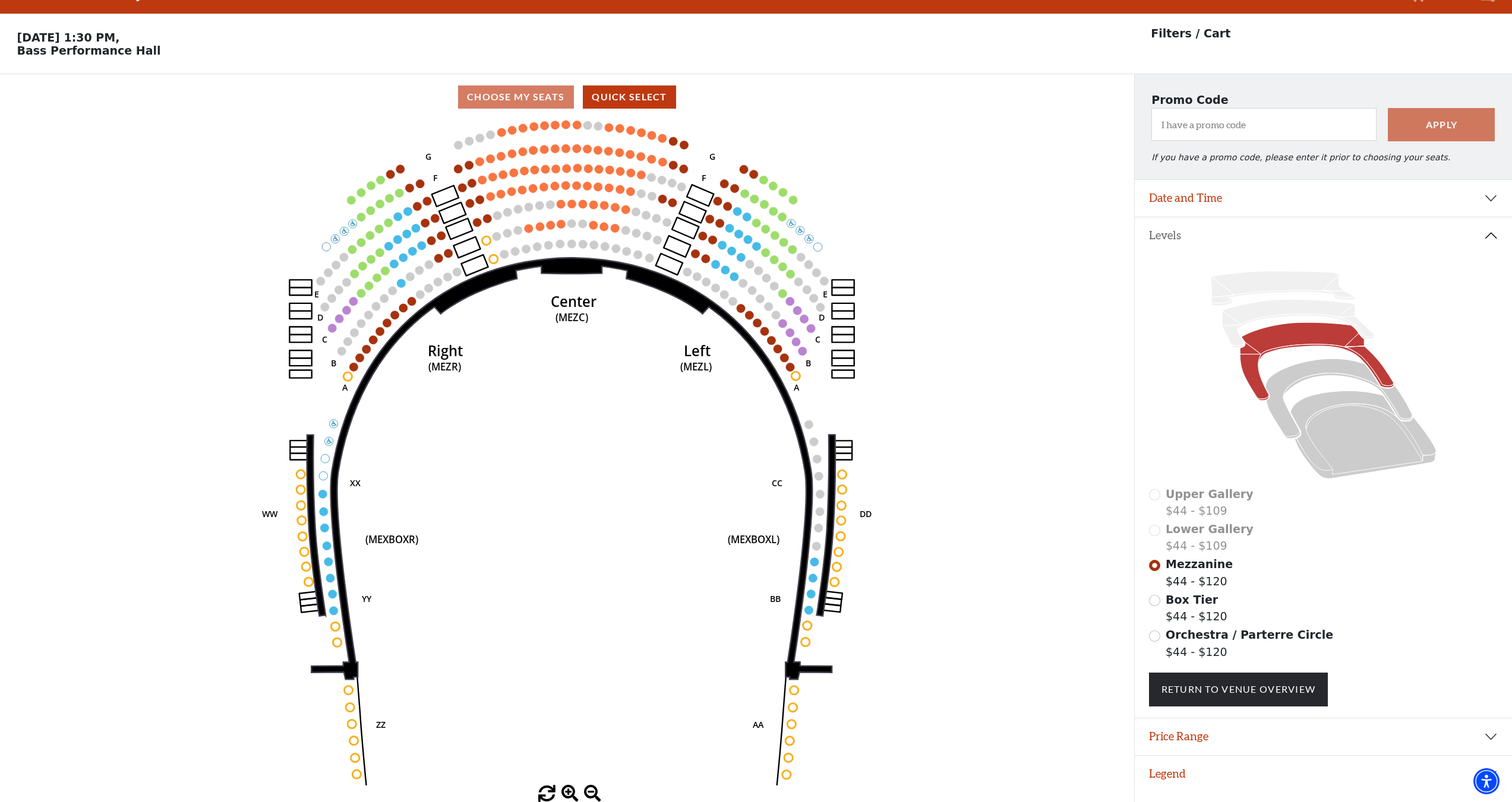
click at [743, 270] on icon "Center (MEZC) Right (MEZR) Left (MEZL) (MEXBOXR) (MEXBOXL) XX WW CC DD YY BB ZZ…" at bounding box center [567, 453] width 1021 height 666
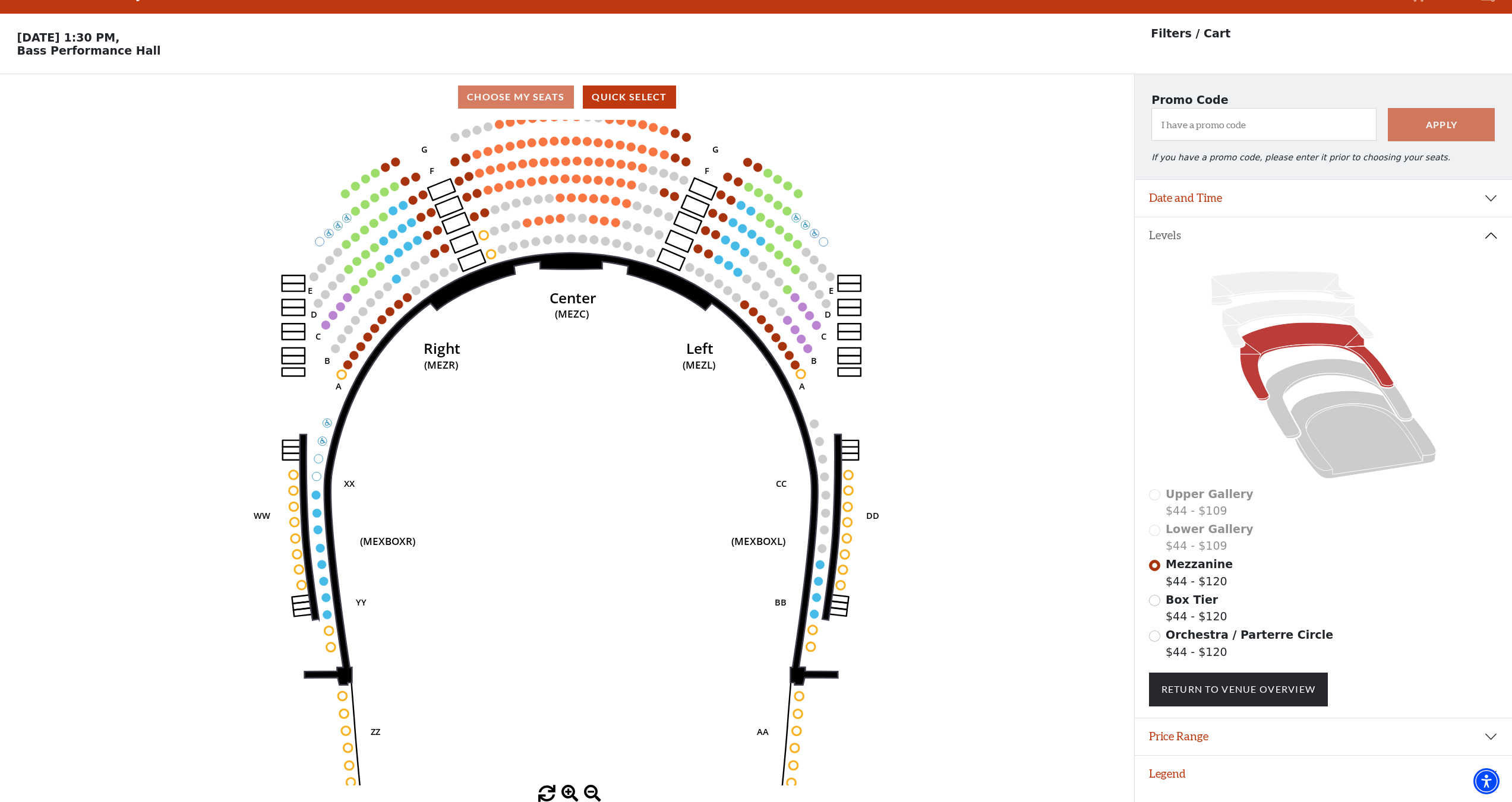
drag, startPoint x: 743, startPoint y: 270, endPoint x: 742, endPoint y: 275, distance: 5.1
click at [743, 273] on icon "Center (MEZC) Right (MEZR) Left (MEZL) (MEXBOXR) (MEXBOXL) XX WW CC DD YY BB ZZ…" at bounding box center [567, 453] width 1021 height 666
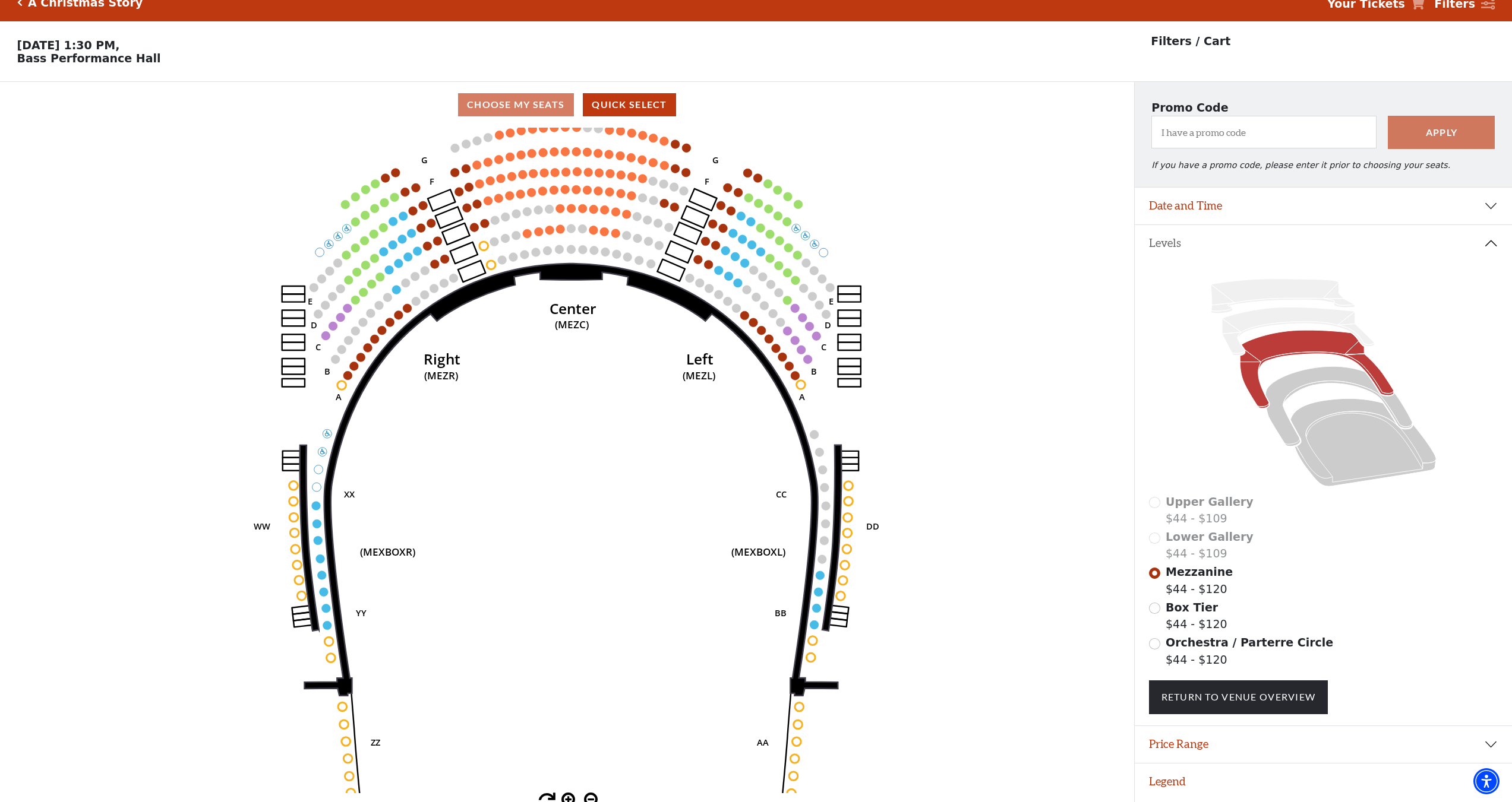
scroll to position [0, 0]
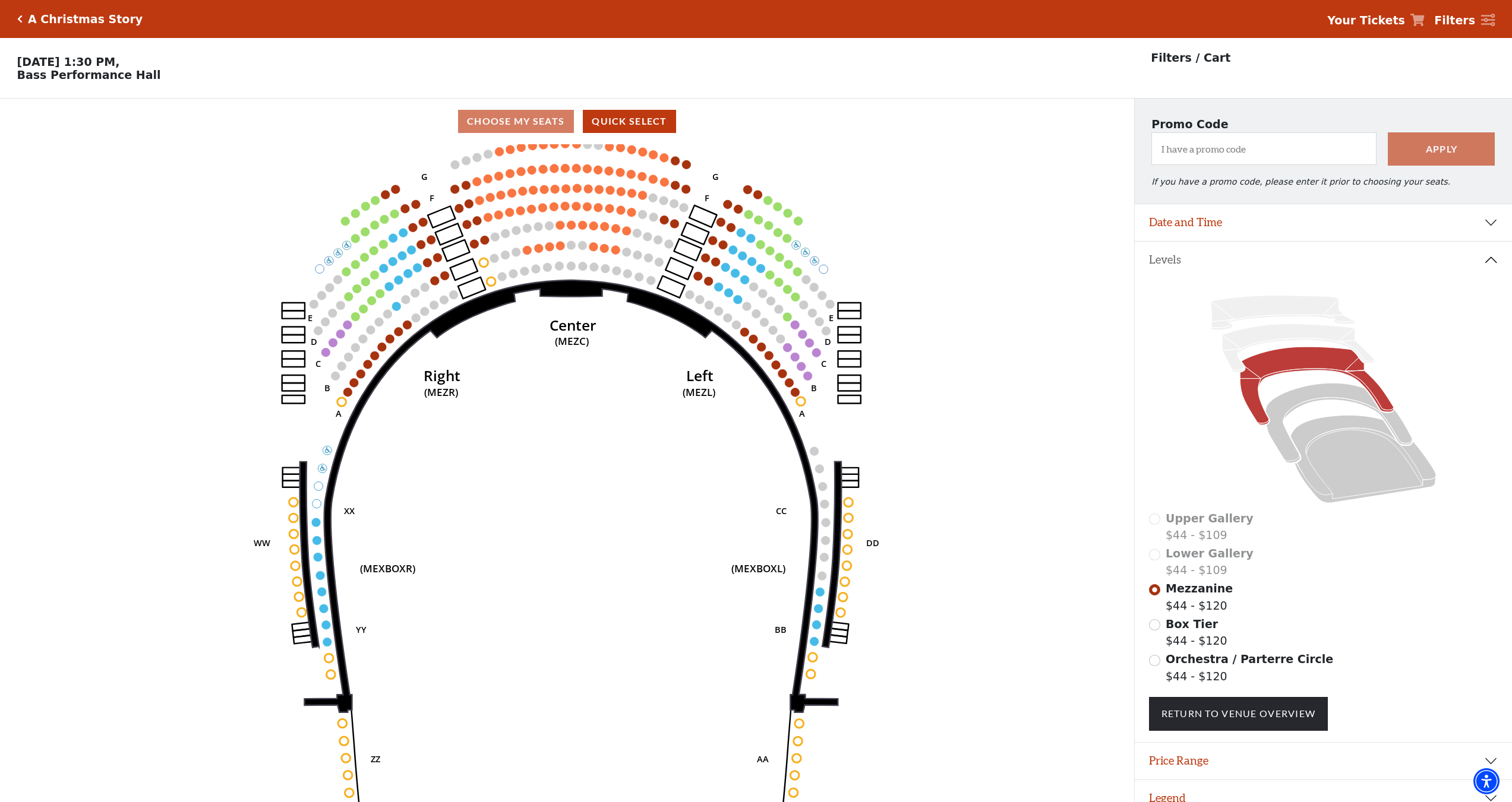
click at [1424, 17] on icon at bounding box center [1417, 20] width 14 height 12
click at [1383, 20] on strong "Your Tickets" at bounding box center [1366, 20] width 78 height 13
click at [1417, 21] on link "Your Tickets" at bounding box center [1376, 20] width 97 height 17
click at [15, 13] on div "A Christmas Story Your Tickets Filters" at bounding box center [756, 19] width 1512 height 38
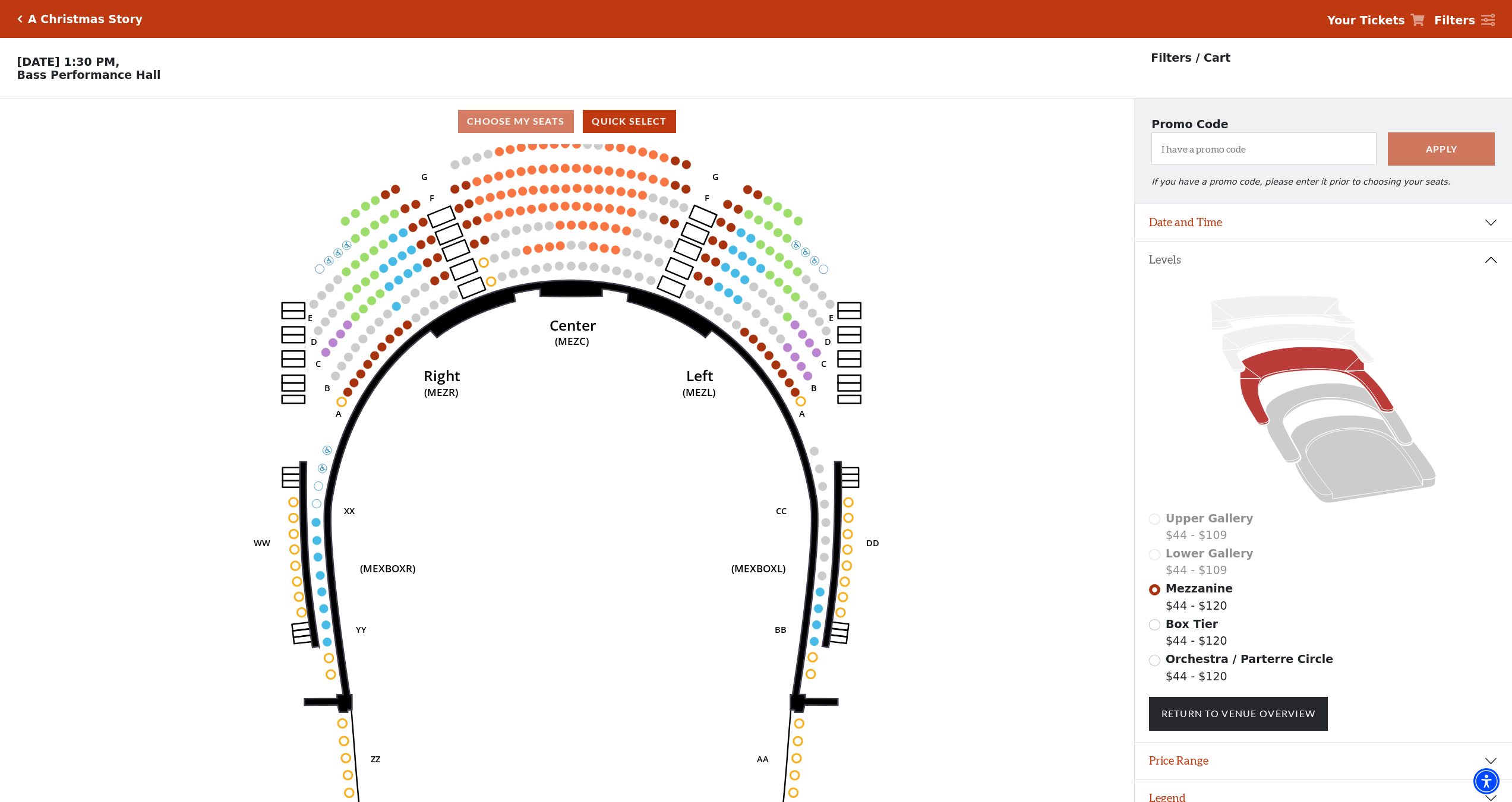
click at [1423, 15] on icon at bounding box center [1417, 20] width 14 height 12
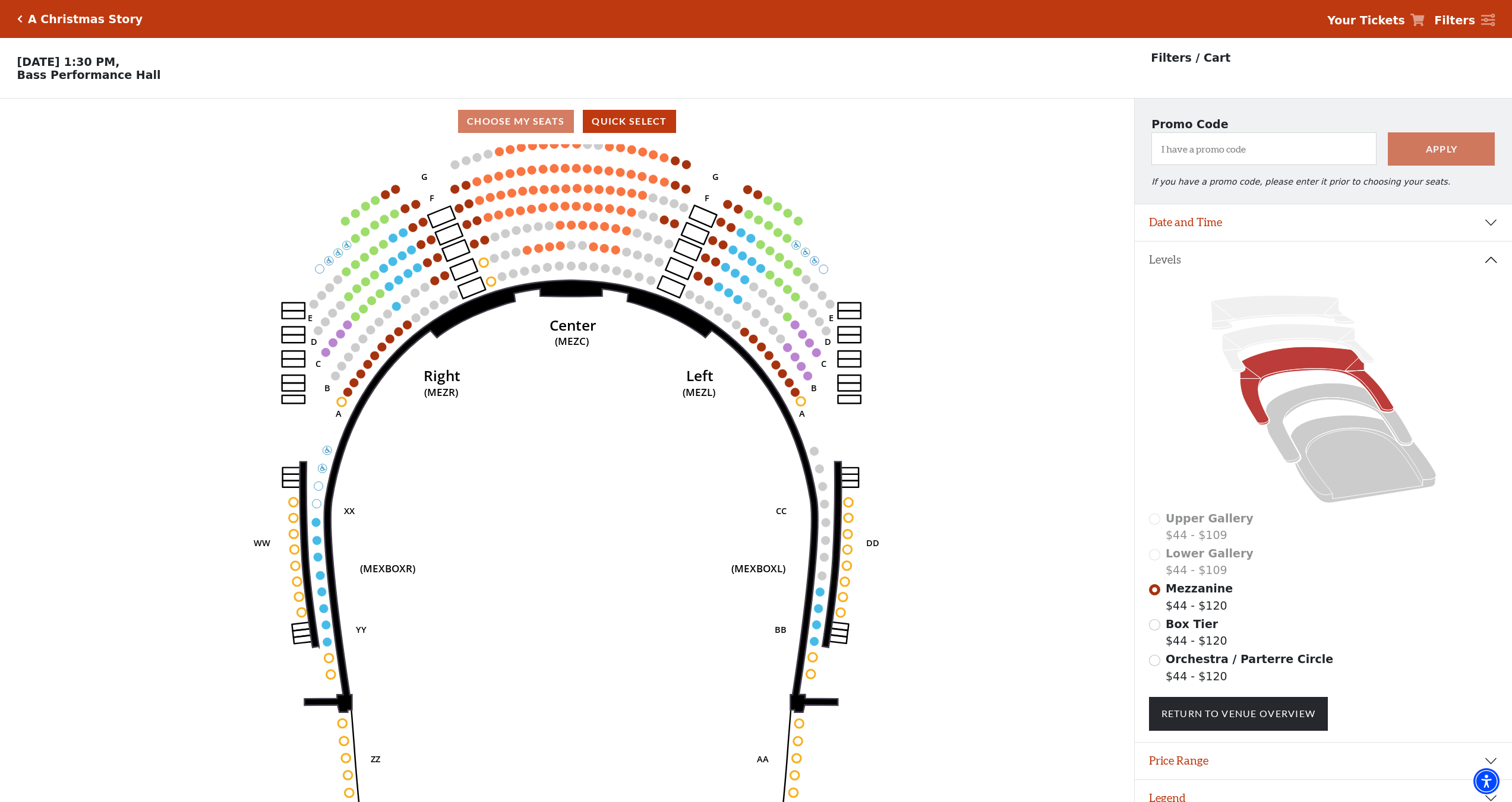
click at [1365, 15] on strong "Your Tickets" at bounding box center [1366, 20] width 78 height 13
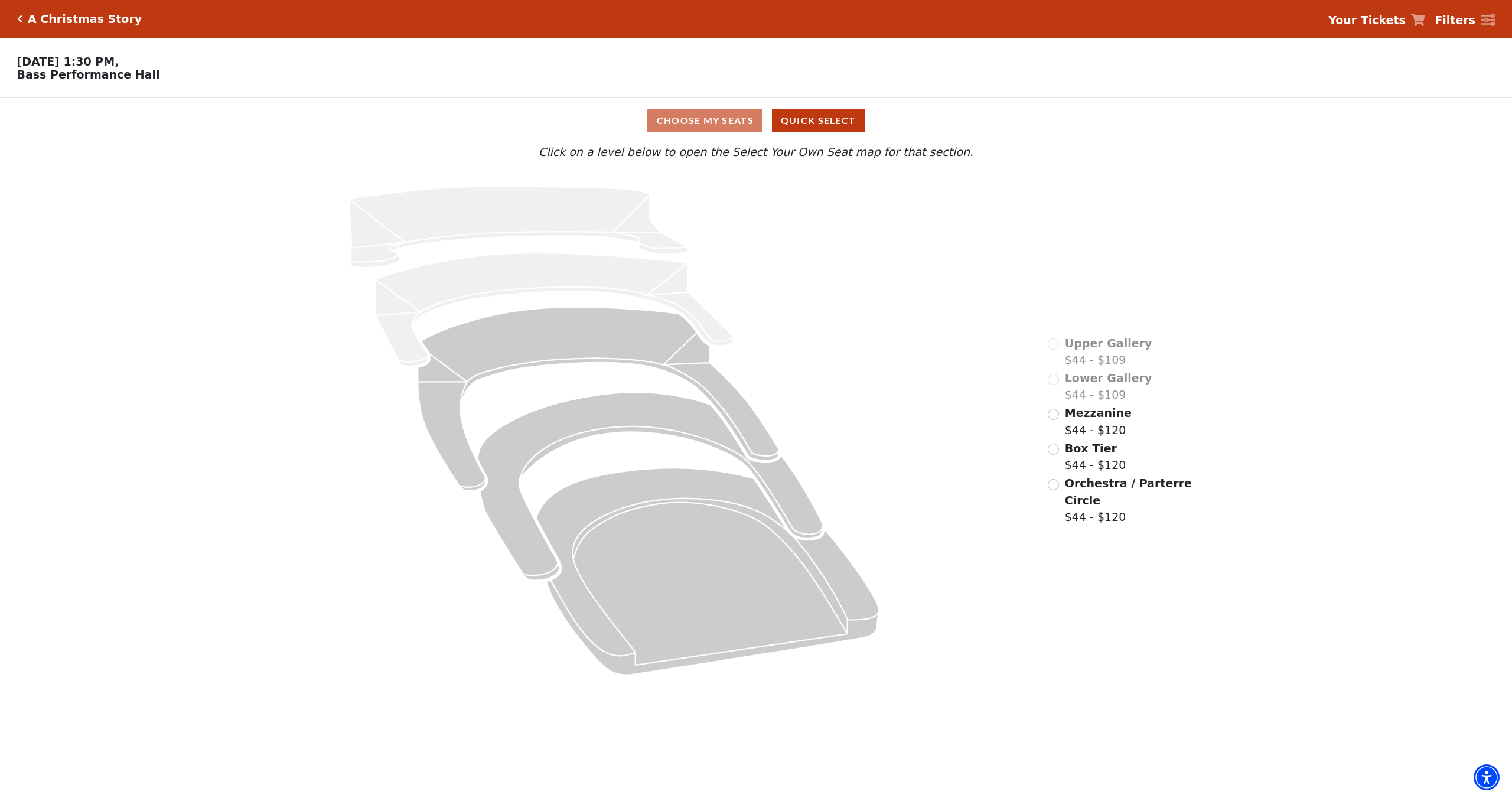
click at [85, 18] on h5 "A Christmas Story" at bounding box center [85, 19] width 114 height 13
click at [23, 18] on div "A Christmas Story" at bounding box center [82, 19] width 120 height 13
click at [17, 18] on icon "Click here to go back to filters" at bounding box center [19, 19] width 5 height 9
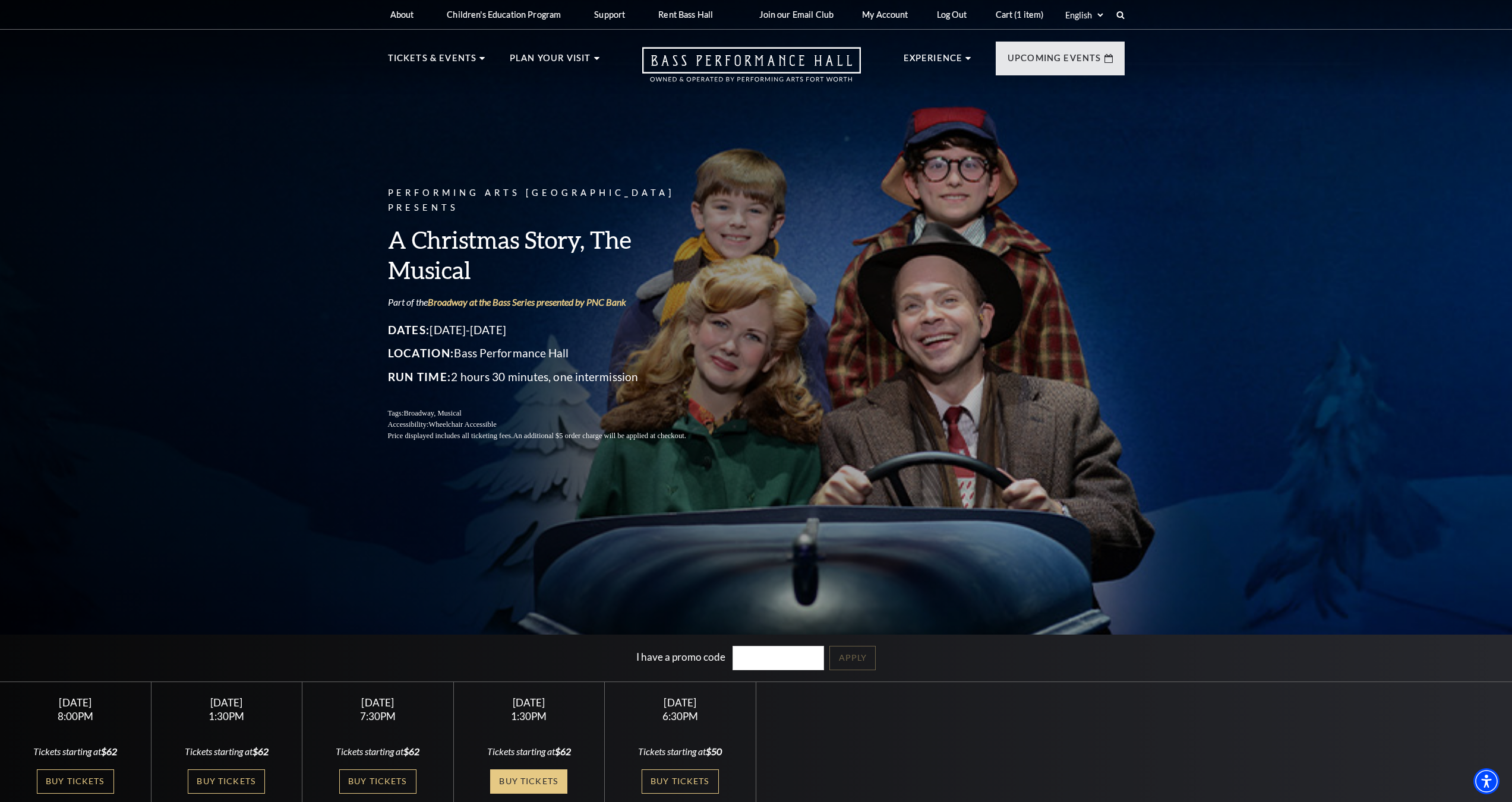
click at [524, 776] on link "Buy Tickets" at bounding box center [529, 782] width 77 height 24
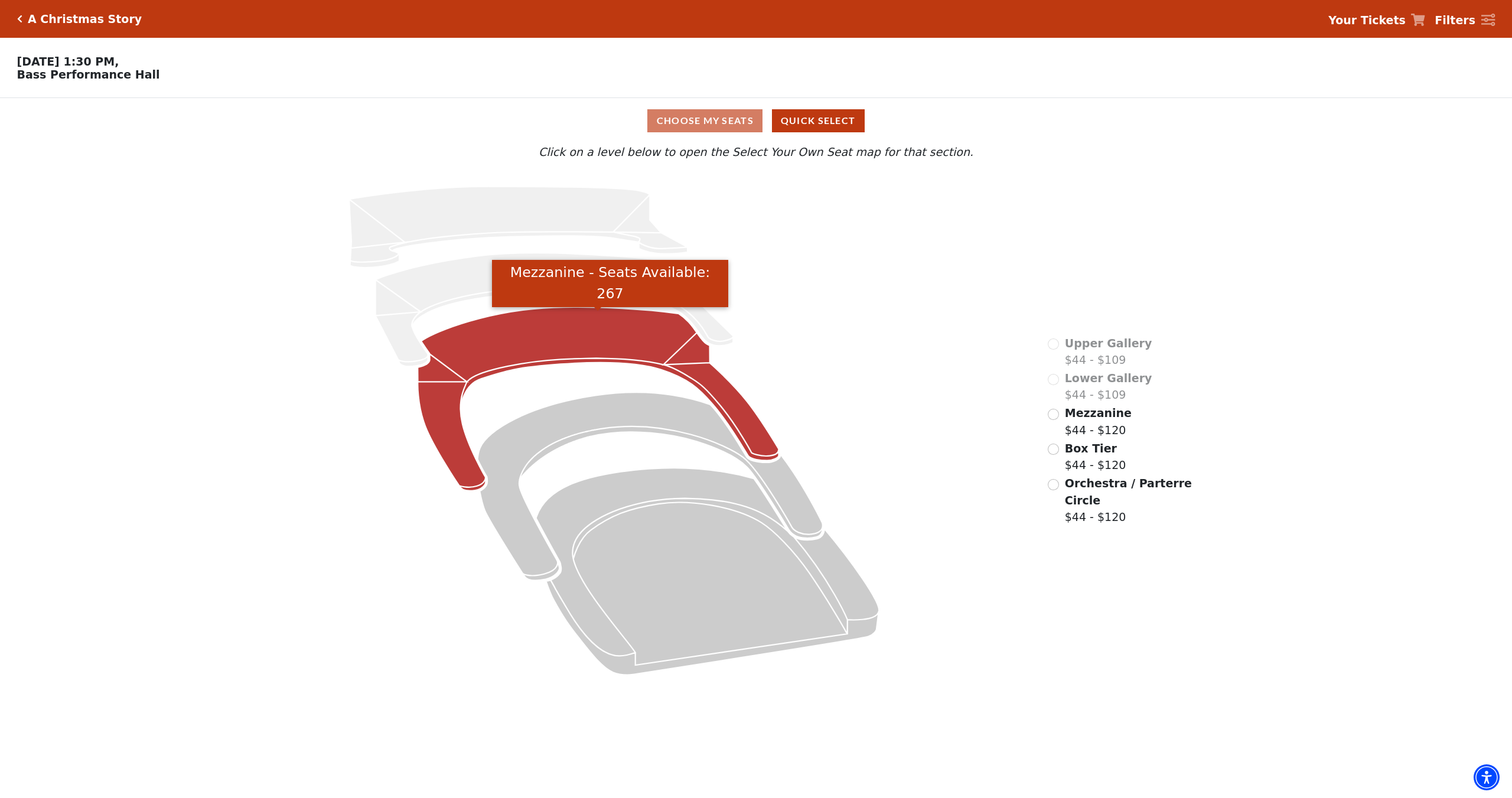
click at [516, 345] on icon "Mezzanine - Seats Available: 267" at bounding box center [598, 399] width 361 height 184
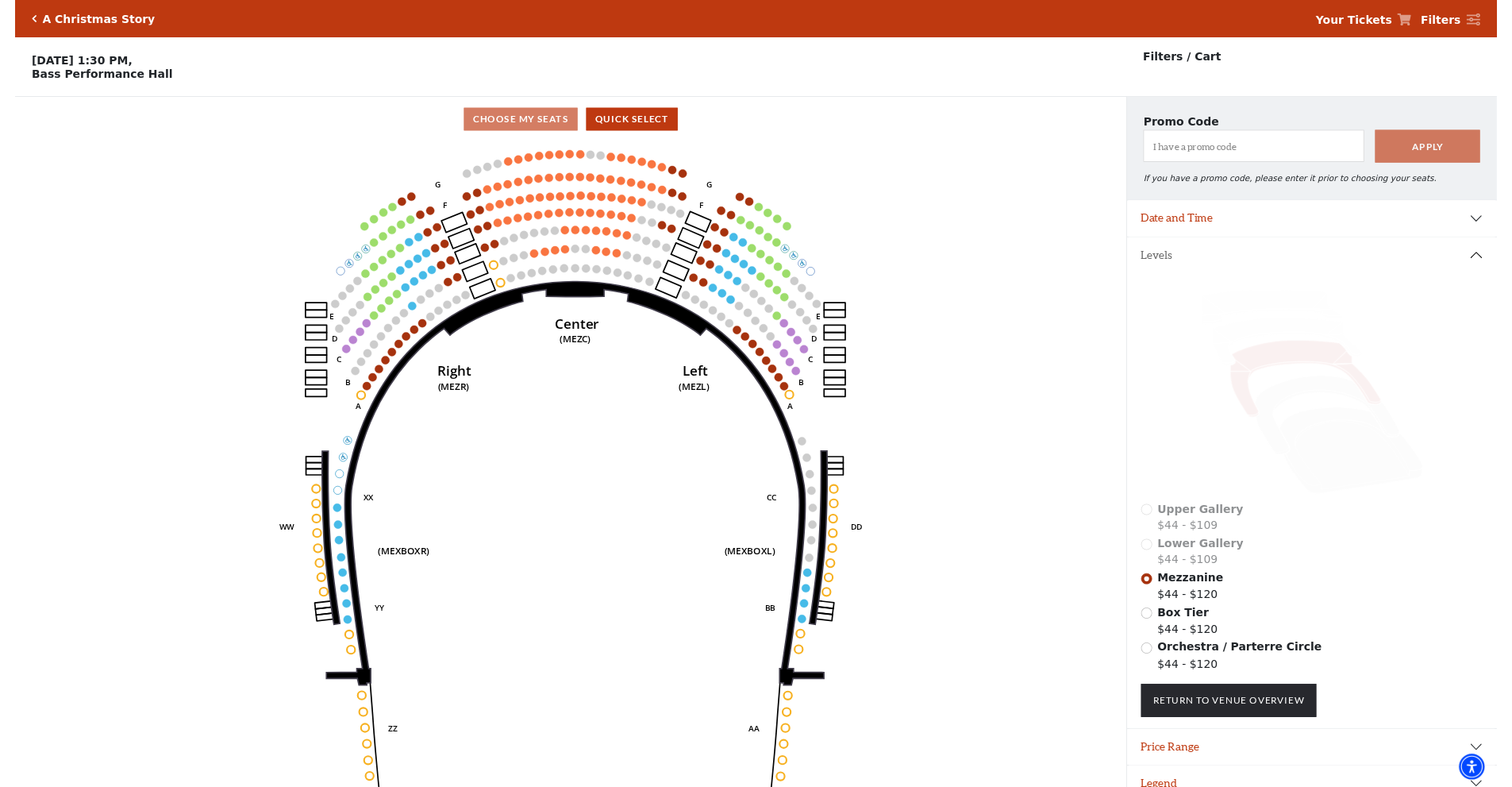
scroll to position [39, 0]
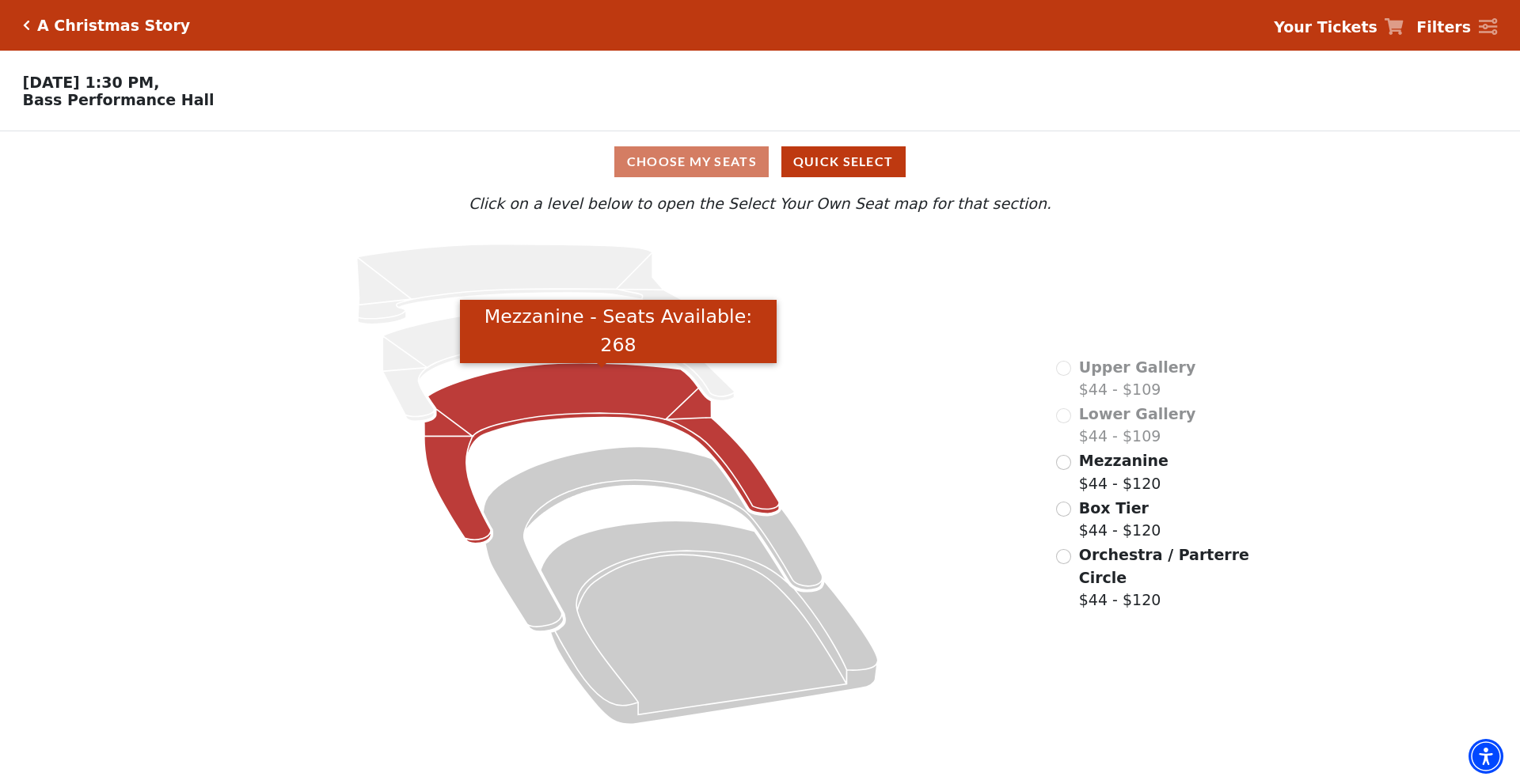
click at [521, 410] on icon "Mezzanine - Seats Available: 268" at bounding box center [601, 453] width 355 height 180
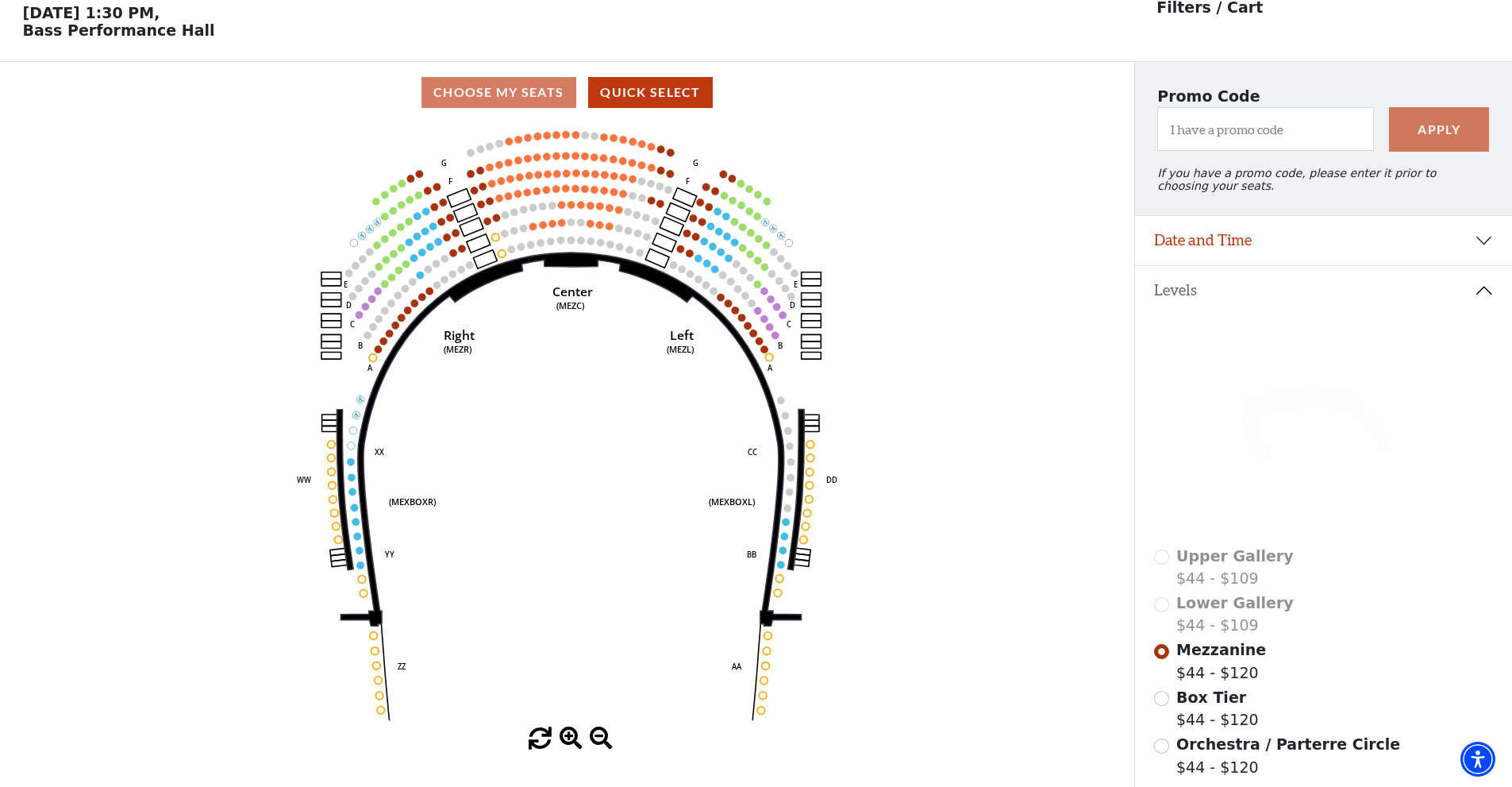
scroll to position [74, 0]
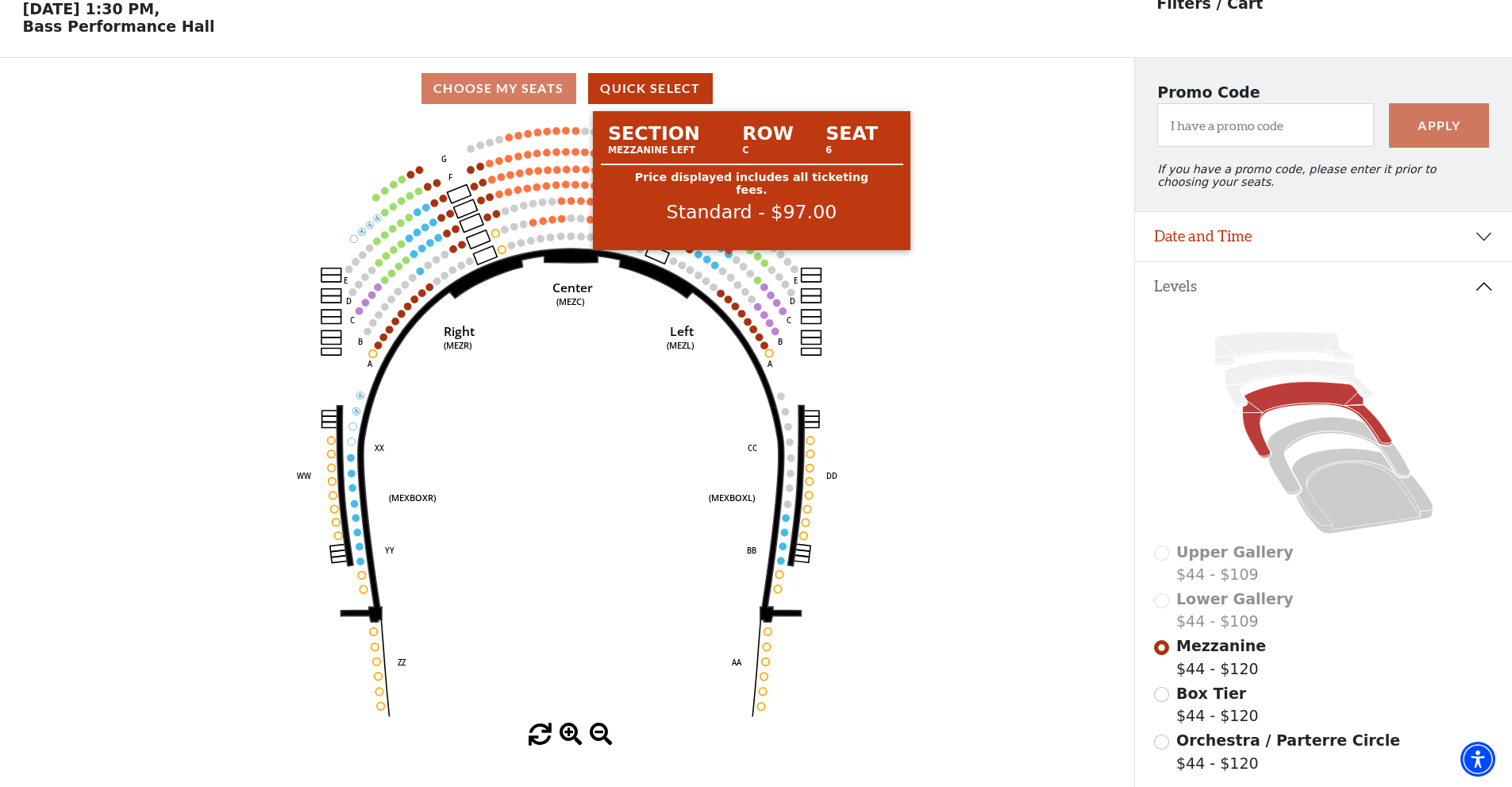
click at [729, 258] on circle at bounding box center [729, 254] width 7 height 7
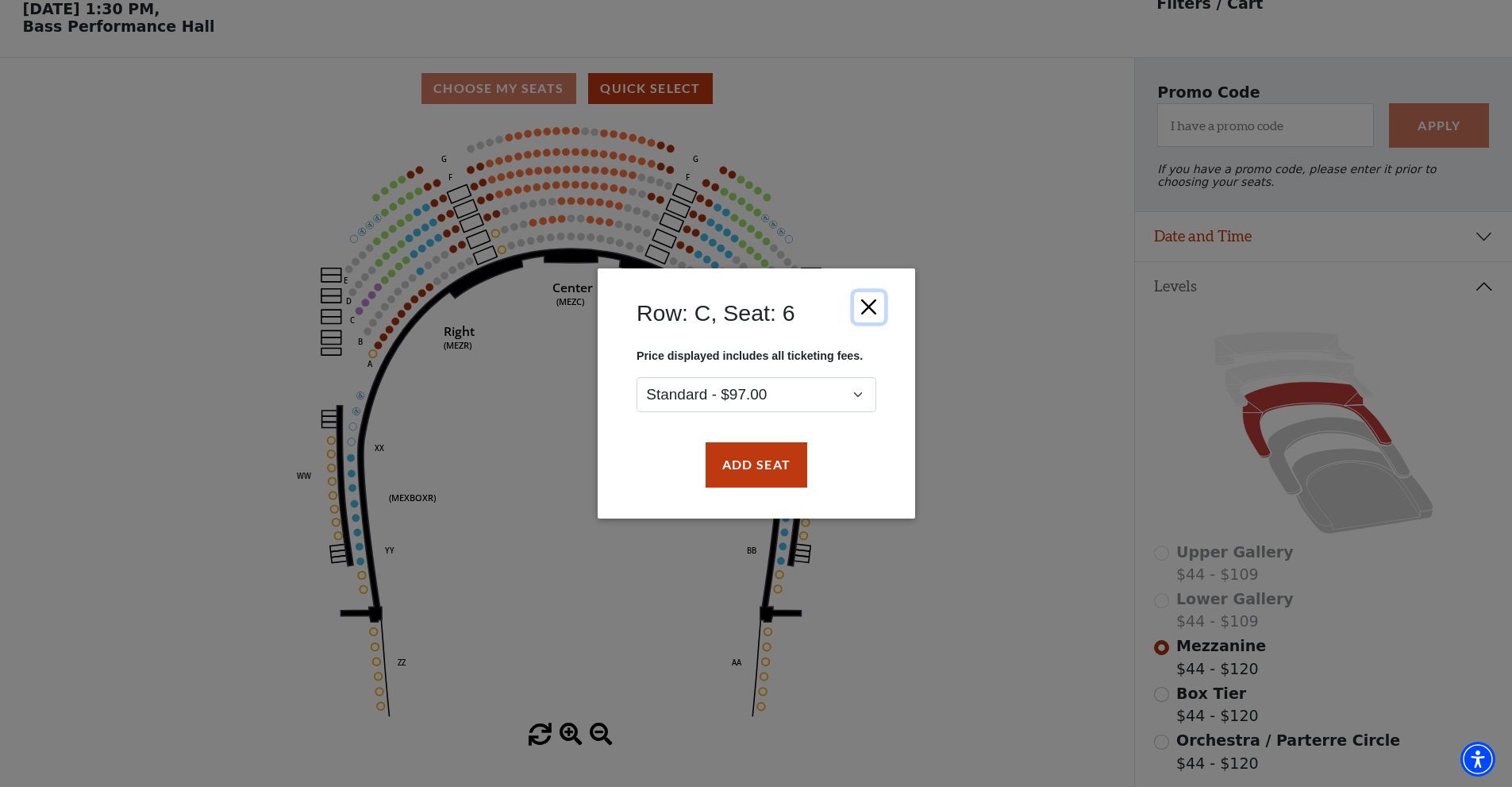
click at [870, 308] on button "Close" at bounding box center [868, 307] width 30 height 30
